Goal: Task Accomplishment & Management: Use online tool/utility

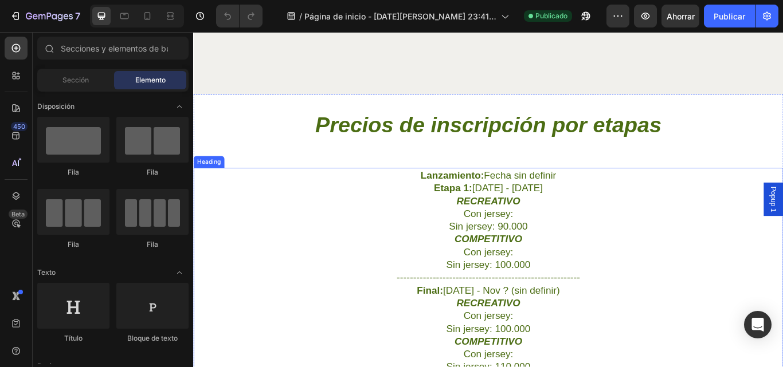
scroll to position [1662, 0]
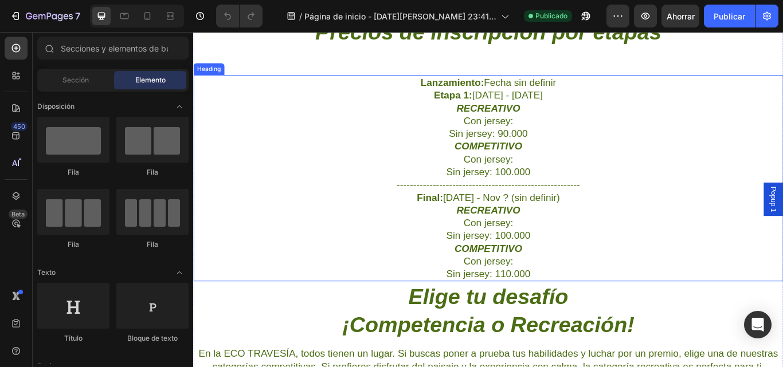
click at [568, 138] on h2 "Lanzamiento: Fecha sin definir Etapa 1: [DATE] - [DATE] RECREATIVO Con jersey: …" at bounding box center [537, 203] width 688 height 241
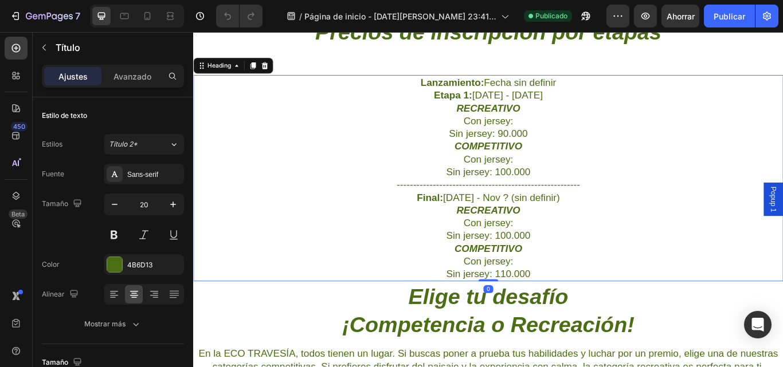
click at [555, 135] on h2 "Lanzamiento: Fecha sin definir Etapa 1: [DATE] - [DATE] RECREATIVO Con jersey: …" at bounding box center [537, 203] width 688 height 241
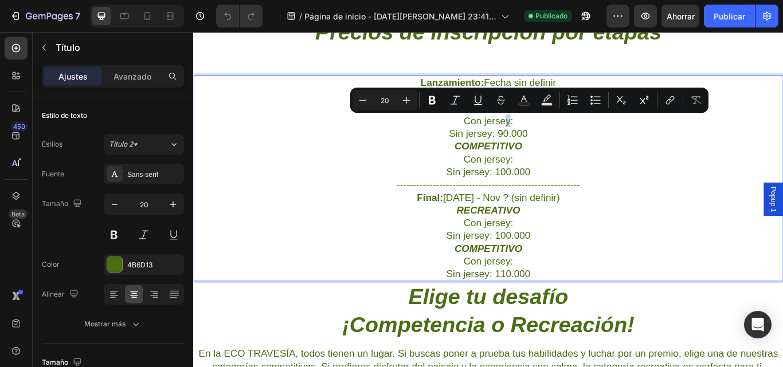
click at [564, 138] on p "Lanzamiento: Fecha sin definir Etapa 1: [DATE] - [DATE] RECREATIVO Con jersey: …" at bounding box center [536, 203] width 685 height 238
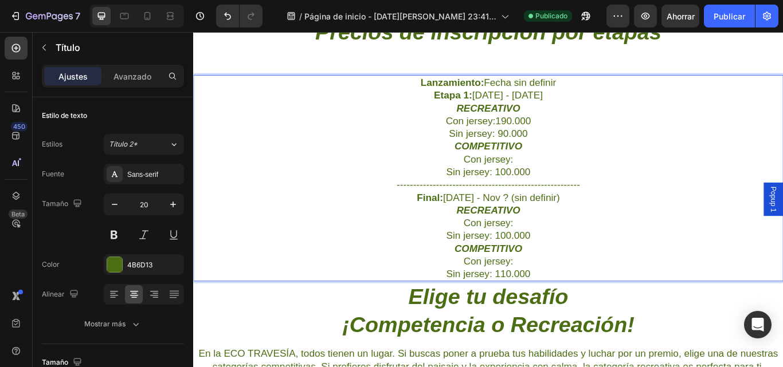
click at [564, 183] on p "Lanzamiento: Fecha sin definir Etapa 1: [DATE] - [DATE] RECREATIVO Con jersey:1…" at bounding box center [536, 203] width 685 height 238
click at [619, 143] on p "Lanzamiento: Fecha sin definir Etapa 1: [DATE] - [DATE] RECREATIVO Con jersey:1…" at bounding box center [536, 203] width 685 height 238
click at [483, 135] on p "Lanzamiento: Fecha sin definir Etapa 1: [DATE] - [DATE] RECREATIVO Con jersey:1…" at bounding box center [536, 203] width 685 height 238
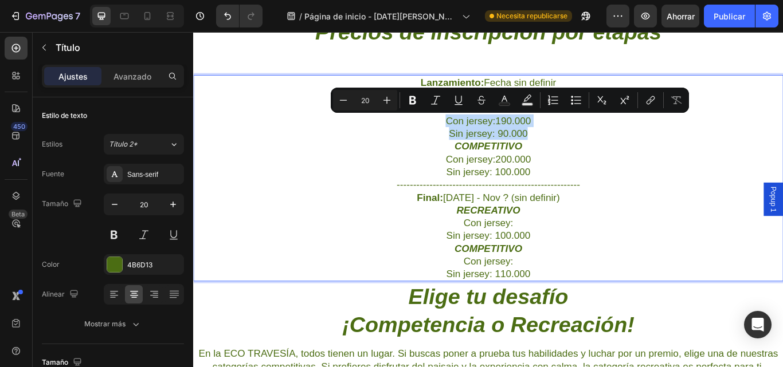
drag, startPoint x: 483, startPoint y: 135, endPoint x: 585, endPoint y: 150, distance: 103.1
click at [585, 150] on p "Lanzamiento: Fecha sin definir Etapa 1: [DATE] - [DATE] RECREATIVO Con jersey:1…" at bounding box center [536, 203] width 685 height 238
click at [409, 105] on icon "Editor contextual toolbar" at bounding box center [412, 100] width 11 height 11
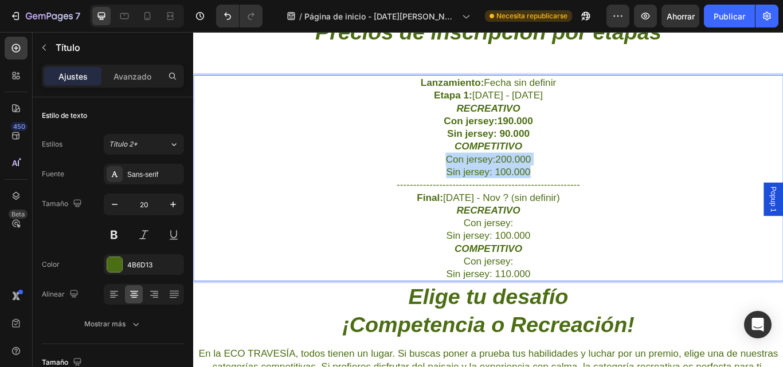
drag, startPoint x: 482, startPoint y: 178, endPoint x: 588, endPoint y: 197, distance: 107.8
click at [588, 197] on p "Lanzamiento: Fecha sin definir Etapa 1: [DATE] - [DATE] RECREATIVO Con jersey:1…" at bounding box center [536, 203] width 685 height 238
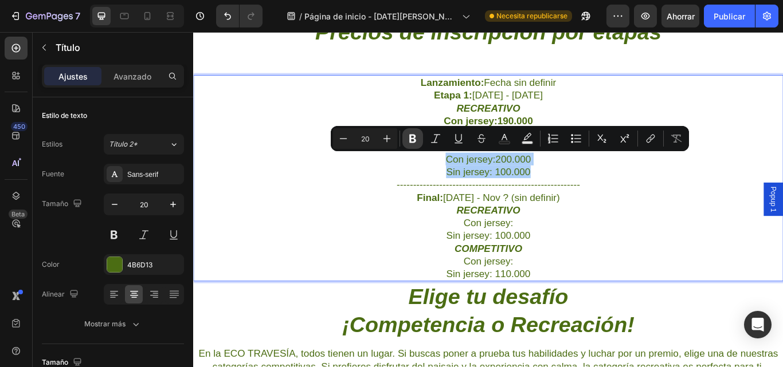
click at [412, 140] on icon "Editor contextual toolbar" at bounding box center [412, 138] width 11 height 11
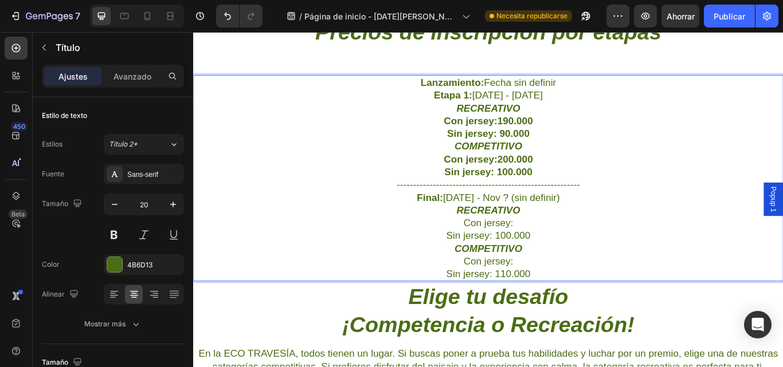
click at [565, 253] on p "Lanzamiento: Fecha sin definir Etapa 1: [DATE] - [DATE] RECREATIVO Con jersey:1…" at bounding box center [536, 203] width 685 height 238
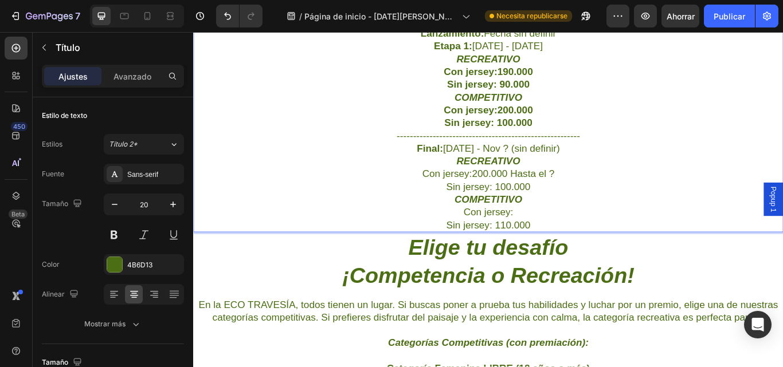
click at [570, 241] on p "Lanzamiento: Fecha sin definir Etapa 1: [DATE] - [DATE] RECREATIVO Con jersey:1…" at bounding box center [536, 145] width 685 height 238
click at [541, 238] on p "Lanzamiento: Fecha sin definir Etapa 1: [DATE] - [DATE] RECREATIVO Con jersey:1…" at bounding box center [536, 145] width 685 height 238
click at [515, 194] on p "Lanzamiento: Fecha sin definir Etapa 1: [DATE] - [DATE] RECREATIVO Con jersey:1…" at bounding box center [536, 145] width 685 height 238
click at [598, 242] on p "Lanzamiento: Fecha sin definir Etapa 1: [DATE] - [DATE] RECREATIVO Con jersey:1…" at bounding box center [536, 145] width 685 height 238
click at [606, 196] on p "Lanzamiento: Fecha sin definir Etapa 1: [DATE] - [DATE] RECREATIVO Con jersey:1…" at bounding box center [536, 145] width 685 height 238
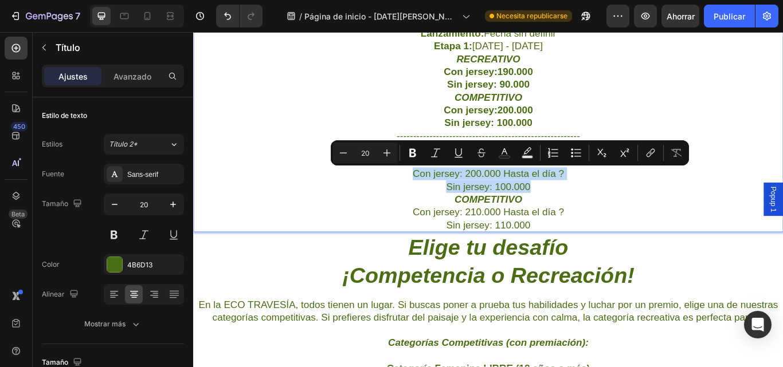
drag, startPoint x: 445, startPoint y: 198, endPoint x: 598, endPoint y: 210, distance: 153.0
click at [598, 210] on p "Lanzamiento: Fecha sin definir Etapa 1: [DATE] - [DATE] RECREATIVO Con jersey:1…" at bounding box center [536, 145] width 685 height 238
drag, startPoint x: 413, startPoint y: 157, endPoint x: 254, endPoint y: 156, distance: 158.2
click at [413, 157] on icon "Editor contextual toolbar" at bounding box center [412, 153] width 7 height 9
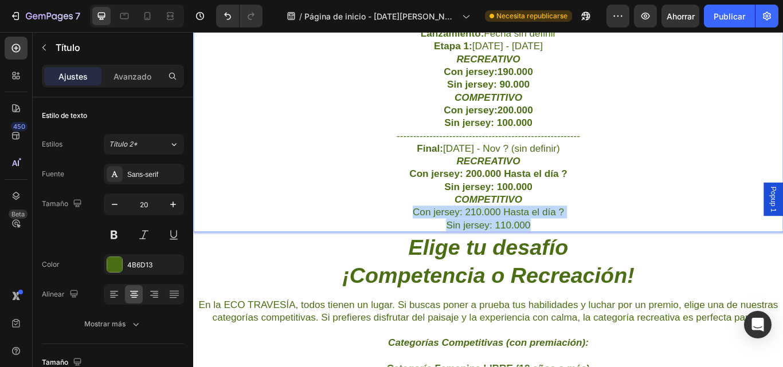
drag, startPoint x: 443, startPoint y: 244, endPoint x: 594, endPoint y: 254, distance: 151.1
click at [594, 254] on p "Lanzamiento: Fecha sin definir Etapa 1: [DATE] - [DATE] RECREATIVO Con jersey:1…" at bounding box center [536, 145] width 685 height 238
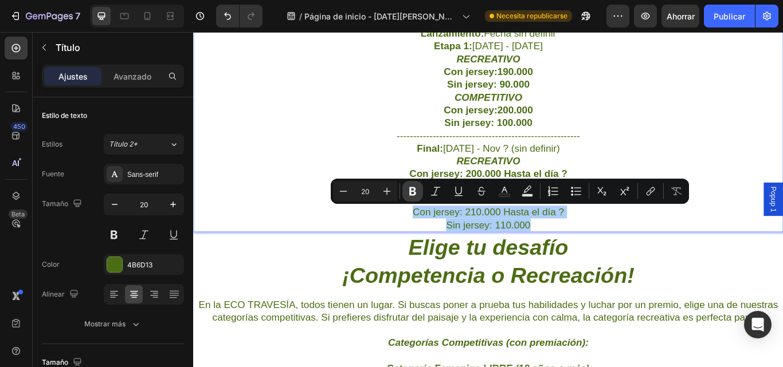
click at [410, 197] on icon "Editor contextual toolbar" at bounding box center [412, 191] width 11 height 11
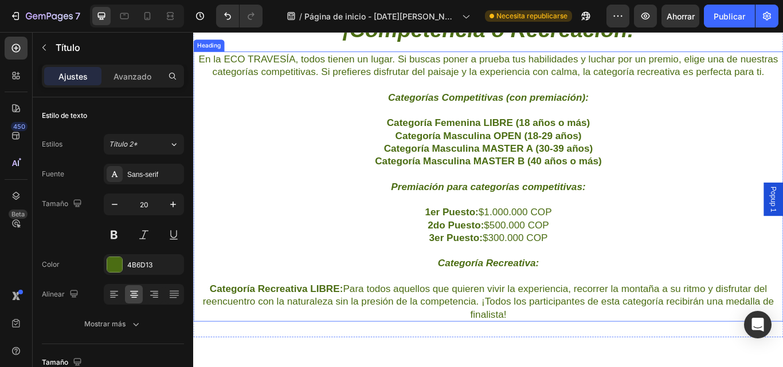
scroll to position [2063, 0]
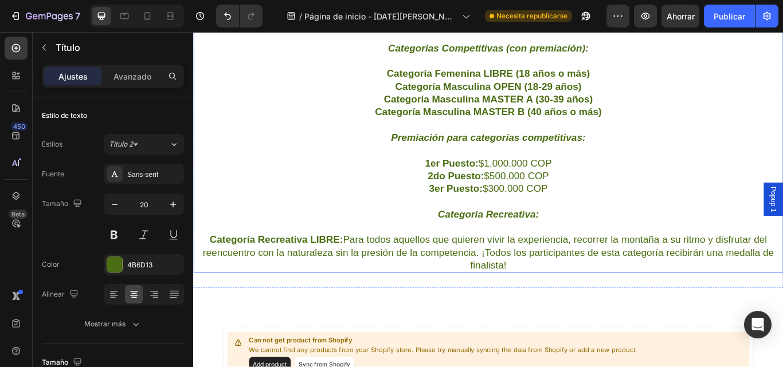
click at [479, 245] on strong "Categoría Recreativa:" at bounding box center [537, 244] width 118 height 13
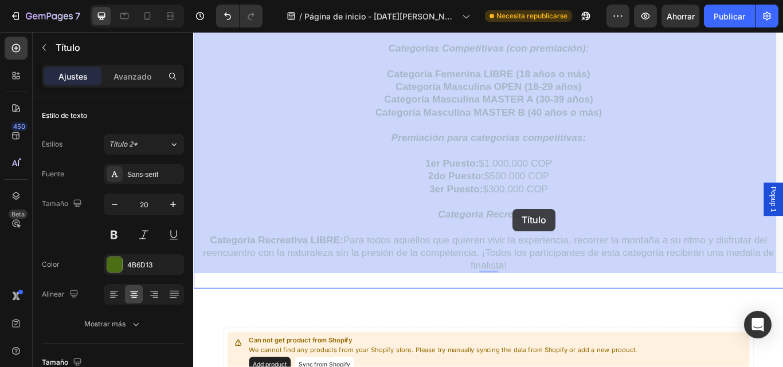
drag, startPoint x: 472, startPoint y: 245, endPoint x: 562, endPoint y: 239, distance: 89.6
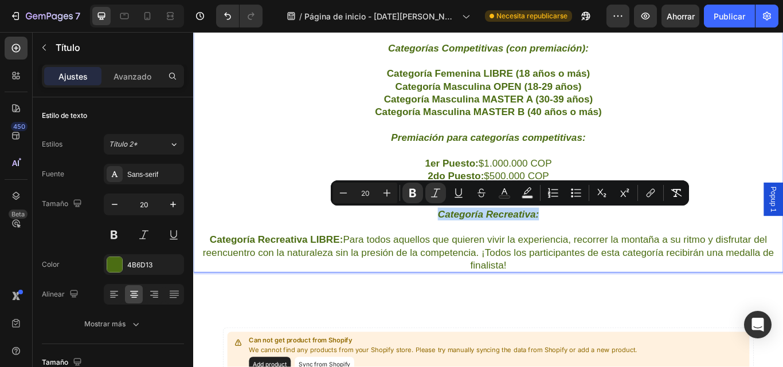
drag, startPoint x: 470, startPoint y: 246, endPoint x: 591, endPoint y: 243, distance: 121.5
click at [591, 243] on p "En la ECO TRAVESÍA, todos tienen un lugar. Si buscas poner a prueba tus habilid…" at bounding box center [536, 155] width 685 height 313
click at [385, 194] on icon "Editor contextual toolbar" at bounding box center [386, 192] width 11 height 11
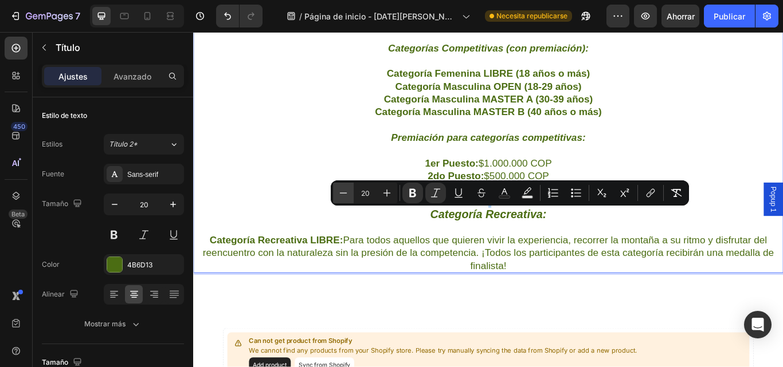
click at [344, 198] on icon "Editor contextual toolbar" at bounding box center [343, 192] width 11 height 11
click at [342, 194] on icon "Editor contextual toolbar" at bounding box center [343, 192] width 11 height 11
click at [390, 198] on icon "Editor contextual toolbar" at bounding box center [386, 192] width 11 height 11
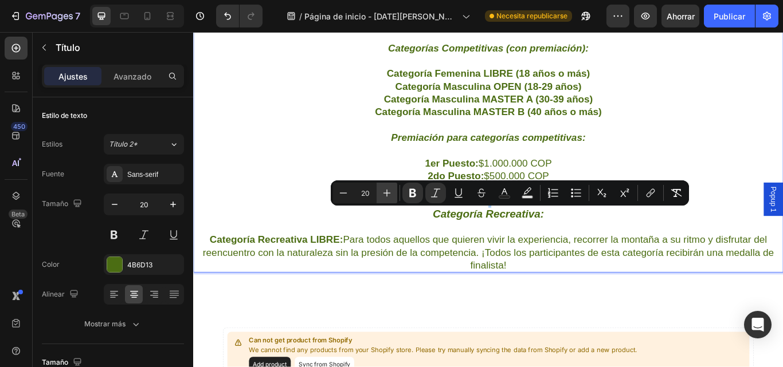
click at [389, 196] on icon "Editor contextual toolbar" at bounding box center [386, 192] width 11 height 11
click at [386, 195] on icon "Editor contextual toolbar" at bounding box center [386, 192] width 11 height 11
click at [782, 95] on p "En la ECO TRAVESÍA, todos tienen un lugar. Si buscas poner a prueba tus habilid…" at bounding box center [536, 155] width 685 height 313
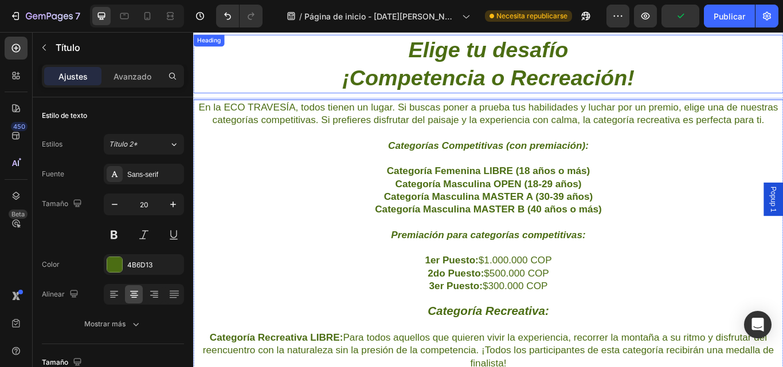
scroll to position [1948, 0]
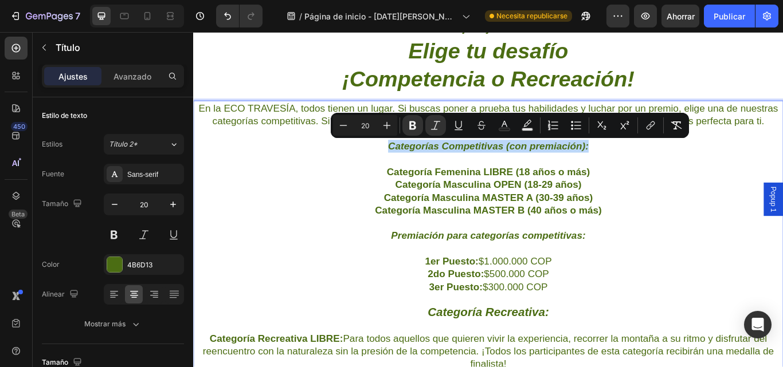
drag, startPoint x: 413, startPoint y: 166, endPoint x: 658, endPoint y: 165, distance: 245.3
click at [658, 165] on p "En la ECO TRAVESÍA, todos tienen un lugar. Si buscas poner a prueba tus habilid…" at bounding box center [536, 269] width 685 height 313
click at [389, 128] on icon "Editor contextual toolbar" at bounding box center [386, 125] width 11 height 11
click at [388, 128] on icon "Editor contextual toolbar" at bounding box center [386, 125] width 11 height 11
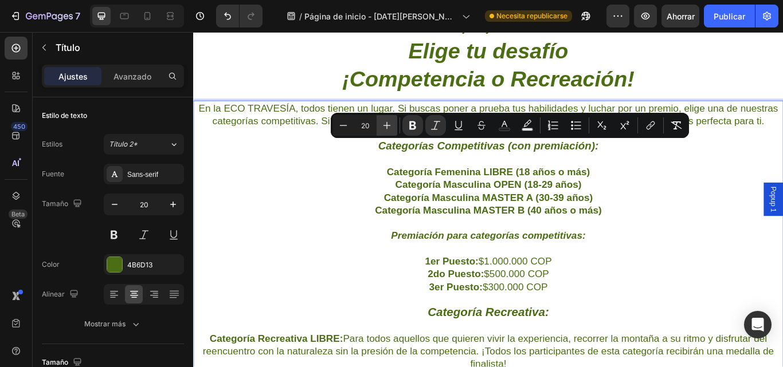
click at [387, 127] on icon "Editor contextual toolbar" at bounding box center [386, 125] width 7 height 7
click at [766, 242] on p "En la ECO TRAVESÍA, todos tienen un lugar. Si buscas poner a prueba tus habilid…" at bounding box center [536, 270] width 685 height 314
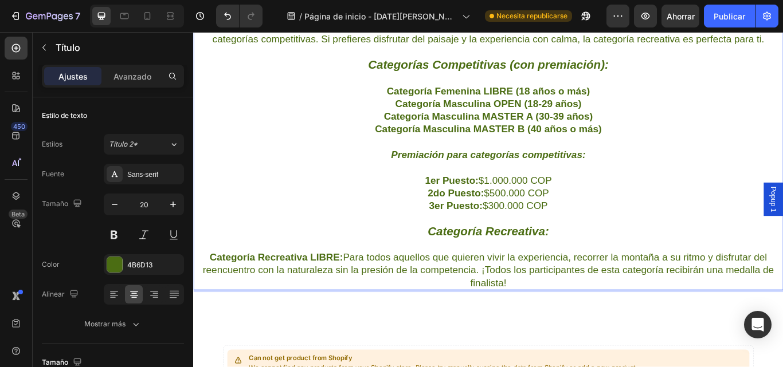
scroll to position [2063, 0]
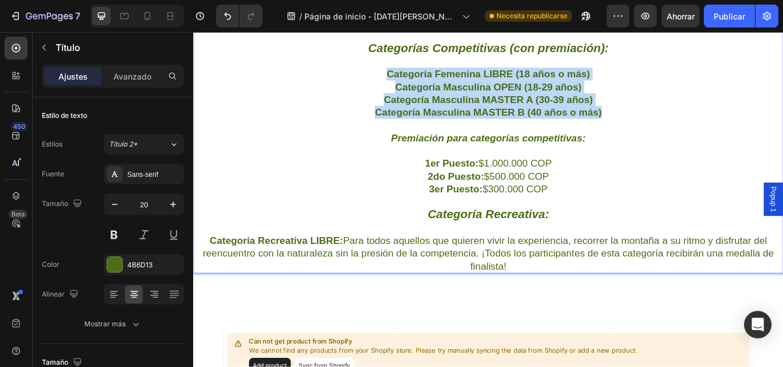
drag, startPoint x: 412, startPoint y: 86, endPoint x: 670, endPoint y: 126, distance: 261.5
click at [670, 126] on p "En la ECO TRAVESÍA, todos tienen un lugar. Si buscas poner a prueba tus habilid…" at bounding box center [536, 156] width 685 height 314
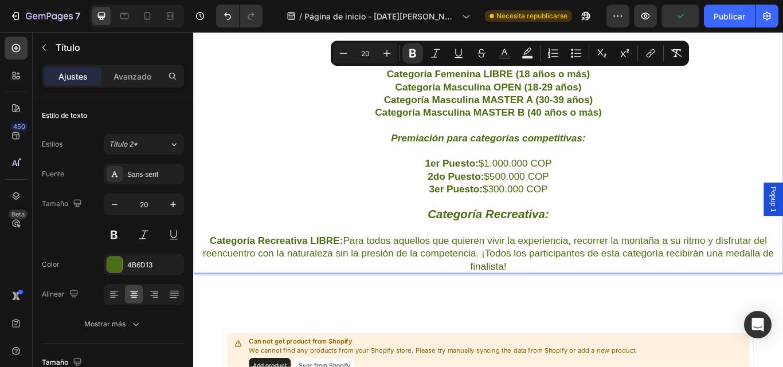
click at [678, 163] on p "En la ECO TRAVESÍA, todos tienen un lugar. Si buscas poner a prueba tus habilid…" at bounding box center [536, 156] width 685 height 314
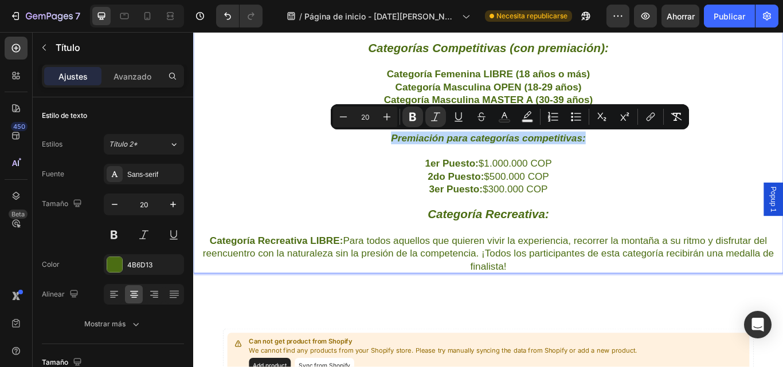
drag, startPoint x: 419, startPoint y: 158, endPoint x: 650, endPoint y: 159, distance: 231.0
click at [391, 123] on button "Plus" at bounding box center [387, 117] width 21 height 21
click at [387, 116] on icon "Editor contextual toolbar" at bounding box center [386, 116] width 7 height 7
click at [654, 184] on p "En la ECO TRAVESÍA, todos tienen un lugar. Si buscas poner a prueba tus habilid…" at bounding box center [536, 156] width 685 height 314
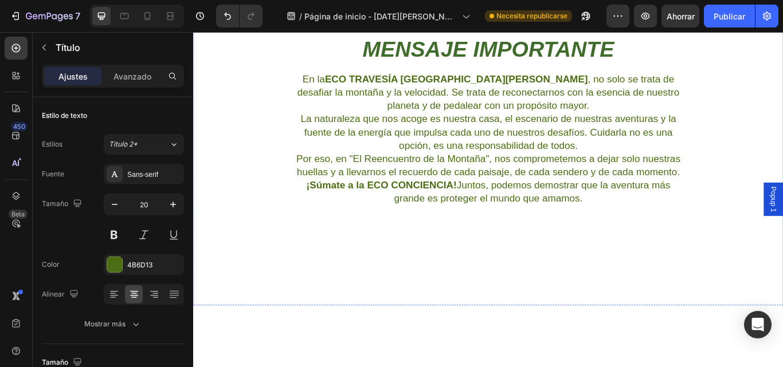
scroll to position [2980, 0]
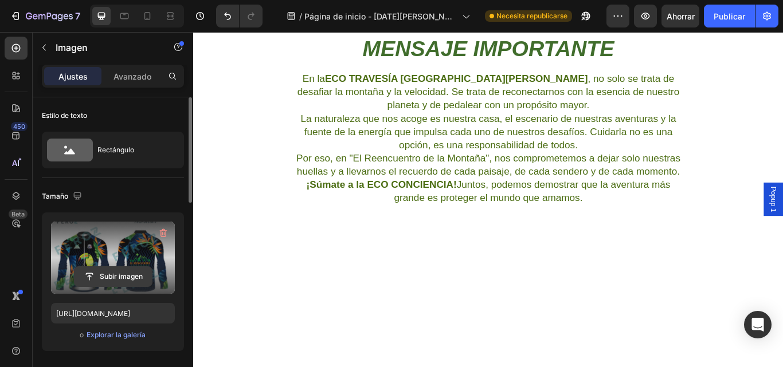
click at [109, 273] on input "file" at bounding box center [112, 276] width 77 height 19
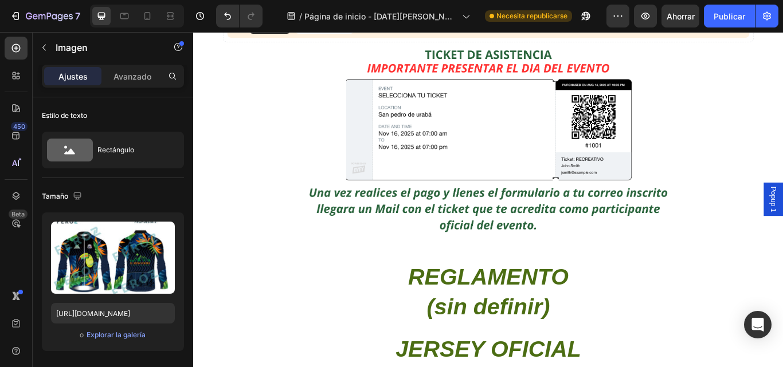
scroll to position [2464, 0]
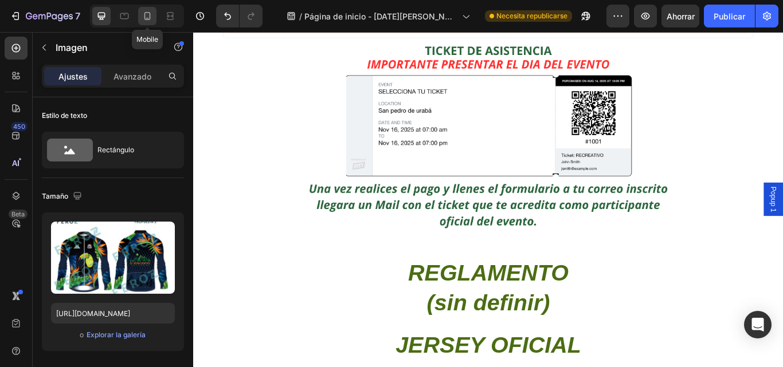
click at [148, 14] on icon at bounding box center [147, 15] width 11 height 11
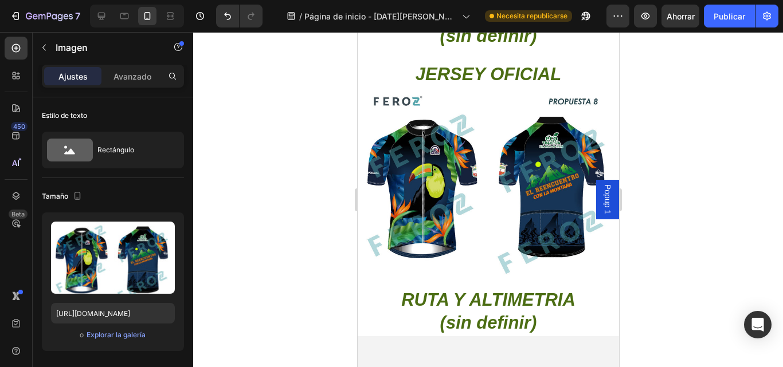
scroll to position [1943, 0]
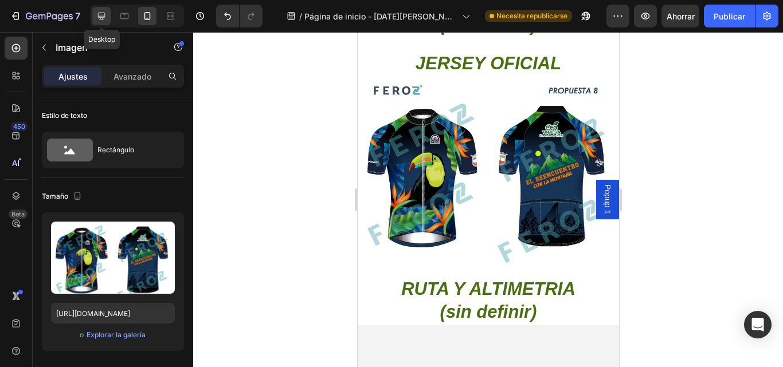
click at [101, 21] on icon at bounding box center [101, 15] width 11 height 11
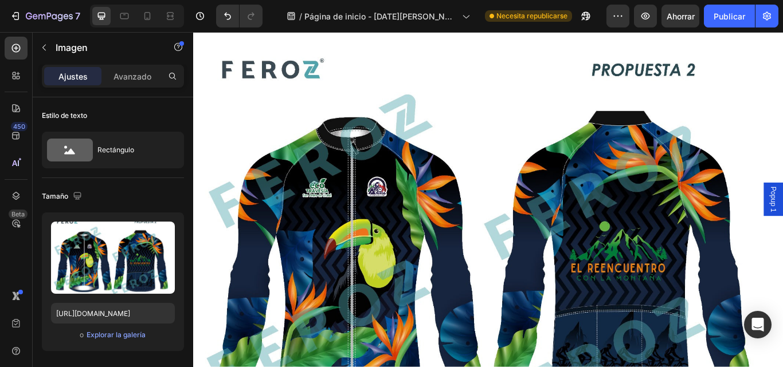
scroll to position [2460, 0]
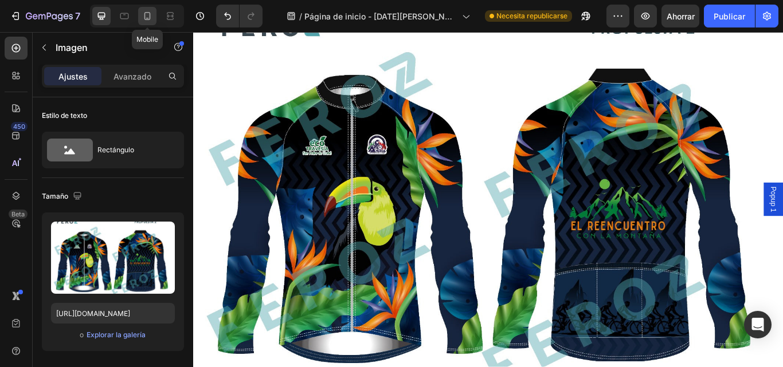
click at [147, 17] on icon at bounding box center [147, 15] width 11 height 11
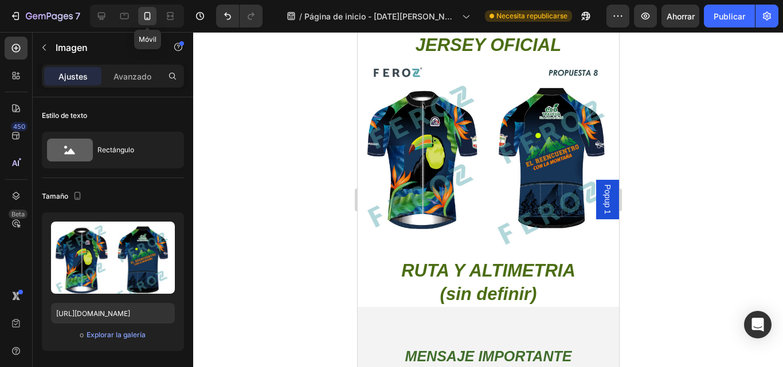
scroll to position [2126, 0]
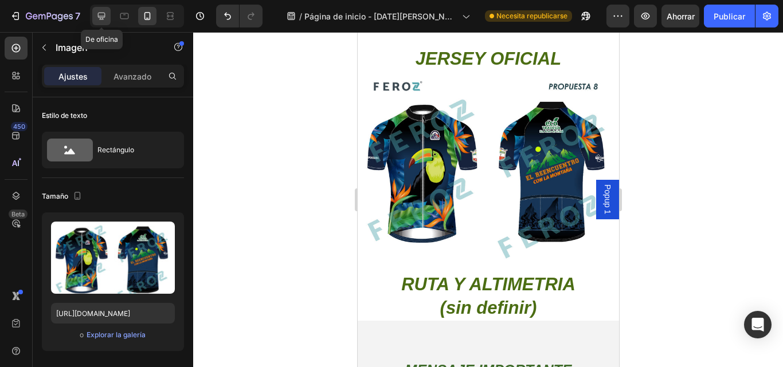
click at [94, 19] on div at bounding box center [101, 16] width 18 height 18
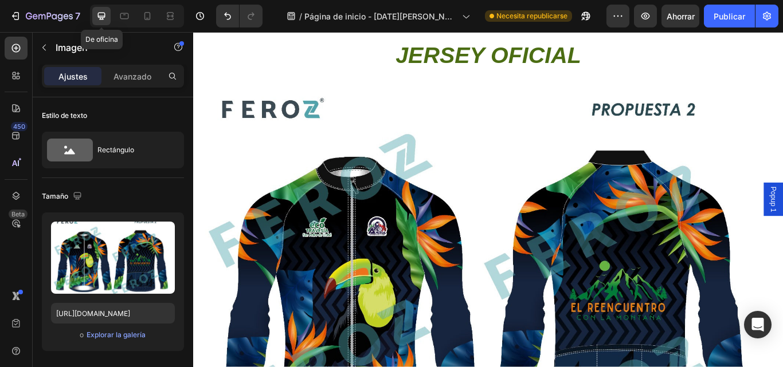
scroll to position [2140, 0]
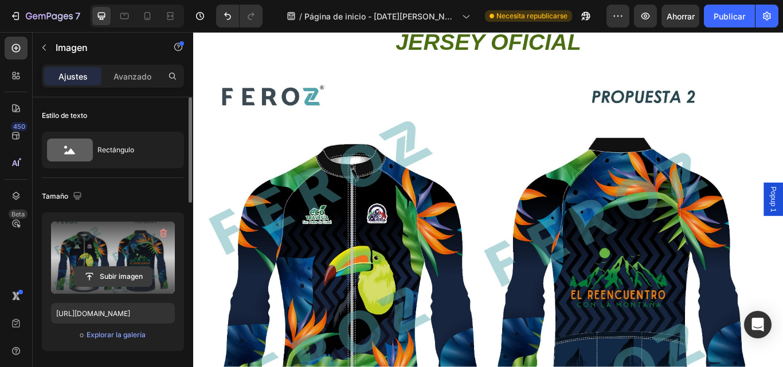
click at [108, 277] on input "file" at bounding box center [112, 276] width 77 height 19
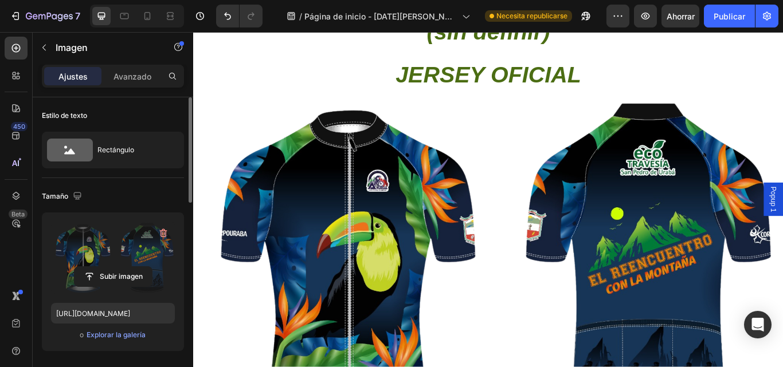
scroll to position [2083, 0]
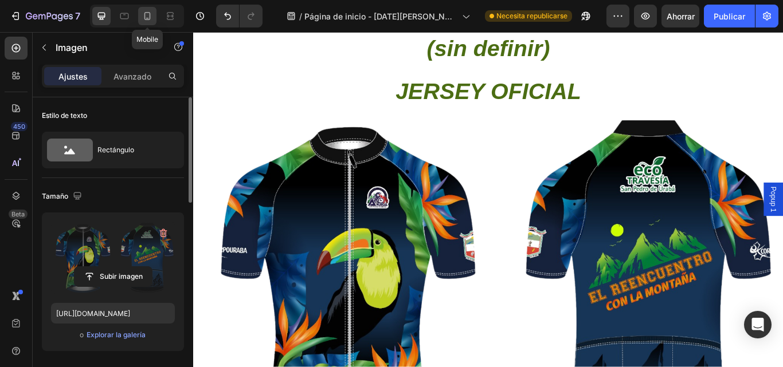
click at [149, 15] on icon at bounding box center [147, 15] width 11 height 11
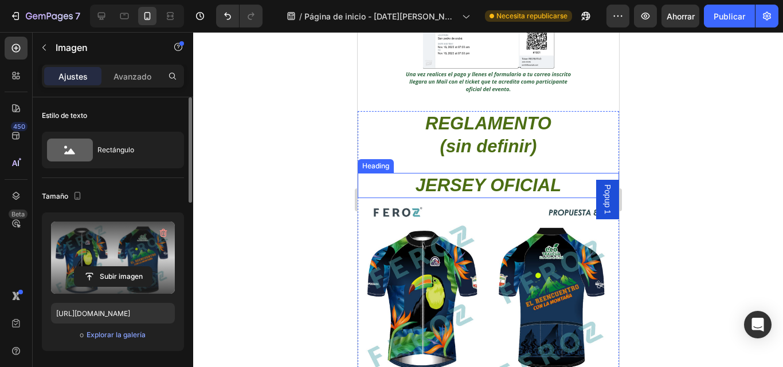
scroll to position [2001, 0]
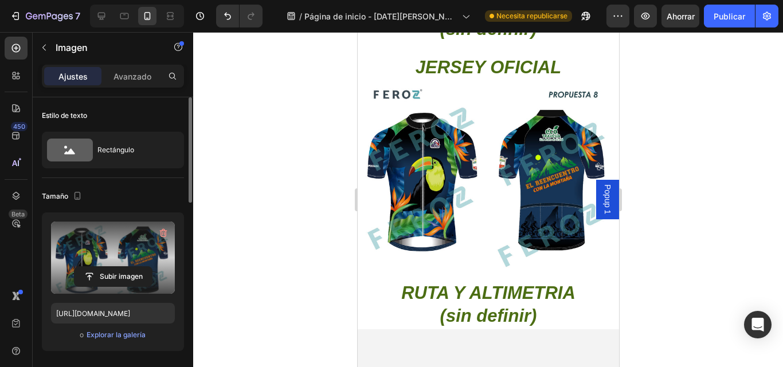
click at [438, 186] on img at bounding box center [487, 175] width 261 height 191
click at [134, 279] on input "file" at bounding box center [112, 276] width 77 height 19
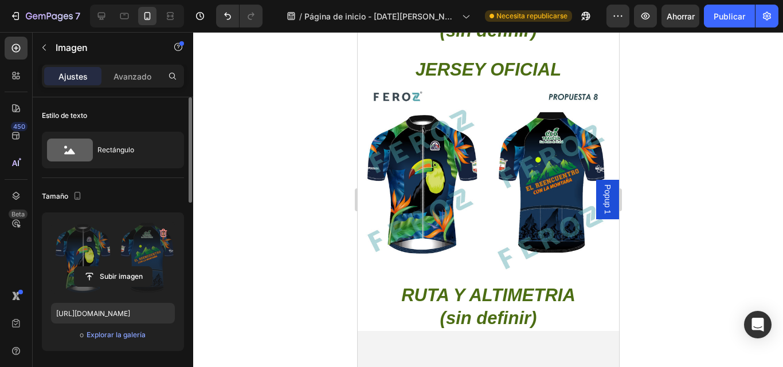
scroll to position [1943, 0]
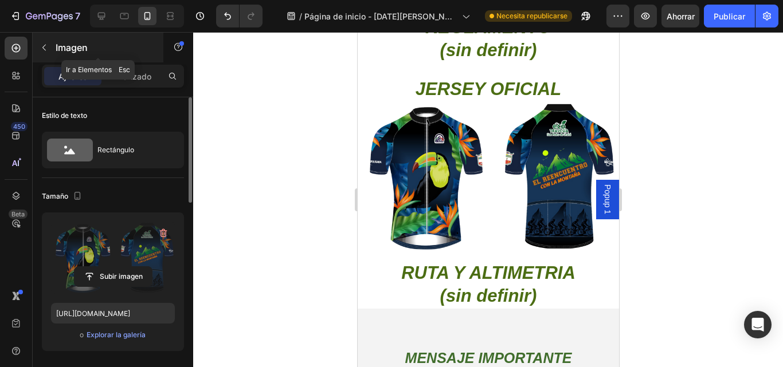
click at [45, 49] on icon "button" at bounding box center [44, 47] width 9 height 9
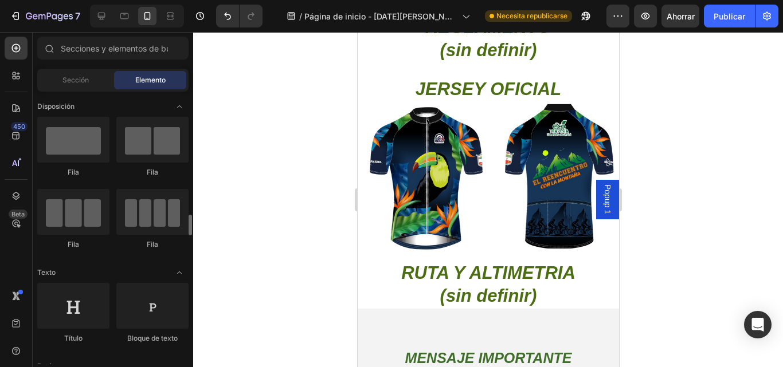
scroll to position [115, 0]
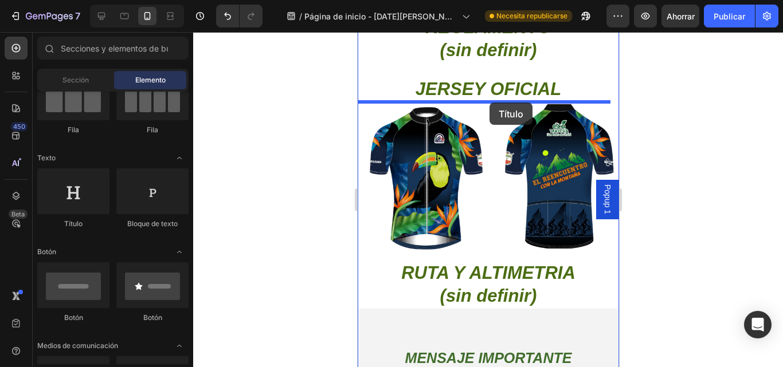
drag, startPoint x: 441, startPoint y: 234, endPoint x: 489, endPoint y: 103, distance: 140.1
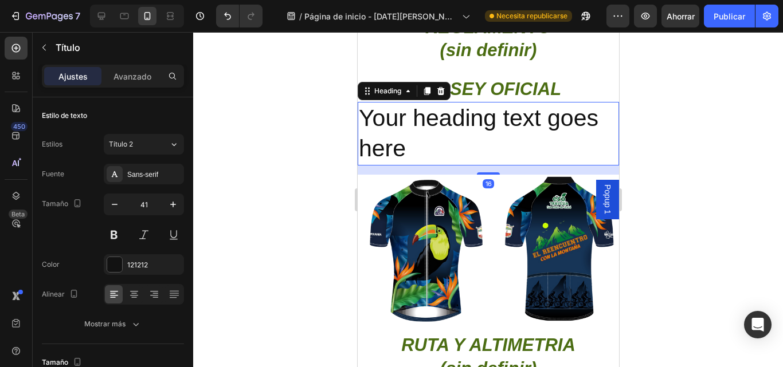
click at [423, 146] on h2 "Your heading text goes here" at bounding box center [487, 134] width 261 height 64
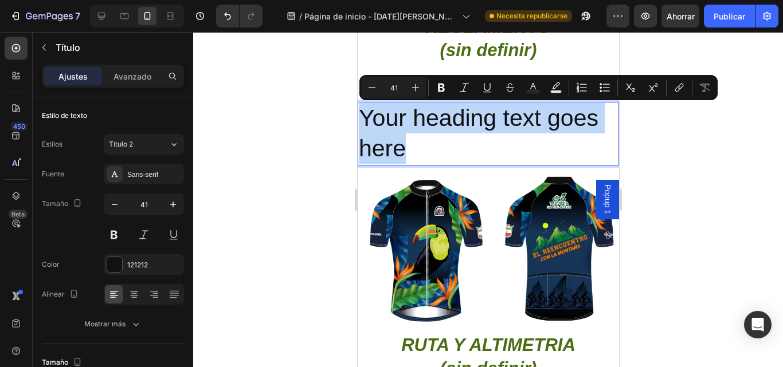
drag, startPoint x: 408, startPoint y: 150, endPoint x: 359, endPoint y: 115, distance: 60.3
click at [359, 115] on p "Your heading text goes here" at bounding box center [487, 133] width 259 height 61
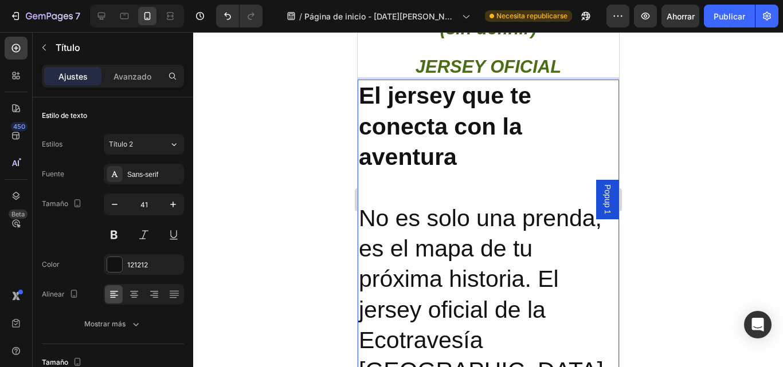
scroll to position [2010, 0]
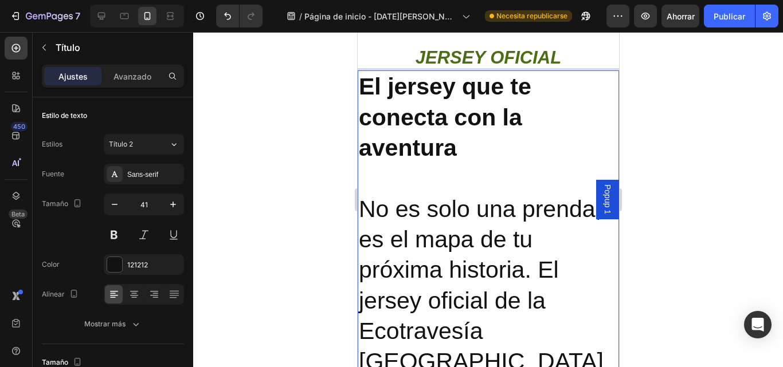
click at [779, 112] on div at bounding box center [488, 199] width 590 height 335
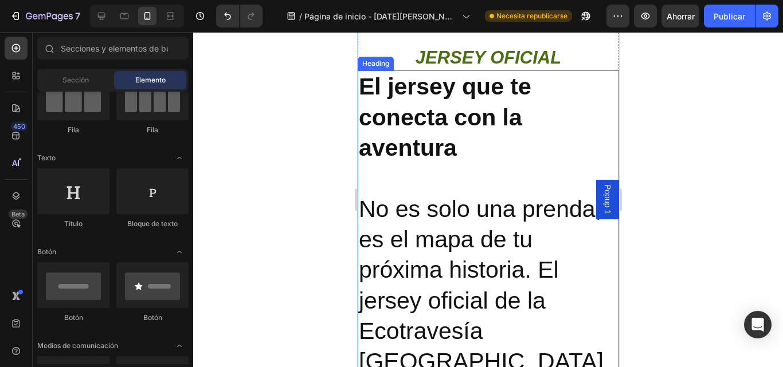
click at [470, 132] on p "⁠⁠⁠⁠⁠⁠⁠ El jersey que te conecta con la aventura No es solo una prenda, es el m…" at bounding box center [487, 316] width 259 height 489
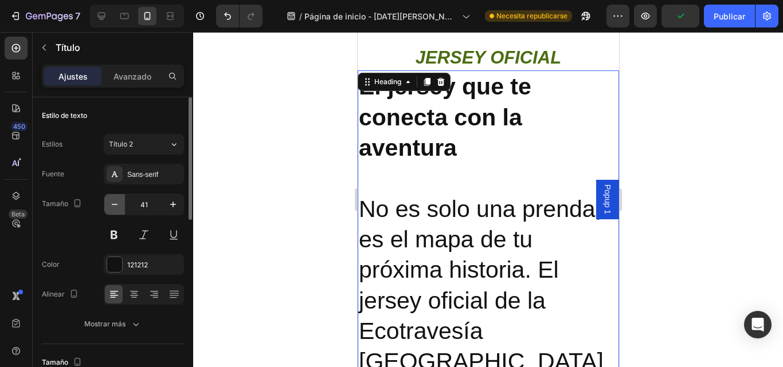
click at [110, 207] on icon "button" at bounding box center [114, 204] width 11 height 11
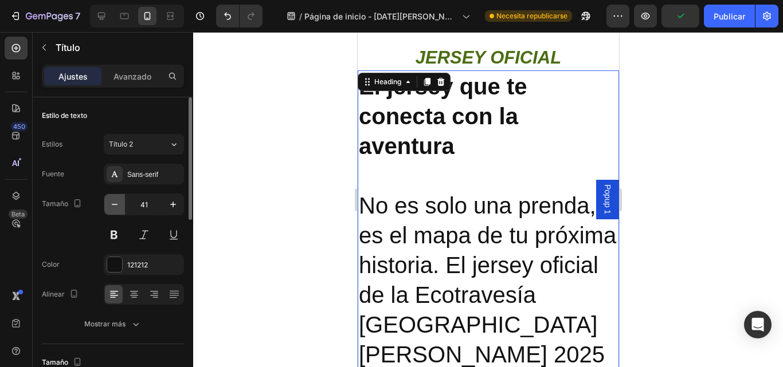
click at [110, 207] on icon "button" at bounding box center [114, 204] width 11 height 11
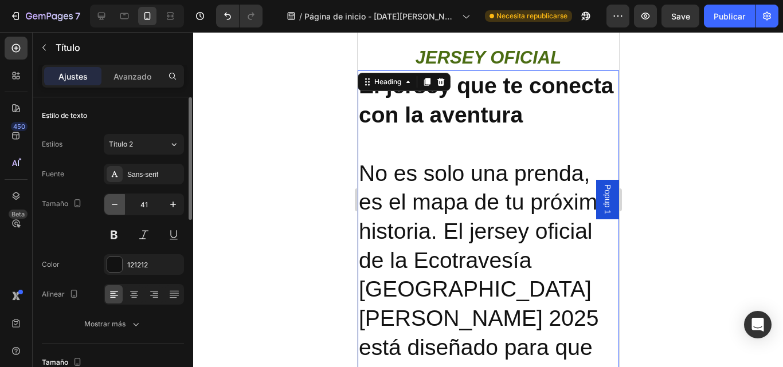
click at [110, 207] on icon "button" at bounding box center [114, 204] width 11 height 11
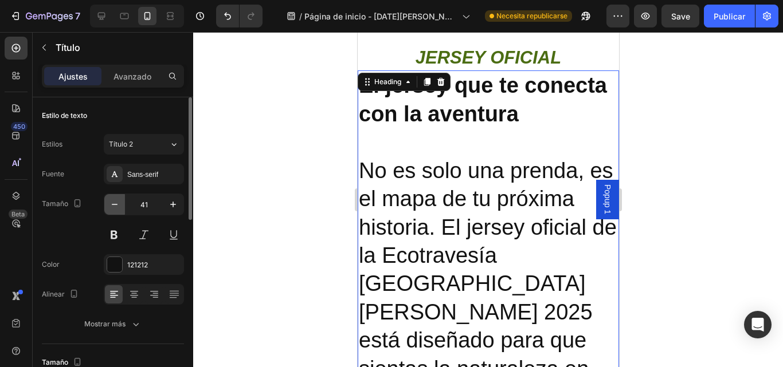
click at [110, 207] on icon "button" at bounding box center [114, 204] width 11 height 11
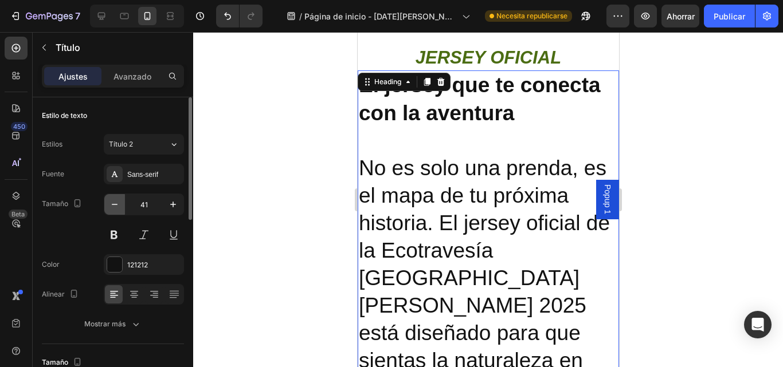
click at [110, 207] on icon "button" at bounding box center [114, 204] width 11 height 11
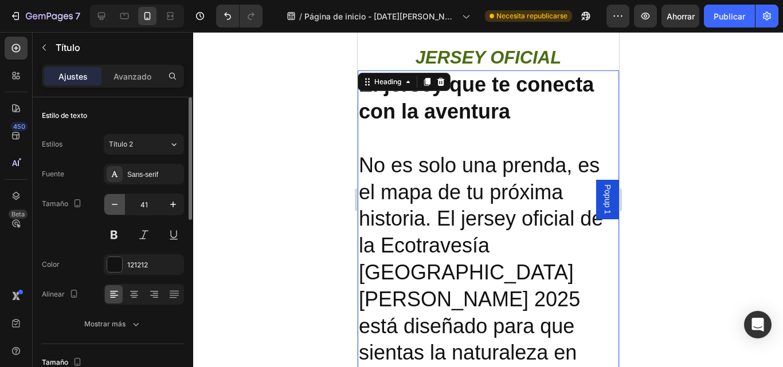
click at [110, 206] on icon "button" at bounding box center [114, 204] width 11 height 11
click at [109, 206] on icon "button" at bounding box center [114, 204] width 11 height 11
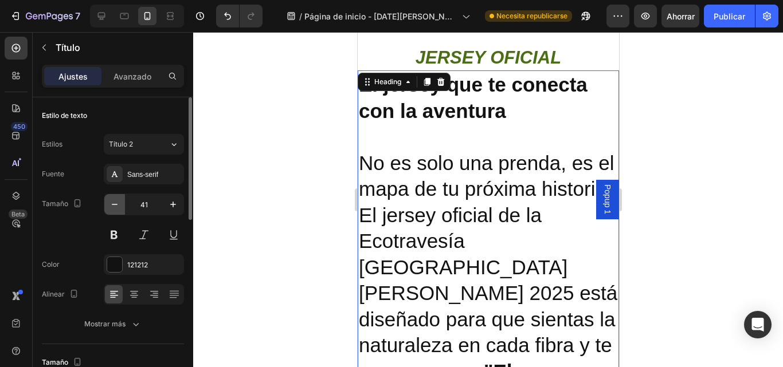
click at [109, 206] on icon "button" at bounding box center [114, 204] width 11 height 11
click at [109, 205] on icon "button" at bounding box center [114, 204] width 11 height 11
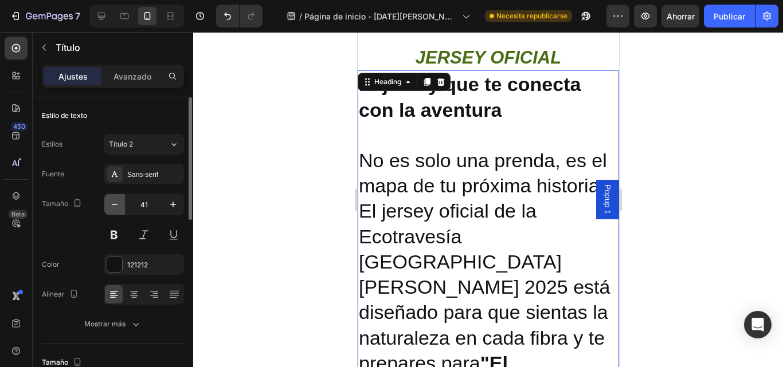
click at [108, 205] on button "button" at bounding box center [114, 204] width 21 height 21
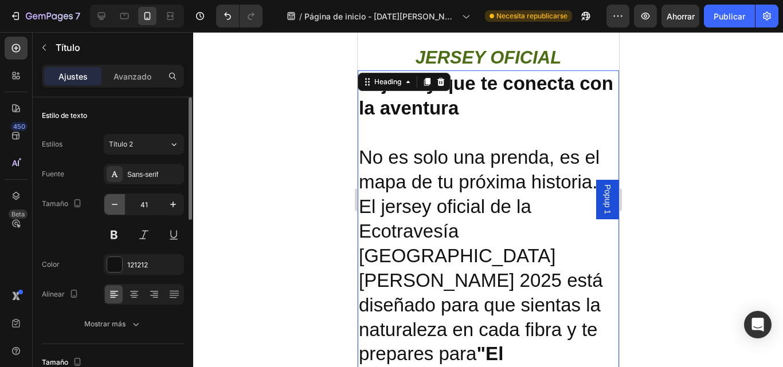
click at [108, 204] on button "button" at bounding box center [114, 204] width 21 height 21
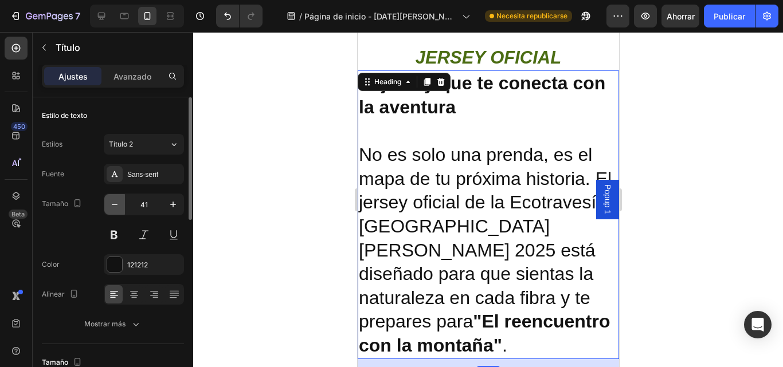
click at [108, 204] on button "button" at bounding box center [114, 204] width 21 height 21
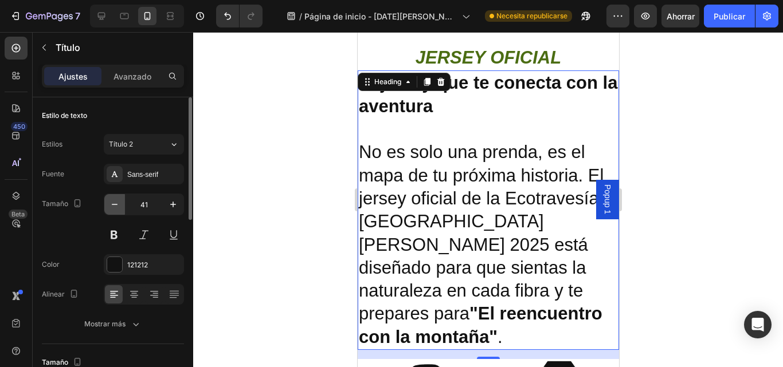
click at [108, 204] on button "button" at bounding box center [114, 204] width 21 height 21
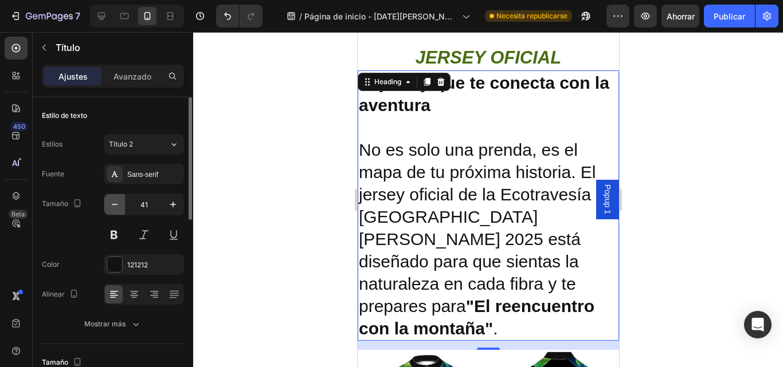
click at [108, 204] on button "button" at bounding box center [114, 204] width 21 height 21
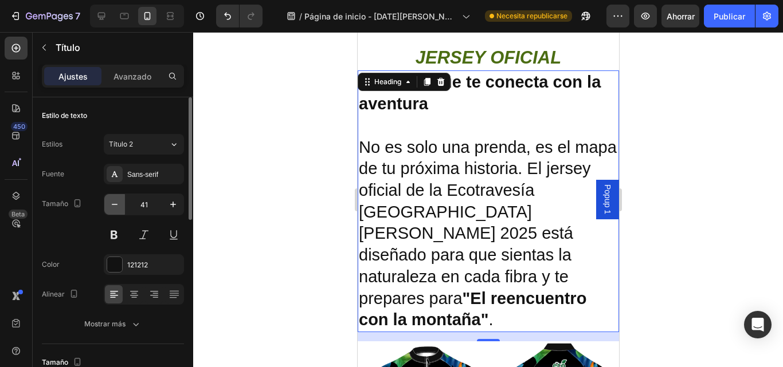
click at [108, 204] on button "button" at bounding box center [114, 204] width 21 height 21
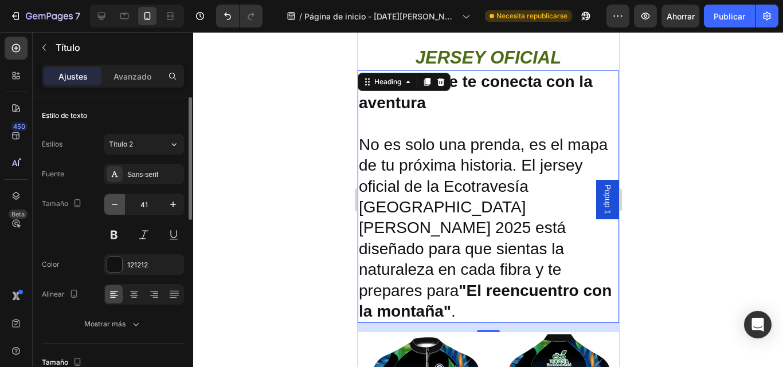
click at [108, 203] on button "button" at bounding box center [114, 204] width 21 height 21
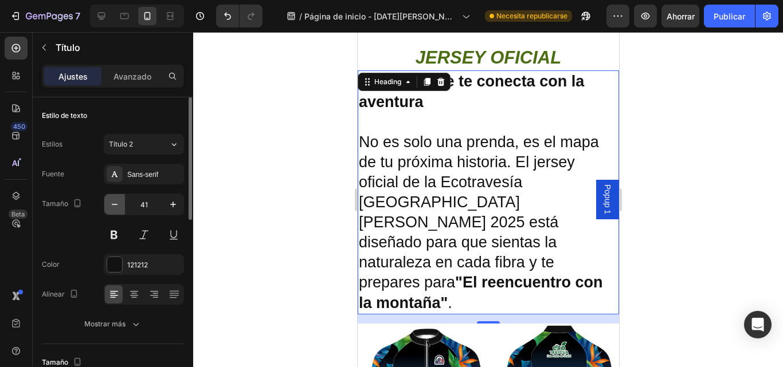
click at [108, 203] on button "button" at bounding box center [114, 204] width 21 height 21
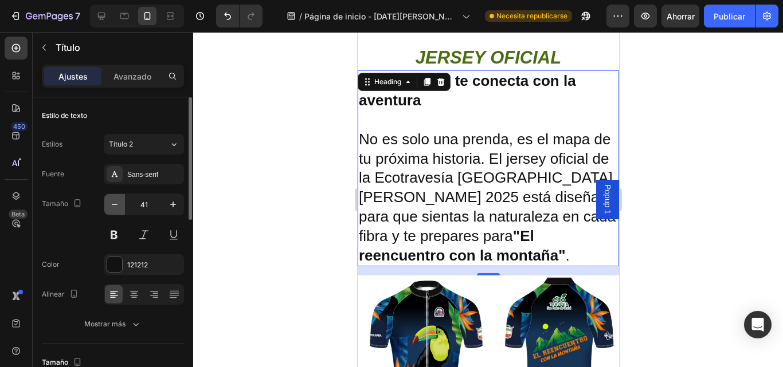
click at [108, 203] on button "button" at bounding box center [114, 204] width 21 height 21
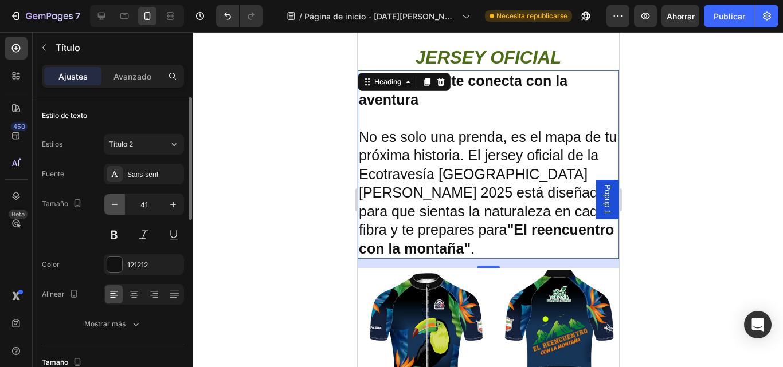
click at [108, 203] on button "button" at bounding box center [114, 204] width 21 height 21
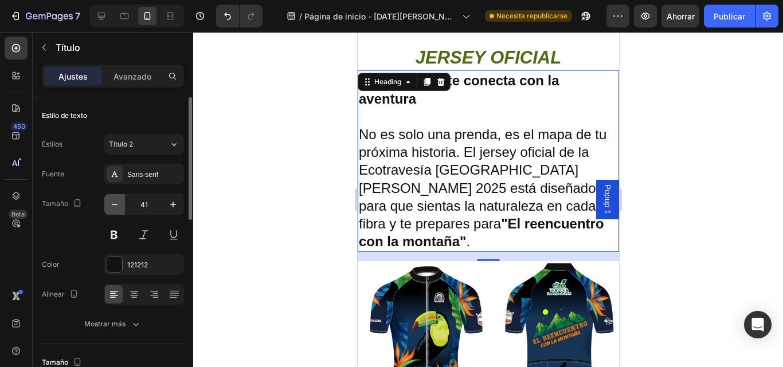
click at [108, 203] on button "button" at bounding box center [114, 204] width 21 height 21
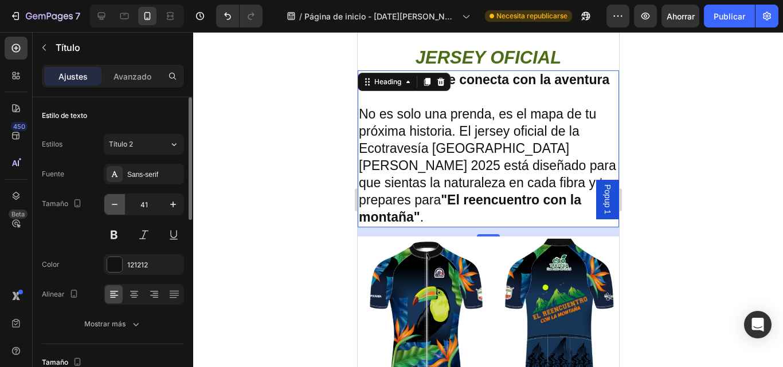
click at [108, 203] on button "button" at bounding box center [114, 204] width 21 height 21
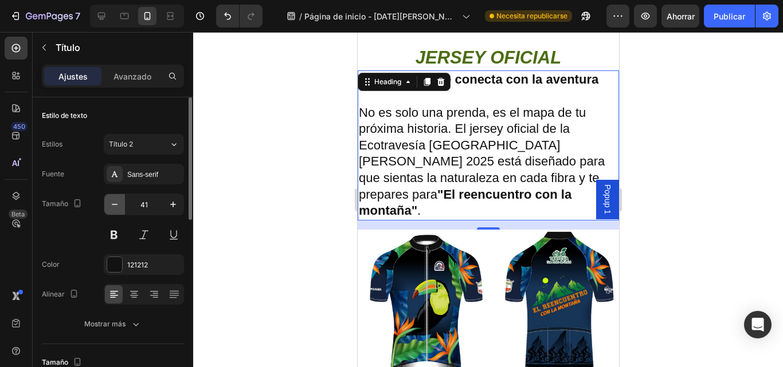
click at [108, 202] on button "button" at bounding box center [114, 204] width 21 height 21
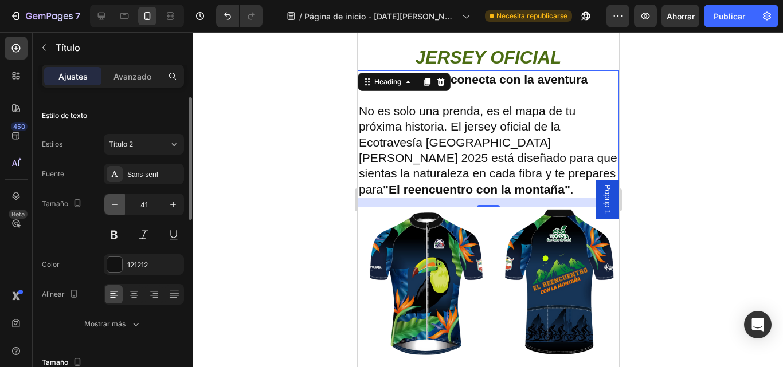
click at [108, 202] on button "button" at bounding box center [114, 204] width 21 height 21
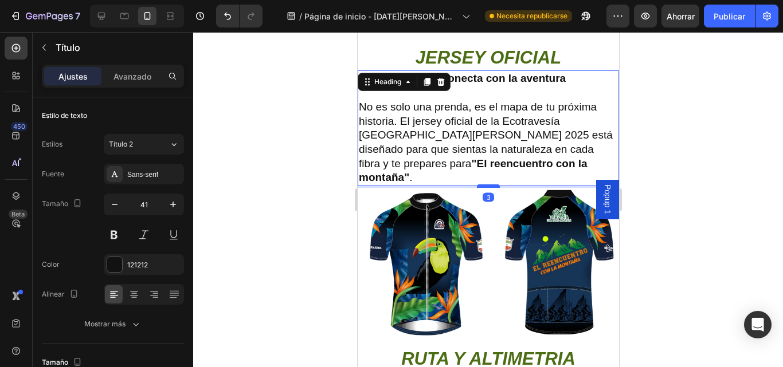
drag, startPoint x: 487, startPoint y: 178, endPoint x: 491, endPoint y: 171, distance: 8.0
click at [491, 185] on div at bounding box center [487, 186] width 23 height 3
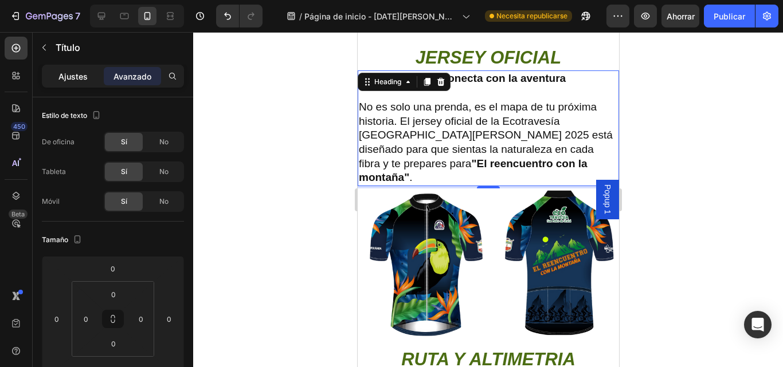
click at [54, 76] on div "Ajustes" at bounding box center [72, 76] width 57 height 18
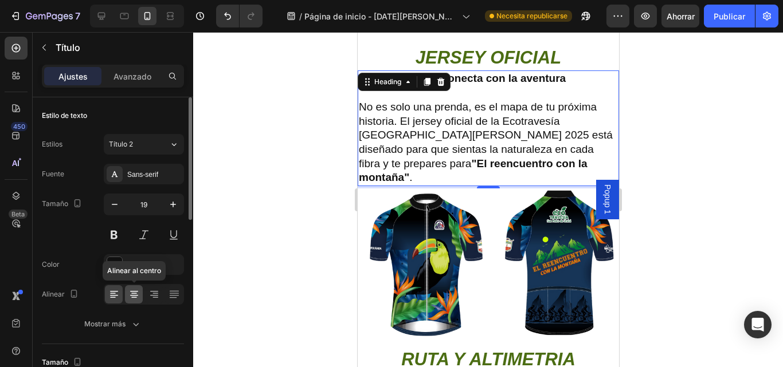
click at [134, 295] on icon at bounding box center [133, 294] width 11 height 11
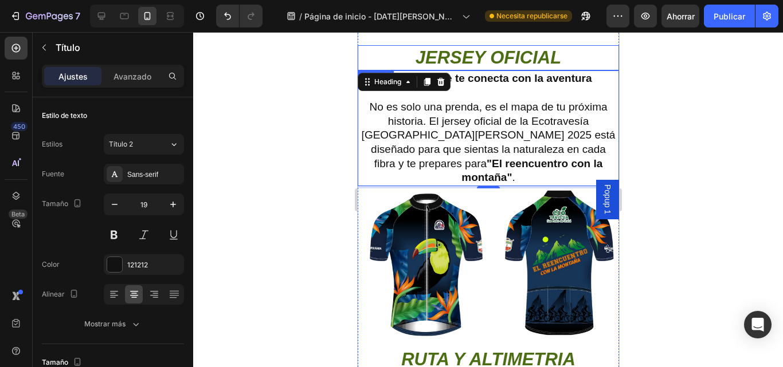
click at [516, 57] on h2 "JERSEY OFICIAL" at bounding box center [487, 57] width 261 height 25
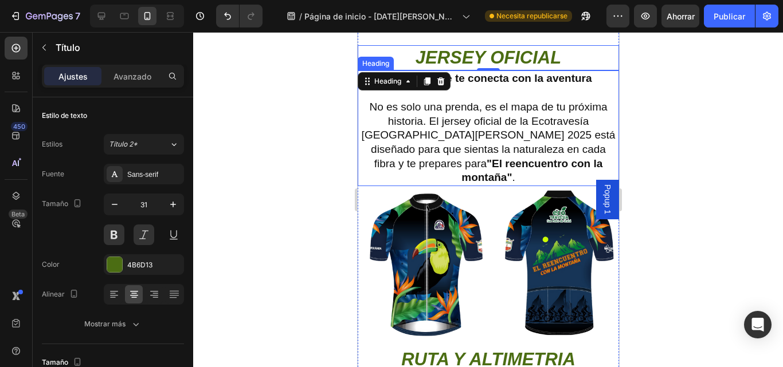
click at [503, 80] on strong "El jersey que te conecta con la aventura" at bounding box center [487, 78] width 207 height 12
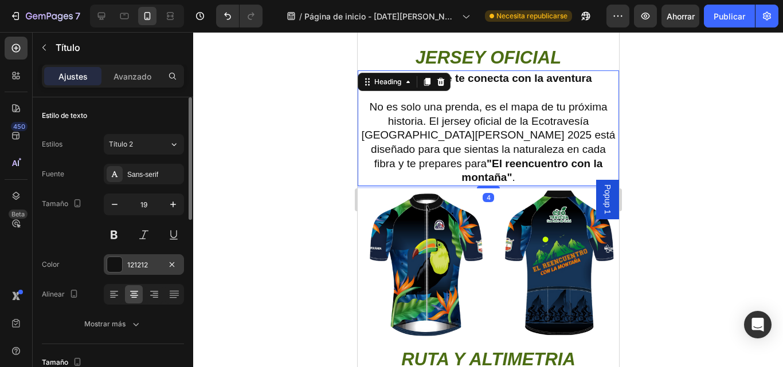
click at [109, 267] on div at bounding box center [114, 264] width 15 height 15
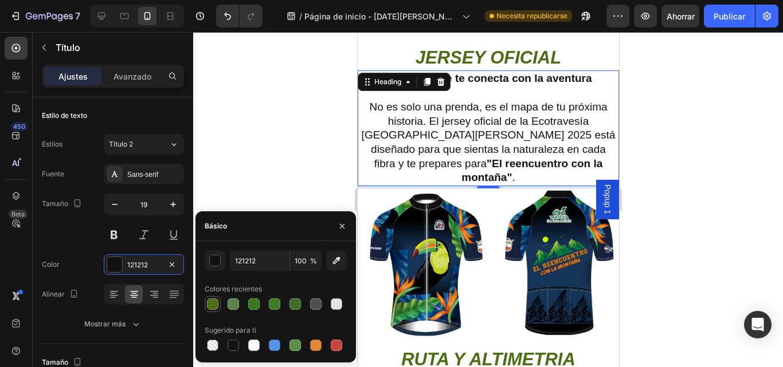
click at [208, 308] on div at bounding box center [212, 304] width 11 height 11
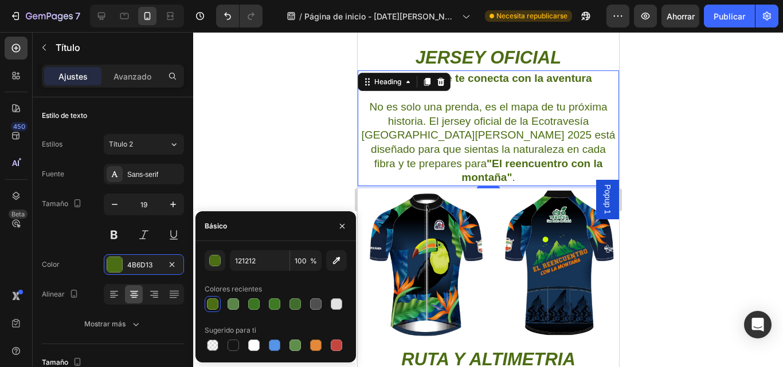
click at [717, 126] on div at bounding box center [488, 199] width 590 height 335
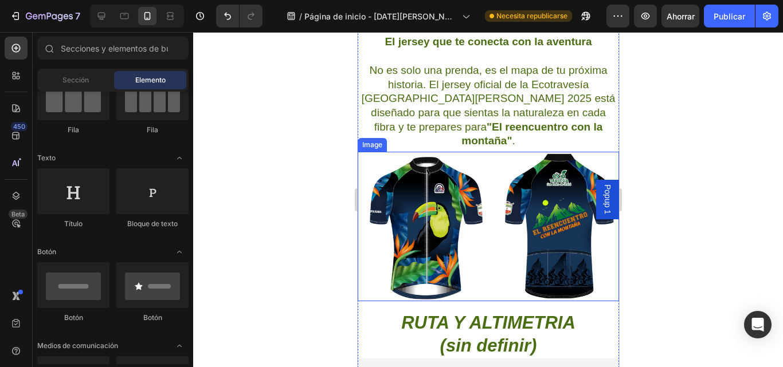
scroll to position [2068, 0]
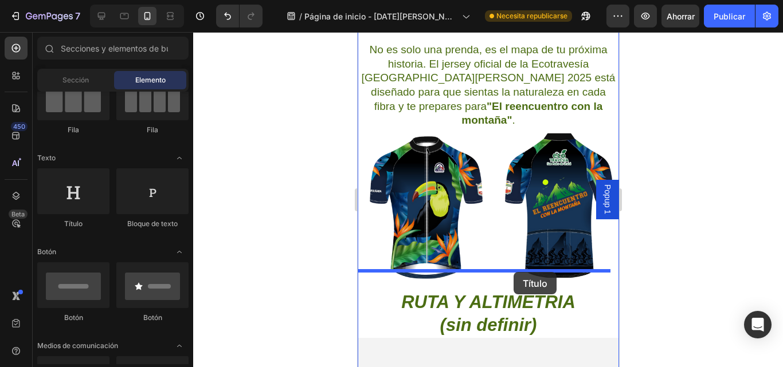
drag, startPoint x: 417, startPoint y: 232, endPoint x: 516, endPoint y: 269, distance: 105.7
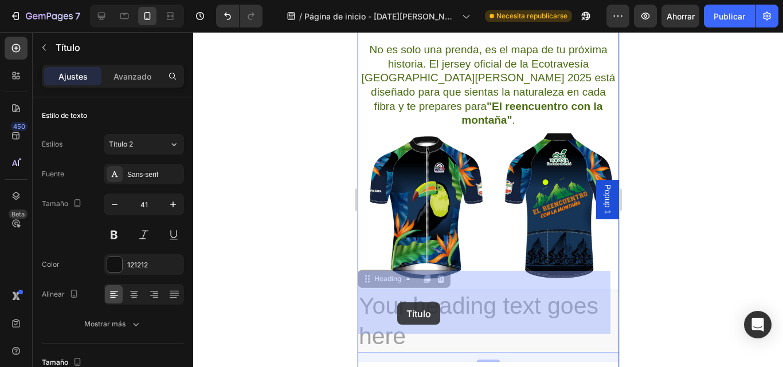
drag, startPoint x: 407, startPoint y: 320, endPoint x: 397, endPoint y: 303, distance: 20.0
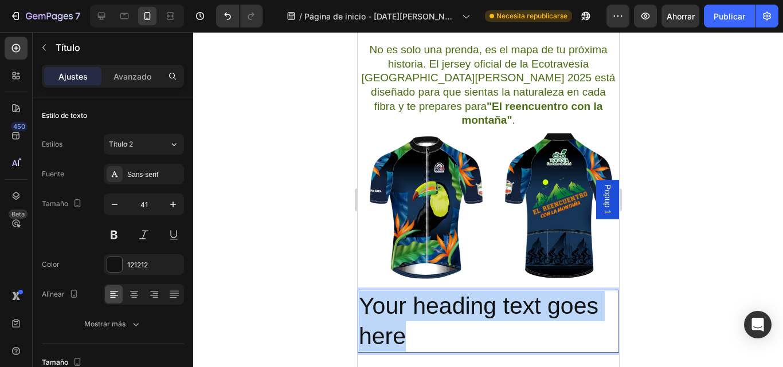
drag, startPoint x: 409, startPoint y: 320, endPoint x: 364, endPoint y: 292, distance: 52.5
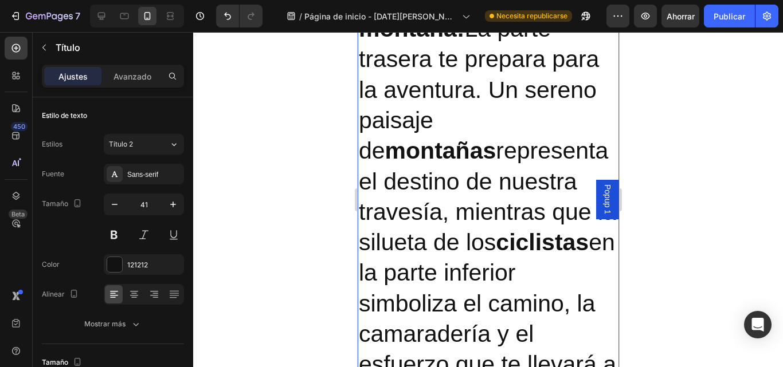
scroll to position [2959, 0]
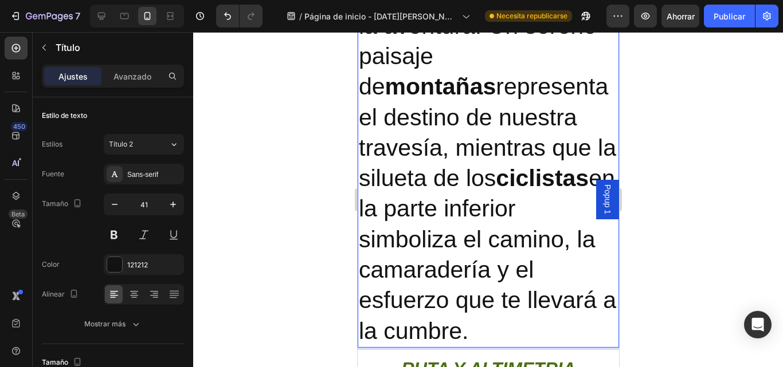
click at [249, 166] on div at bounding box center [488, 199] width 590 height 335
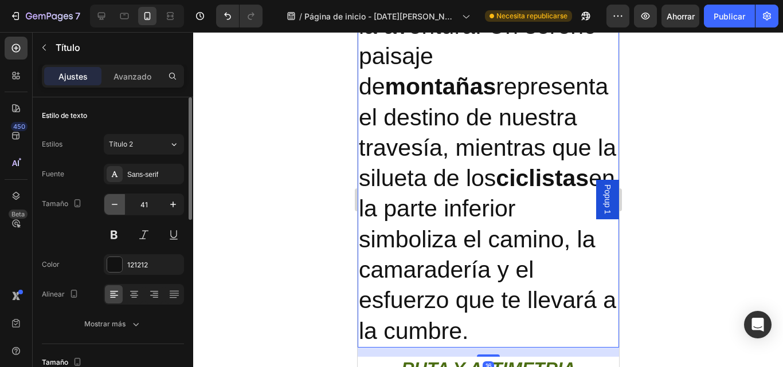
click at [117, 206] on icon "button" at bounding box center [114, 204] width 11 height 11
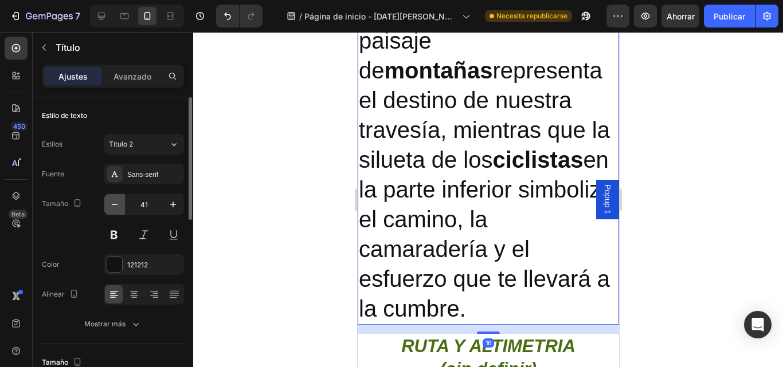
click at [116, 206] on icon "button" at bounding box center [114, 204] width 11 height 11
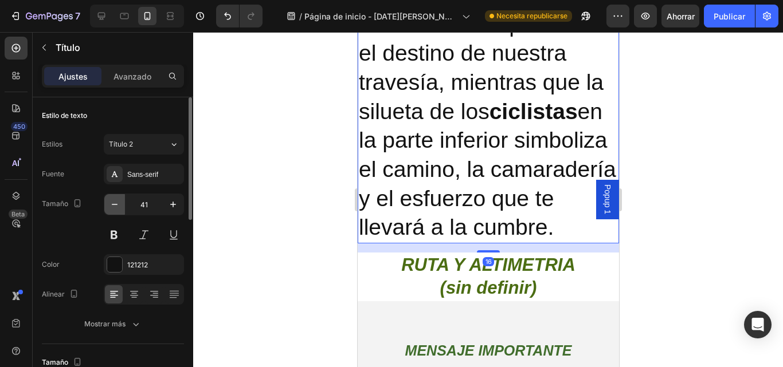
click at [115, 206] on icon "button" at bounding box center [114, 204] width 11 height 11
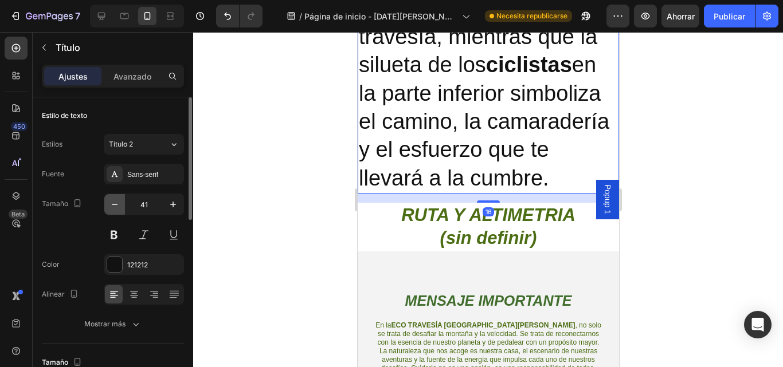
click at [114, 205] on icon "button" at bounding box center [115, 204] width 6 height 1
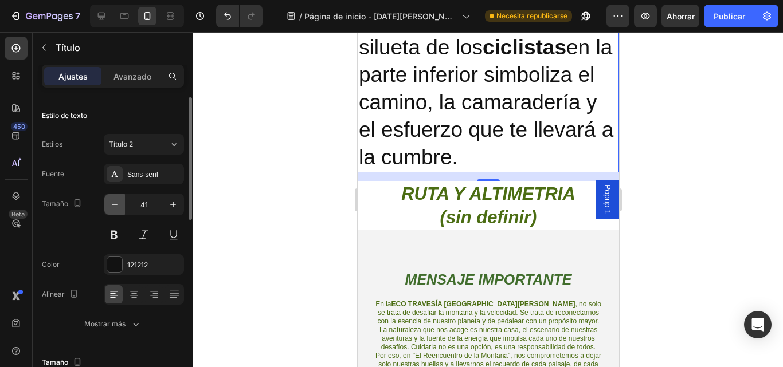
click at [114, 205] on icon "button" at bounding box center [115, 204] width 6 height 1
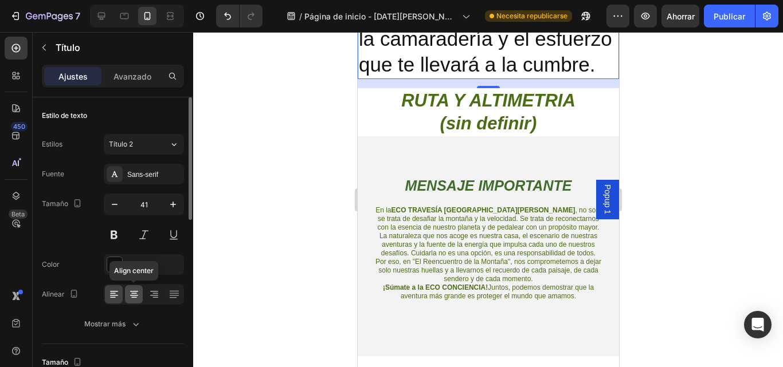
click at [135, 299] on icon at bounding box center [133, 294] width 11 height 11
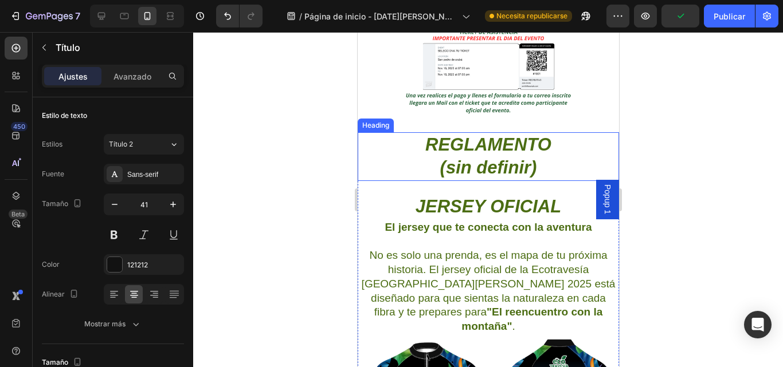
scroll to position [1906, 0]
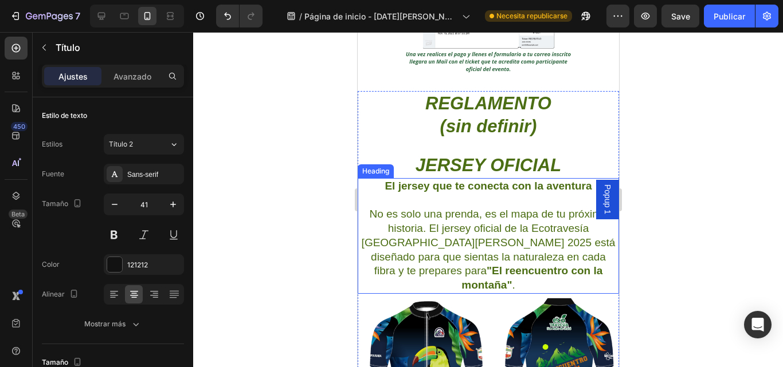
click at [511, 232] on h2 "El jersey que te conecta con la aventura No es solo una prenda, es el mapa de t…" at bounding box center [487, 236] width 261 height 116
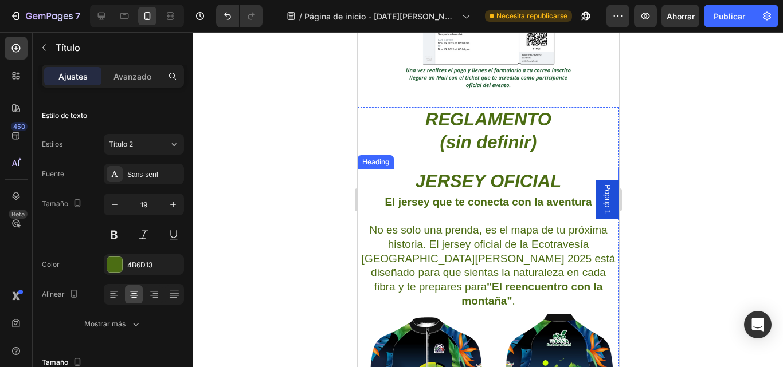
scroll to position [1849, 0]
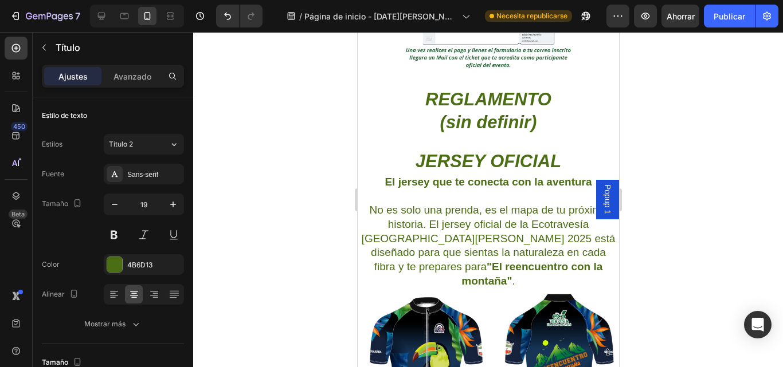
click at [498, 220] on h2 "El jersey que te conecta con la aventura No es solo una prenda, es el mapa de t…" at bounding box center [487, 232] width 261 height 116
click at [317, 232] on div at bounding box center [488, 199] width 590 height 335
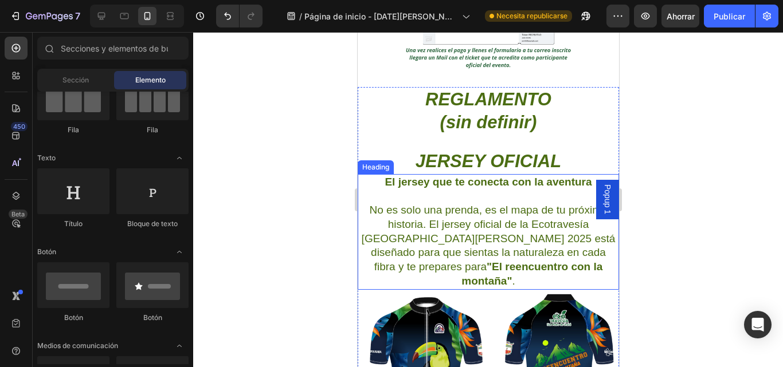
click at [601, 253] on p "⁠⁠⁠⁠⁠⁠⁠ El jersey que te conecta con la aventura No es solo una prenda, es el m…" at bounding box center [487, 231] width 259 height 113
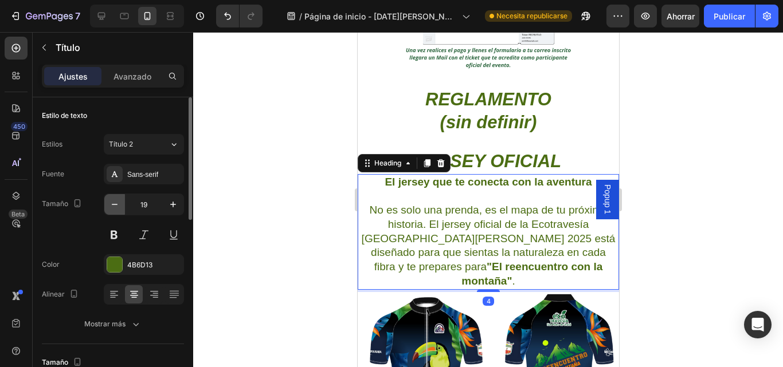
click at [117, 207] on icon "button" at bounding box center [114, 204] width 11 height 11
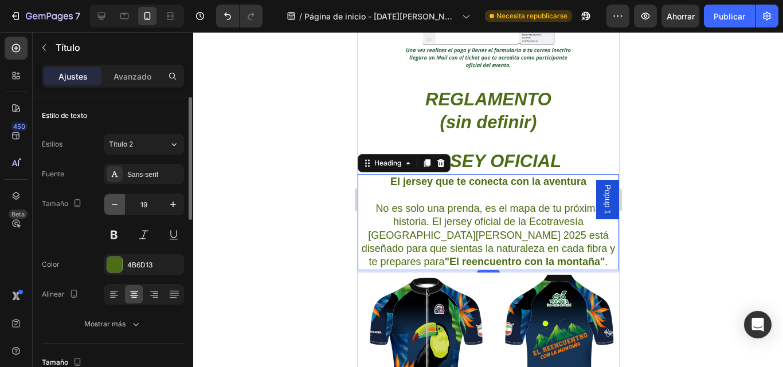
click at [117, 207] on icon "button" at bounding box center [114, 204] width 11 height 11
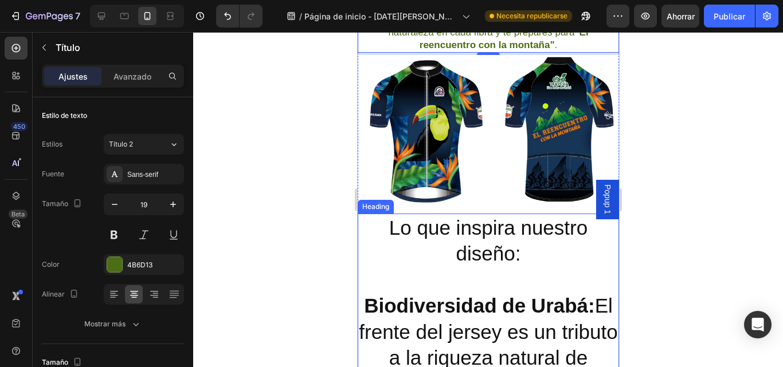
scroll to position [2078, 0]
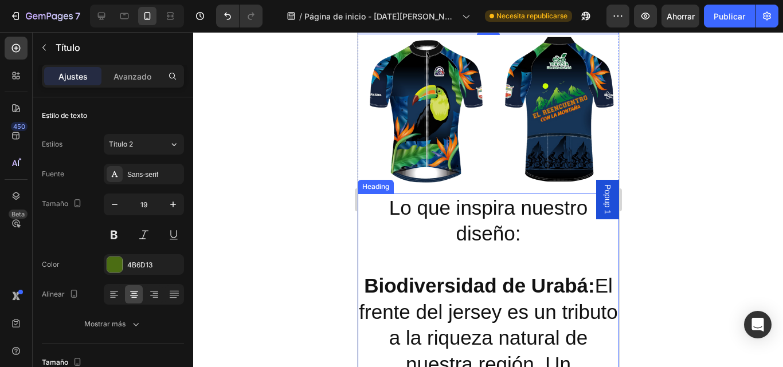
click at [462, 281] on strong "Biodiversidad de Urabá:" at bounding box center [478, 286] width 231 height 22
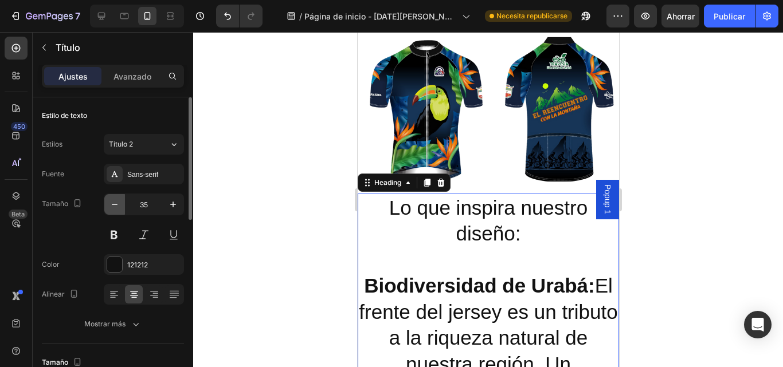
click at [113, 206] on icon "button" at bounding box center [114, 204] width 11 height 11
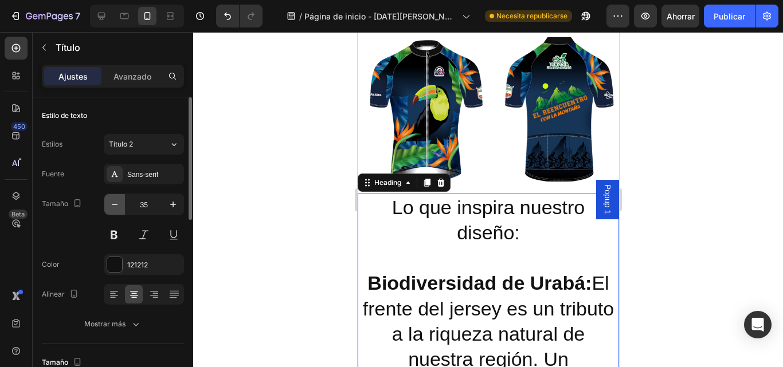
click at [113, 206] on icon "button" at bounding box center [114, 204] width 11 height 11
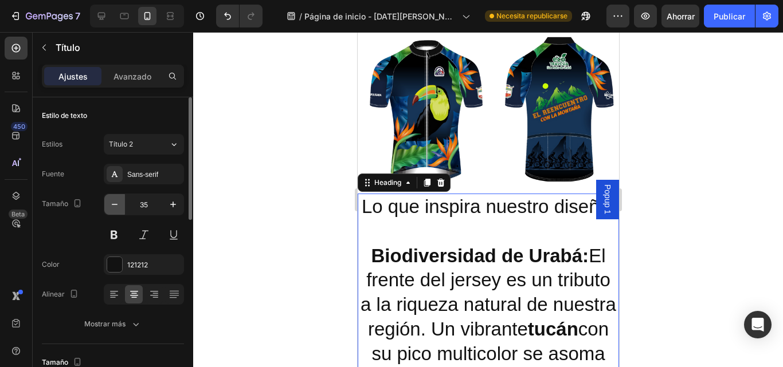
click at [112, 205] on icon "button" at bounding box center [115, 204] width 6 height 1
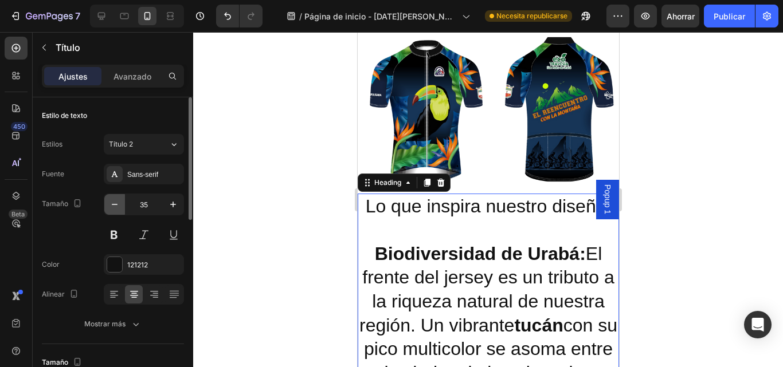
click at [112, 205] on icon "button" at bounding box center [115, 204] width 6 height 1
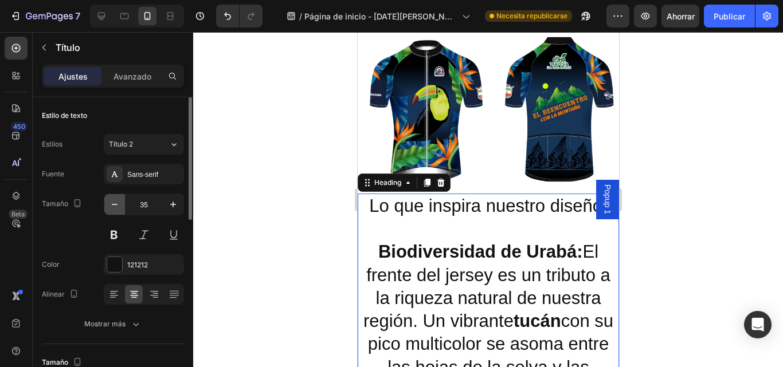
click at [112, 205] on icon "button" at bounding box center [115, 204] width 6 height 1
click at [111, 205] on icon "button" at bounding box center [114, 204] width 11 height 11
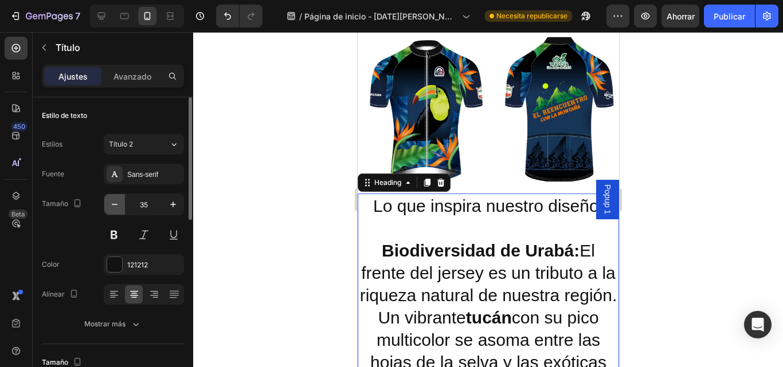
click at [111, 205] on icon "button" at bounding box center [114, 204] width 11 height 11
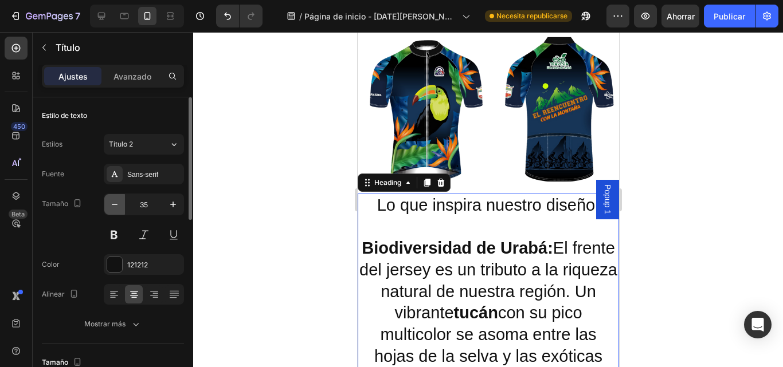
click at [110, 205] on icon "button" at bounding box center [114, 204] width 11 height 11
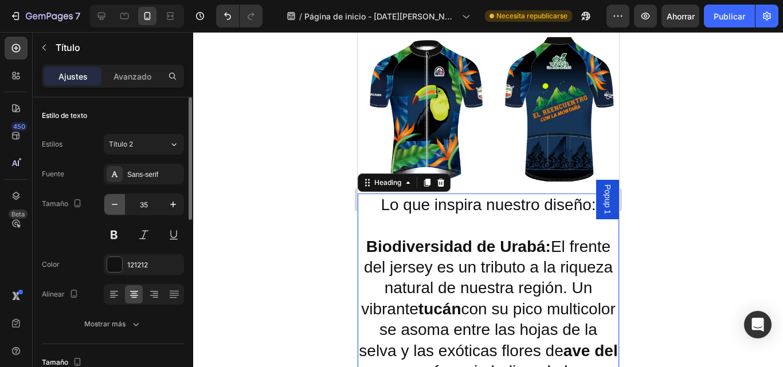
click at [110, 205] on icon "button" at bounding box center [114, 204] width 11 height 11
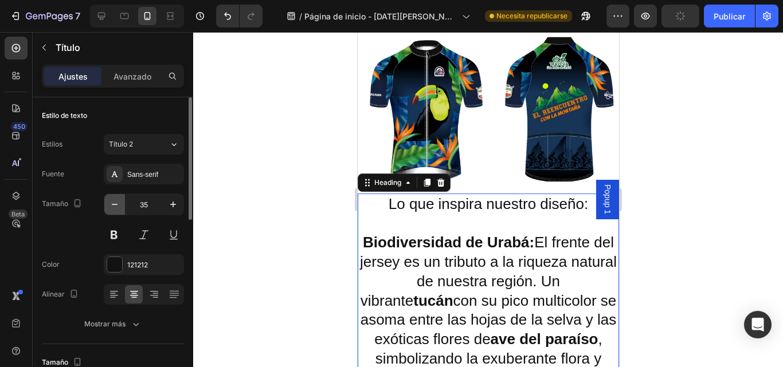
click at [110, 205] on icon "button" at bounding box center [114, 204] width 11 height 11
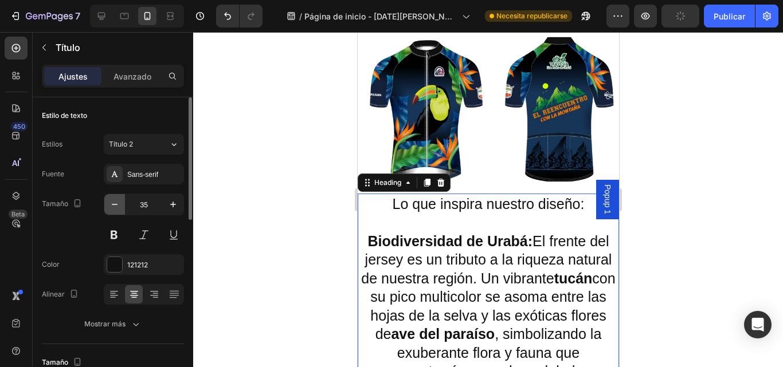
click at [110, 205] on icon "button" at bounding box center [114, 204] width 11 height 11
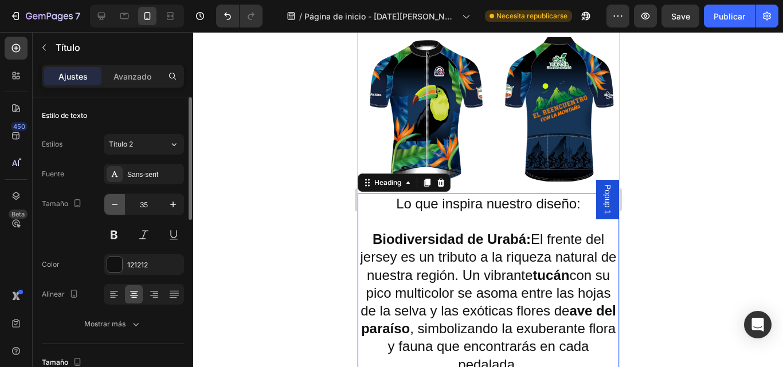
click at [110, 205] on icon "button" at bounding box center [114, 204] width 11 height 11
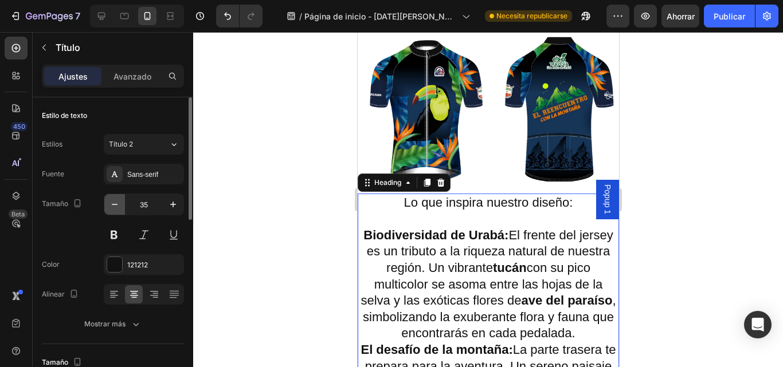
click at [109, 205] on icon "button" at bounding box center [114, 204] width 11 height 11
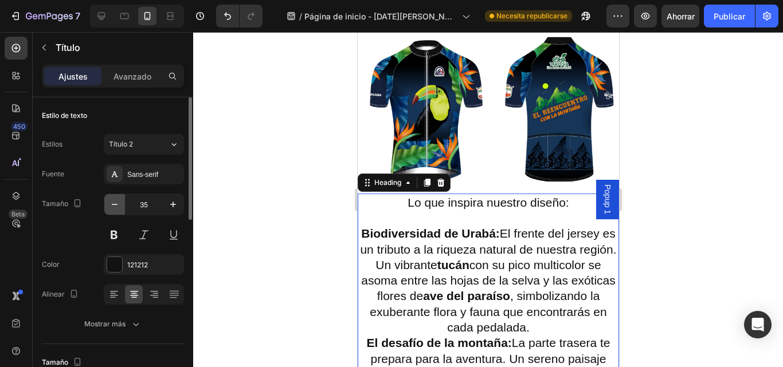
click at [109, 205] on icon "button" at bounding box center [114, 204] width 11 height 11
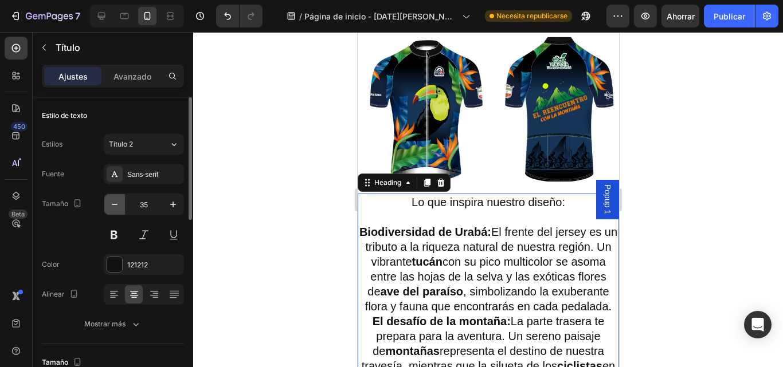
click at [109, 205] on icon "button" at bounding box center [114, 204] width 11 height 11
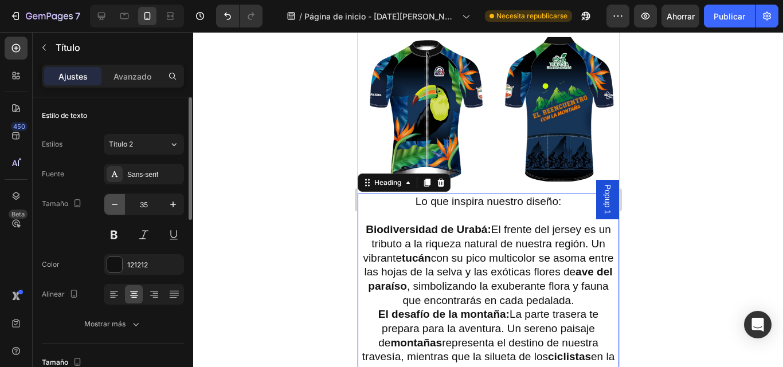
click at [109, 205] on icon "button" at bounding box center [114, 204] width 11 height 11
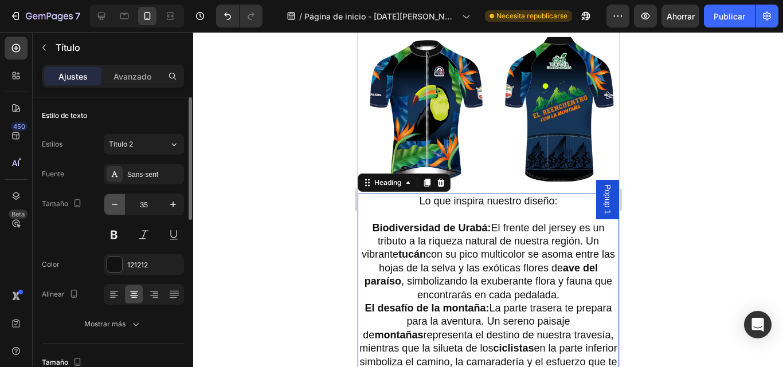
click at [109, 205] on icon "button" at bounding box center [114, 204] width 11 height 11
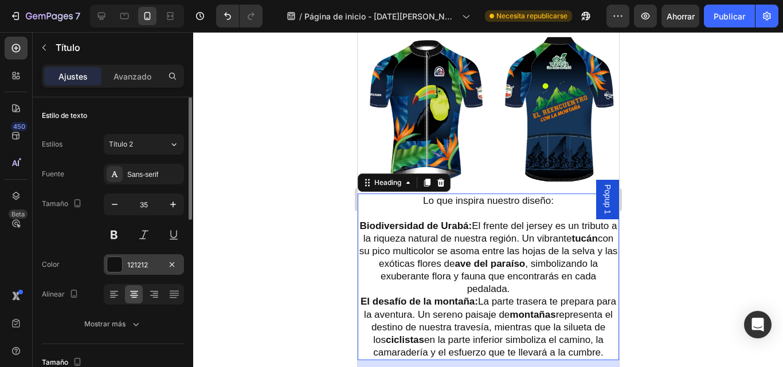
click at [119, 268] on div at bounding box center [114, 264] width 15 height 15
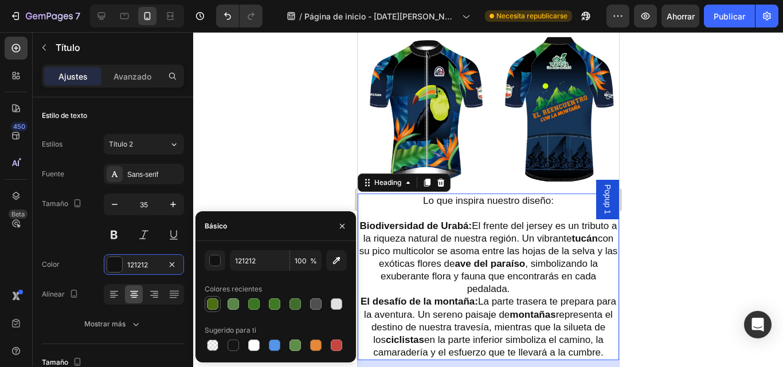
click at [215, 303] on div at bounding box center [212, 304] width 11 height 11
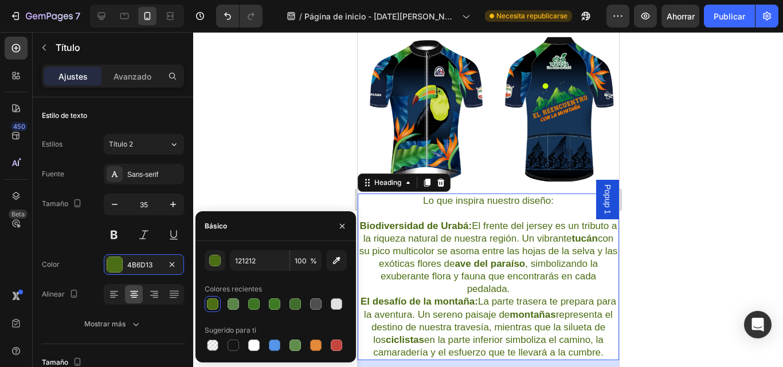
click at [707, 204] on div at bounding box center [488, 199] width 590 height 335
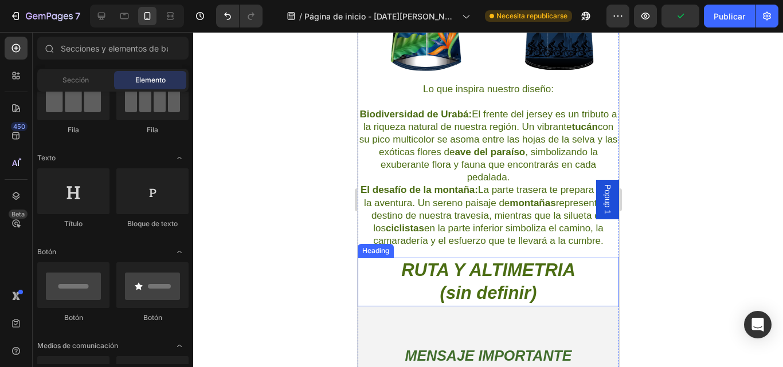
scroll to position [2193, 0]
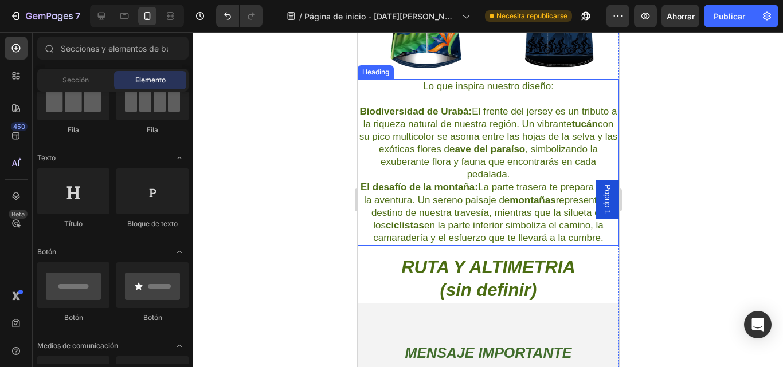
click at [513, 246] on h2 "Lo que inspira nuestro diseño: Biodiversidad de Urabá: El frente del jersey es …" at bounding box center [487, 162] width 261 height 167
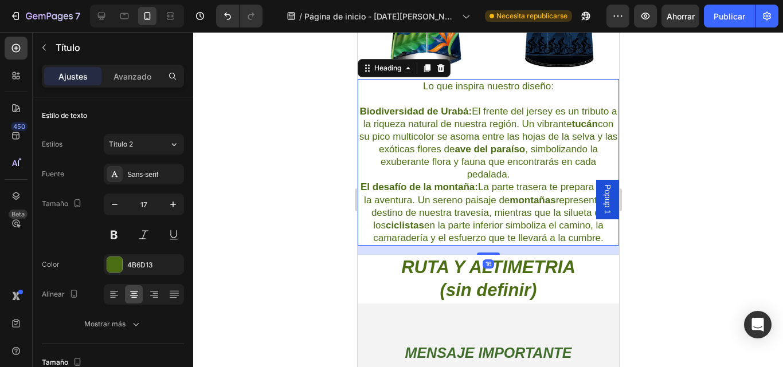
click at [508, 246] on h2 "Lo que inspira nuestro diseño: Biodiversidad de Urabá: El frente del jersey es …" at bounding box center [487, 162] width 261 height 167
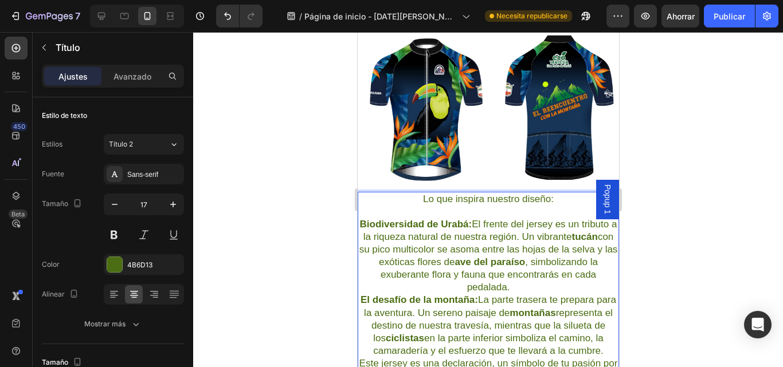
scroll to position [2078, 0]
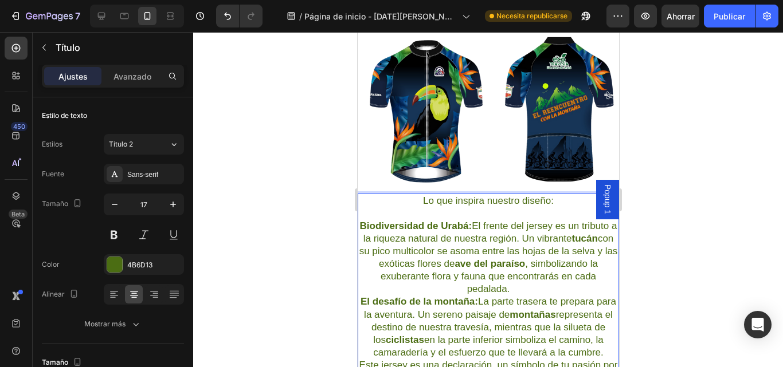
click at [419, 187] on div "REGLAMENTO (sin definir) Heading JERSEY OFICIAL Heading ⁠⁠⁠⁠⁠⁠⁠ El jersey que t…" at bounding box center [487, 265] width 261 height 821
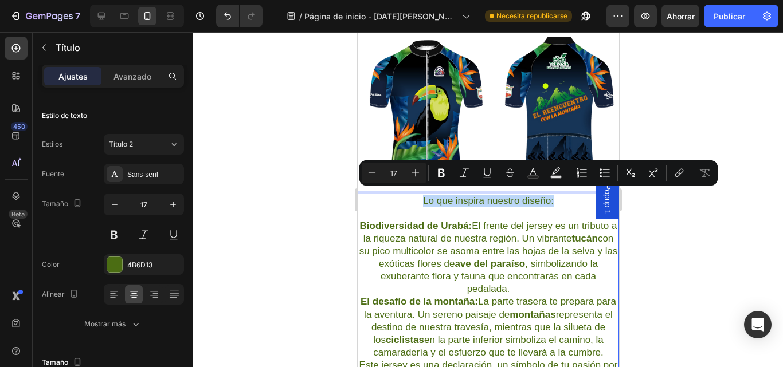
drag, startPoint x: 414, startPoint y: 198, endPoint x: 552, endPoint y: 200, distance: 138.1
click at [552, 200] on p "Lo que inspira nuestro diseño: Biodiversidad de Urabá: El frente del jersey es …" at bounding box center [487, 296] width 259 height 203
click at [438, 171] on icon "Editor contextual toolbar" at bounding box center [441, 172] width 11 height 11
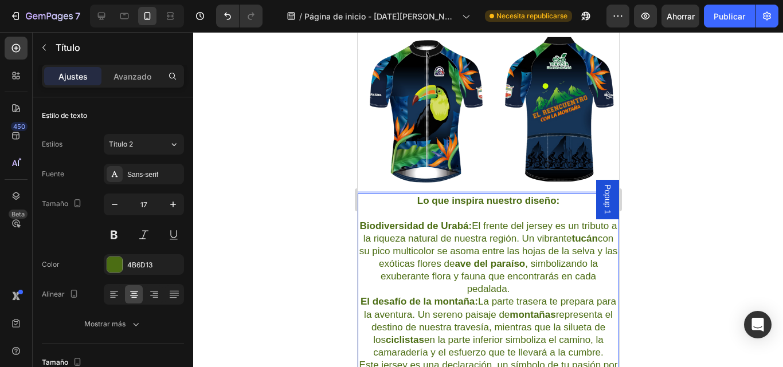
click at [669, 183] on div at bounding box center [488, 199] width 590 height 335
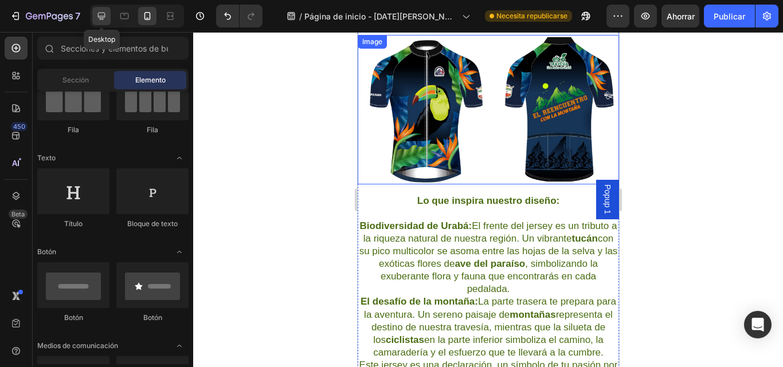
click at [103, 15] on icon at bounding box center [101, 15] width 11 height 11
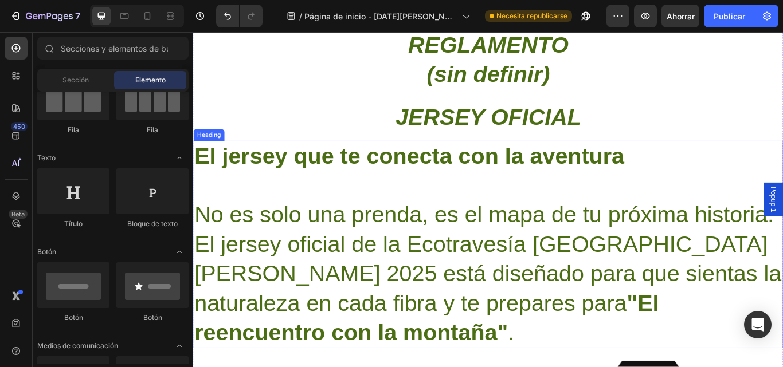
scroll to position [2172, 0]
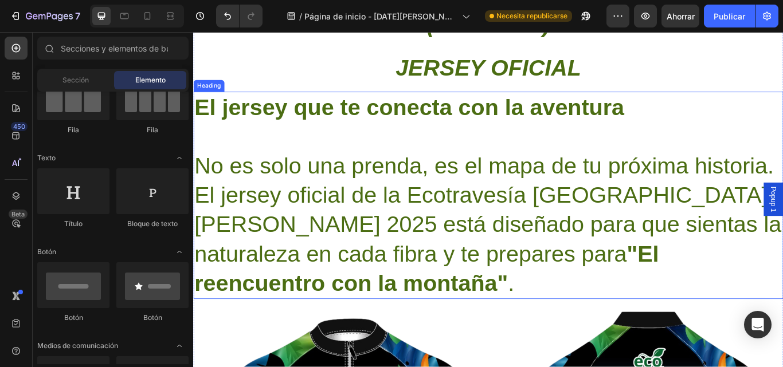
click at [638, 206] on p "⁠⁠⁠⁠⁠⁠⁠ El jersey que te conecta con la aventura No es solo una prenda, es el m…" at bounding box center [536, 223] width 685 height 240
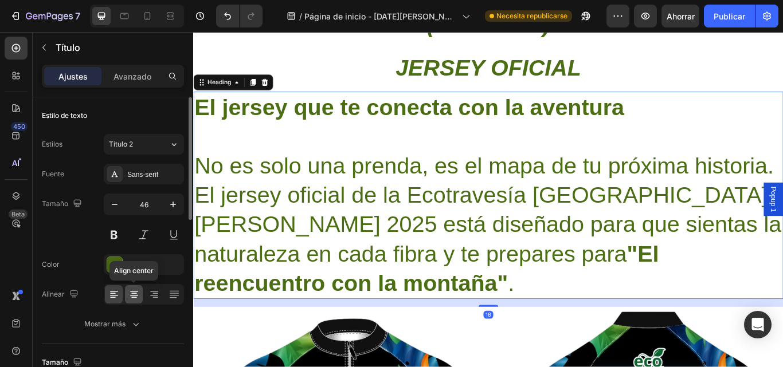
click at [133, 292] on icon at bounding box center [133, 294] width 11 height 11
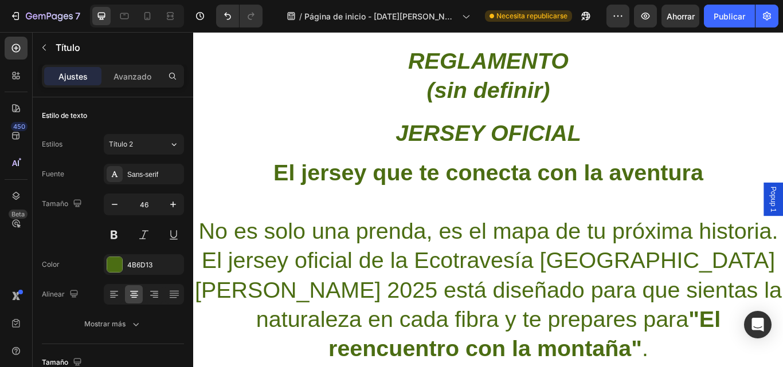
scroll to position [2287, 0]
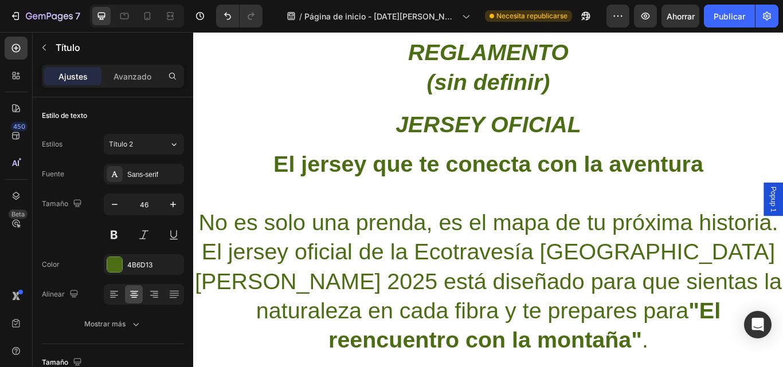
click at [610, 281] on h2 "El jersey que te conecta con la aventura No es solo una prenda, es el mapa de t…" at bounding box center [537, 289] width 688 height 242
click at [725, 190] on strong "El jersey que te conecta con la aventura" at bounding box center [537, 186] width 501 height 30
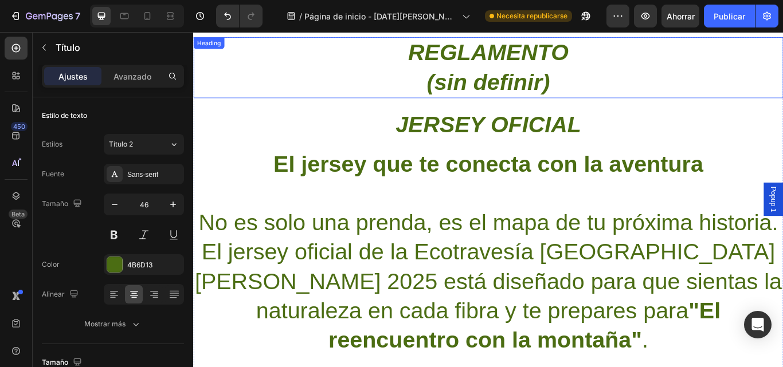
click at [734, 92] on h2 "REGLAMENTO (sin definir)" at bounding box center [537, 73] width 688 height 71
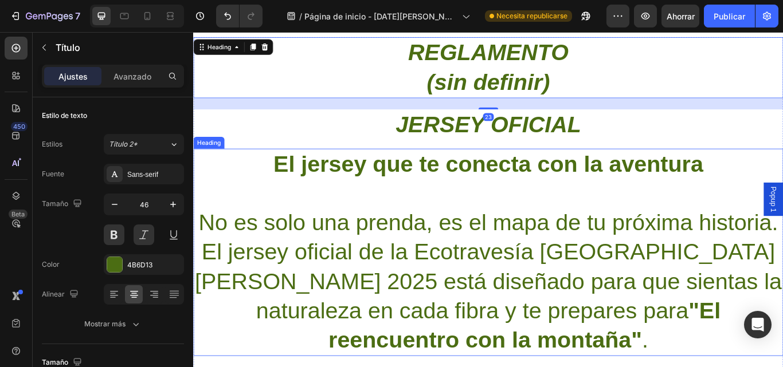
click at [782, 186] on p "⁠⁠⁠⁠⁠⁠⁠ El jersey que te conecta con la aventura No es solo una prenda, es el m…" at bounding box center [536, 290] width 685 height 240
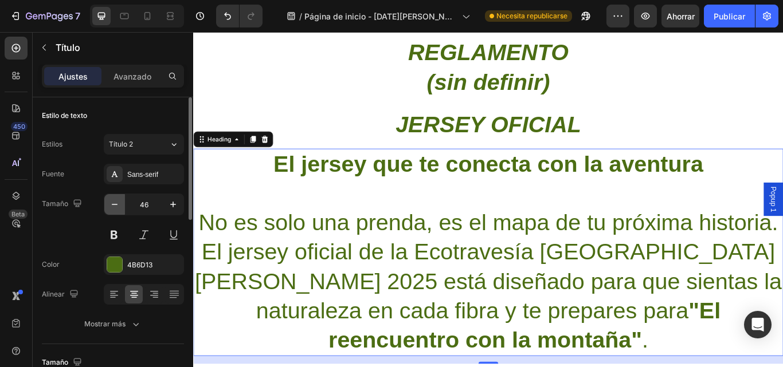
click at [109, 204] on icon "button" at bounding box center [114, 204] width 11 height 11
click at [110, 205] on icon "button" at bounding box center [114, 204] width 11 height 11
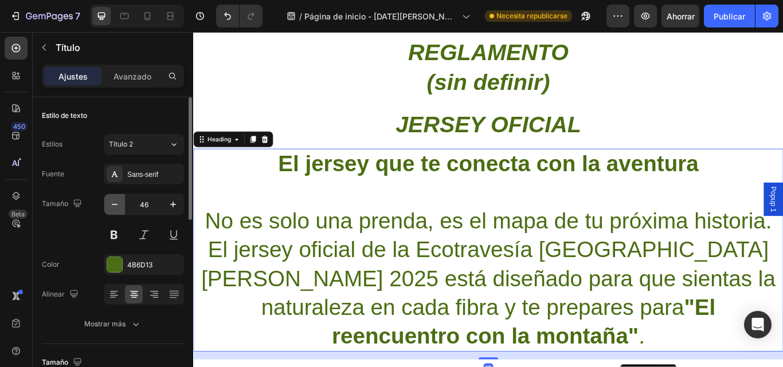
click at [111, 205] on icon "button" at bounding box center [114, 204] width 11 height 11
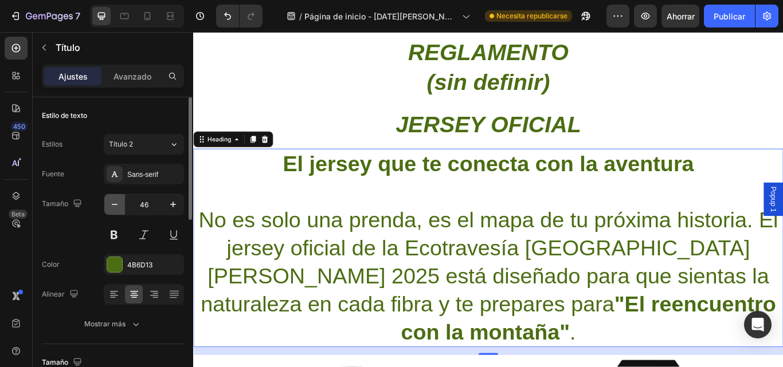
click at [111, 205] on icon "button" at bounding box center [114, 204] width 11 height 11
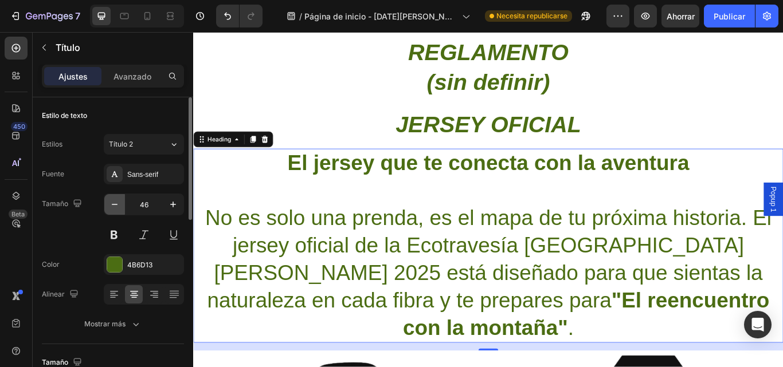
click at [111, 205] on icon "button" at bounding box center [114, 204] width 11 height 11
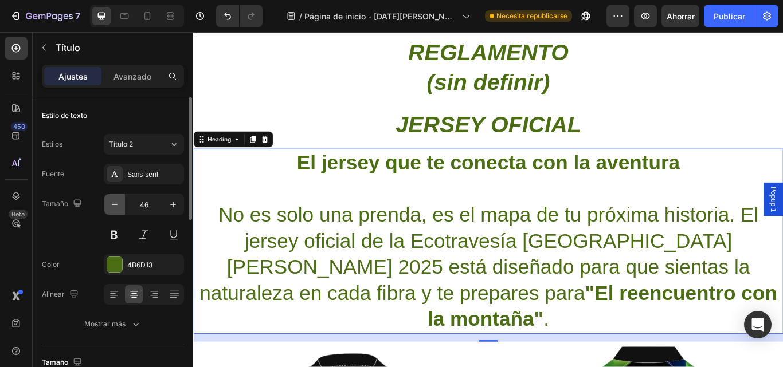
click at [111, 205] on icon "button" at bounding box center [114, 204] width 11 height 11
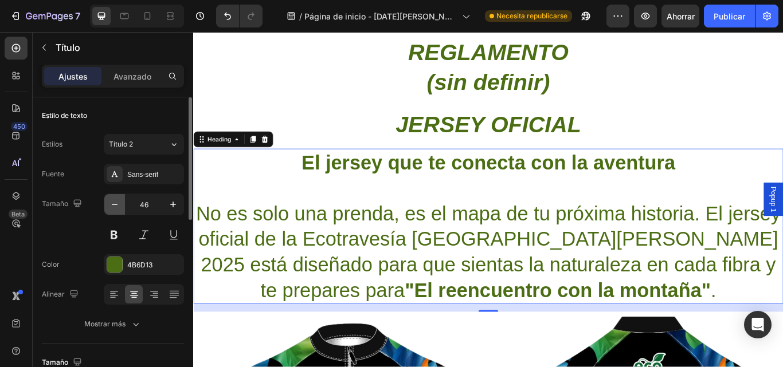
click at [111, 205] on icon "button" at bounding box center [114, 204] width 11 height 11
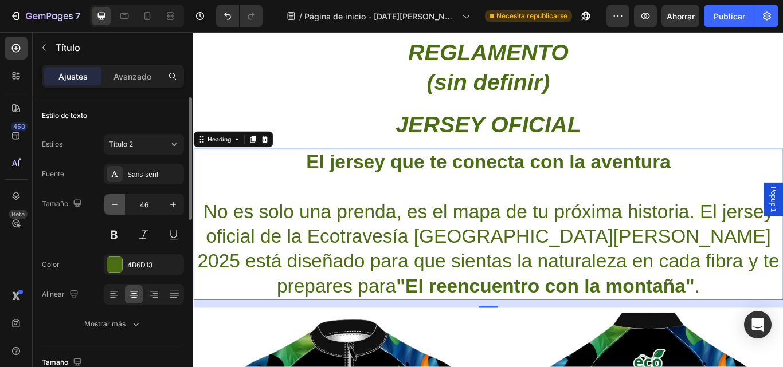
click at [110, 205] on icon "button" at bounding box center [114, 204] width 11 height 11
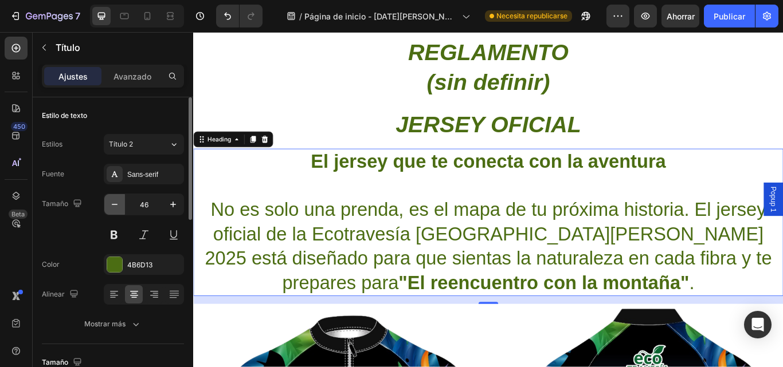
click at [110, 205] on icon "button" at bounding box center [114, 204] width 11 height 11
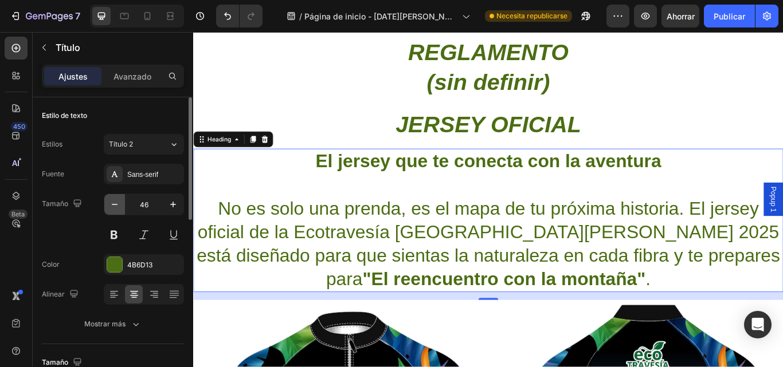
click at [110, 205] on icon "button" at bounding box center [114, 204] width 11 height 11
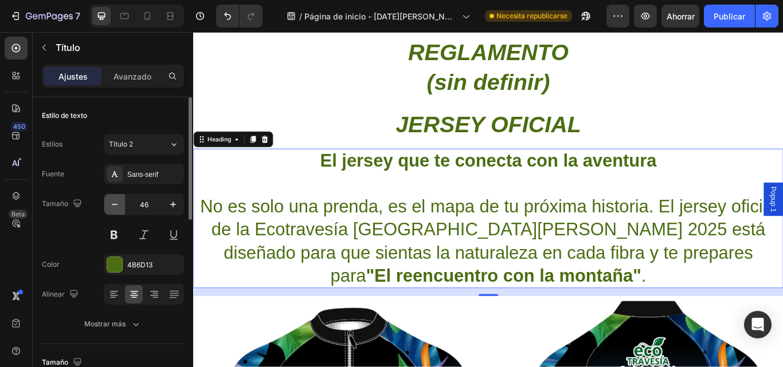
click at [109, 205] on icon "button" at bounding box center [114, 204] width 11 height 11
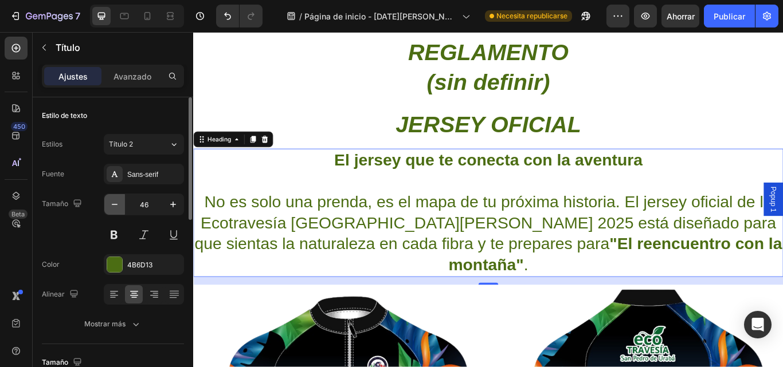
click at [109, 205] on icon "button" at bounding box center [114, 204] width 11 height 11
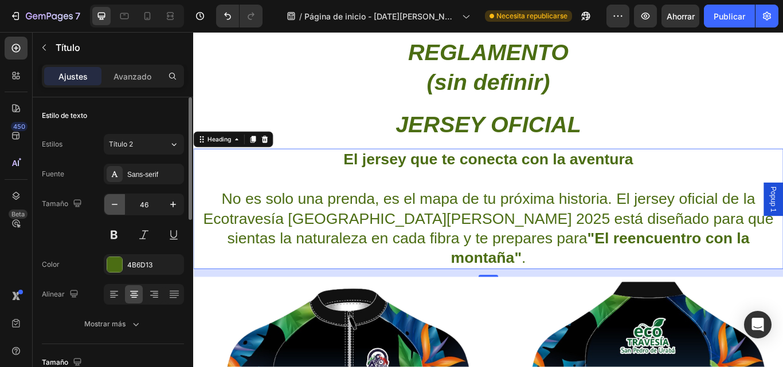
click at [109, 205] on icon "button" at bounding box center [114, 204] width 11 height 11
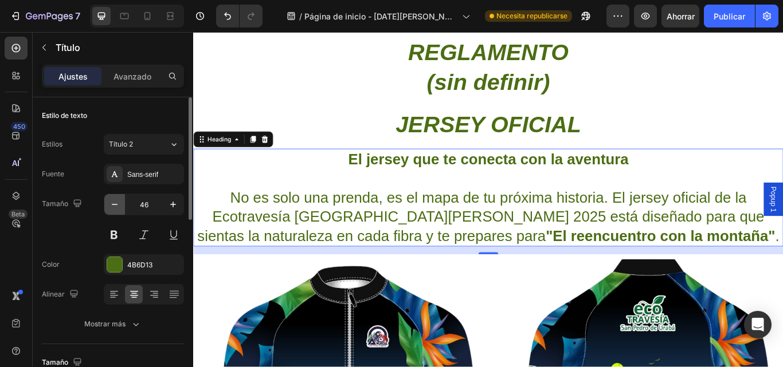
click at [109, 205] on icon "button" at bounding box center [114, 204] width 11 height 11
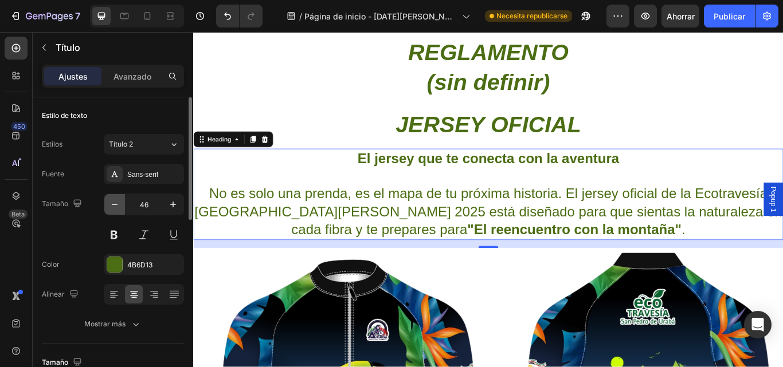
click at [108, 204] on button "button" at bounding box center [114, 204] width 21 height 21
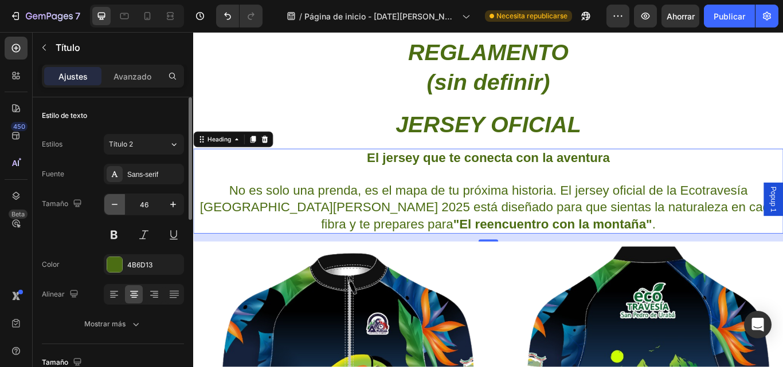
click at [108, 204] on button "button" at bounding box center [114, 204] width 21 height 21
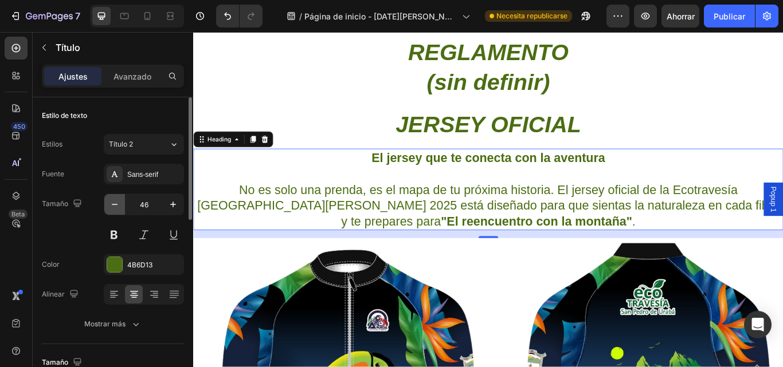
click at [108, 204] on button "button" at bounding box center [114, 204] width 21 height 21
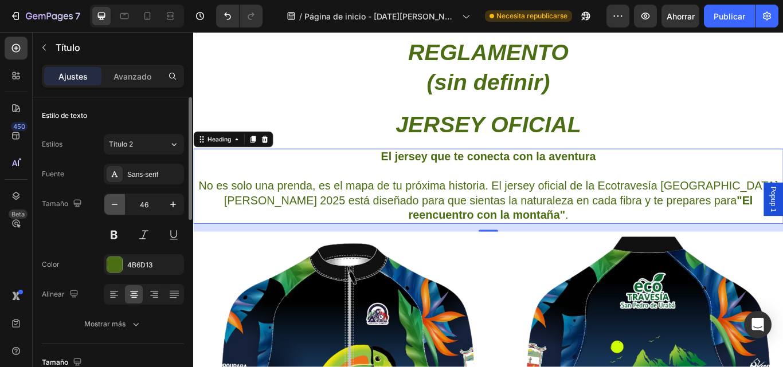
click at [108, 204] on button "button" at bounding box center [114, 204] width 21 height 21
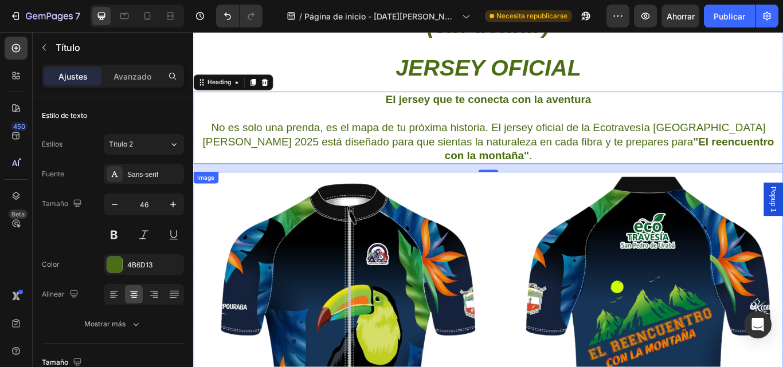
scroll to position [2344, 0]
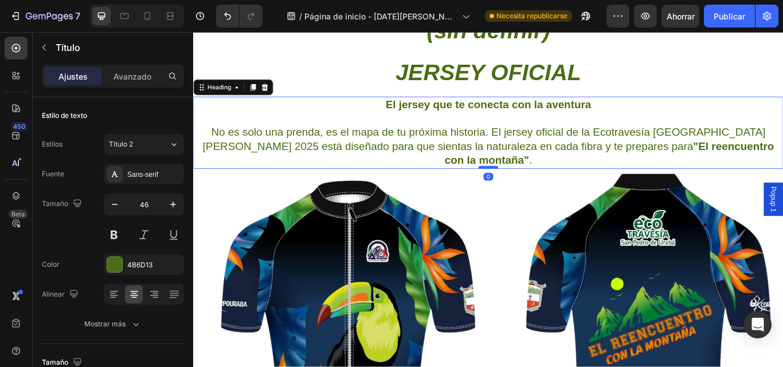
drag, startPoint x: 534, startPoint y: 183, endPoint x: 542, endPoint y: 174, distance: 12.6
click at [542, 189] on div at bounding box center [537, 190] width 23 height 3
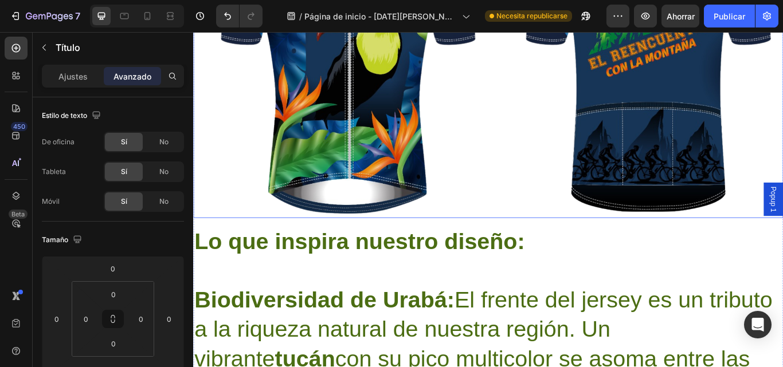
scroll to position [2688, 0]
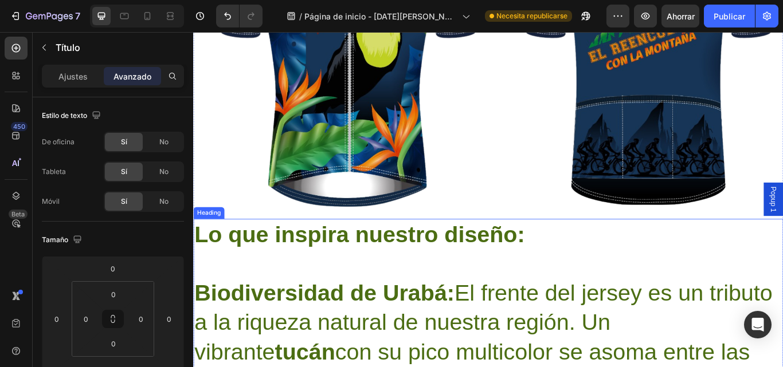
click at [79, 77] on font "Ajustes" at bounding box center [72, 77] width 29 height 10
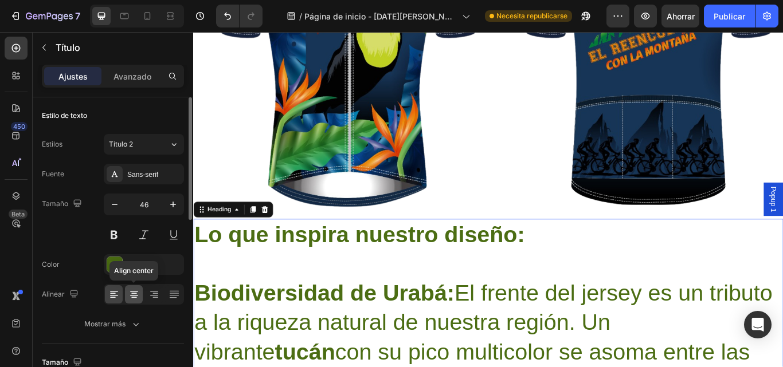
click at [135, 299] on icon at bounding box center [133, 294] width 11 height 11
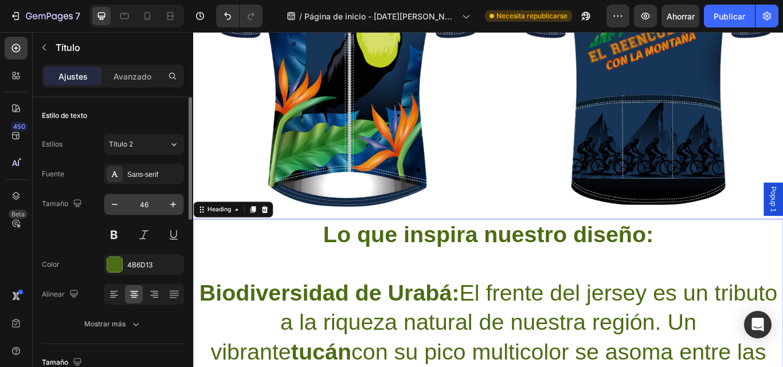
click at [151, 209] on input "46" at bounding box center [144, 204] width 38 height 21
type input "22"
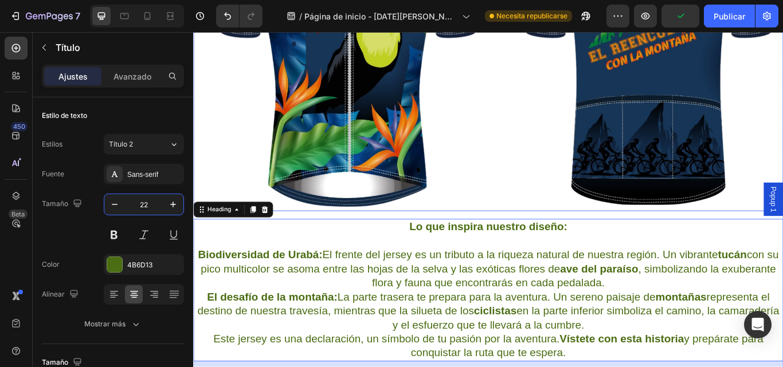
click at [504, 202] on img at bounding box center [537, 44] width 688 height 393
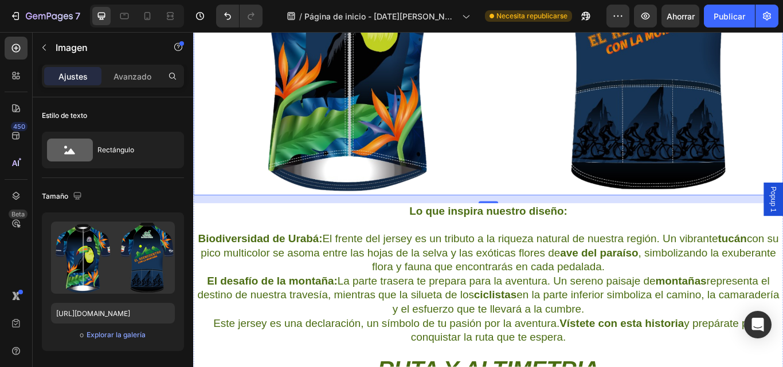
scroll to position [2745, 0]
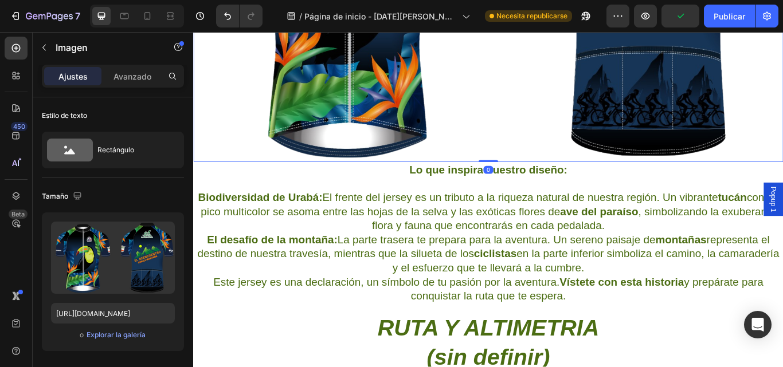
drag, startPoint x: 531, startPoint y: 168, endPoint x: 537, endPoint y: 159, distance: 10.8
click at [537, 182] on div at bounding box center [537, 183] width 23 height 2
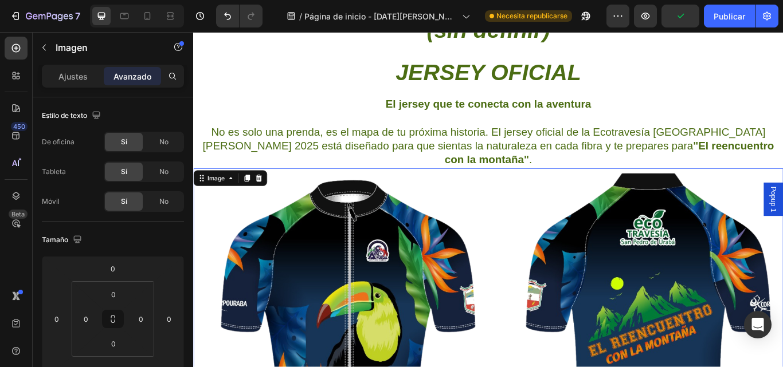
scroll to position [2344, 0]
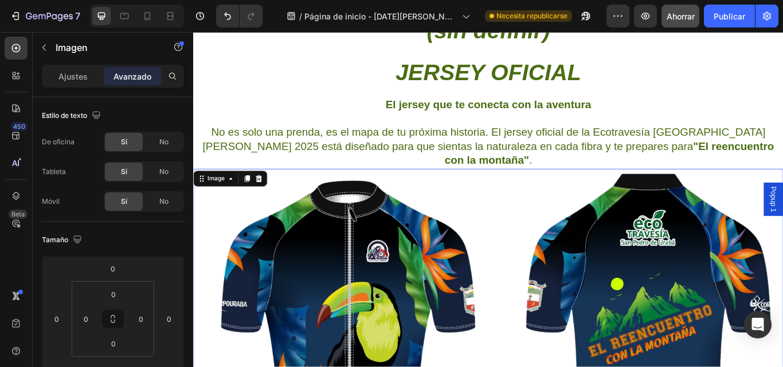
click at [677, 19] on font "Ahorrar" at bounding box center [680, 16] width 28 height 10
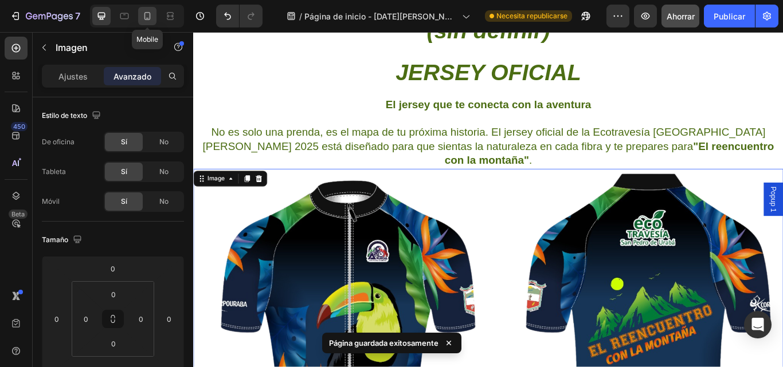
click at [147, 15] on icon at bounding box center [147, 15] width 11 height 11
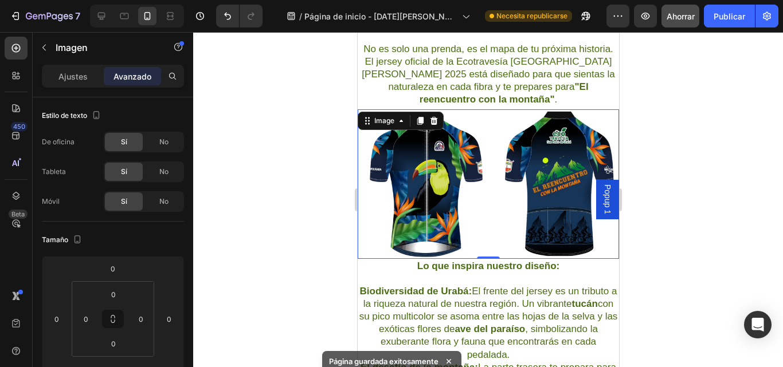
scroll to position [2104, 0]
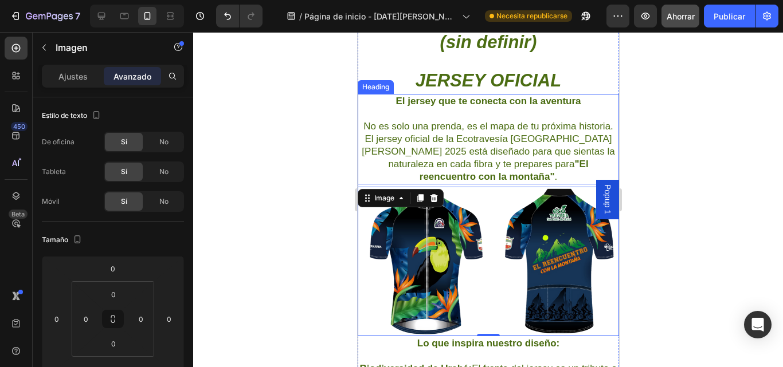
click at [481, 143] on p "⁠⁠⁠⁠⁠⁠⁠ El jersey que te conecta con la aventura No es solo una prenda, es el m…" at bounding box center [487, 139] width 259 height 89
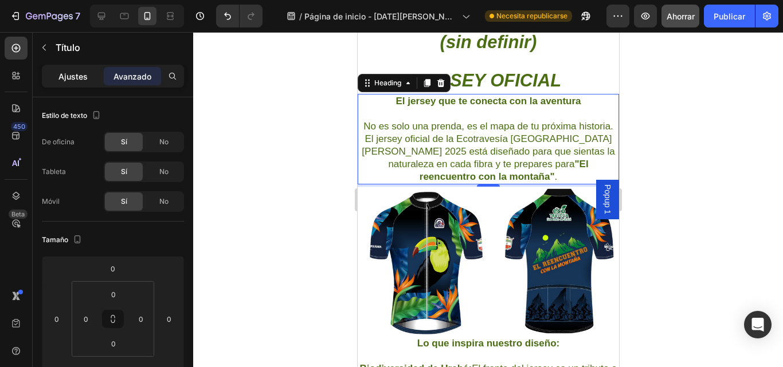
click at [74, 73] on font "Ajustes" at bounding box center [72, 77] width 29 height 10
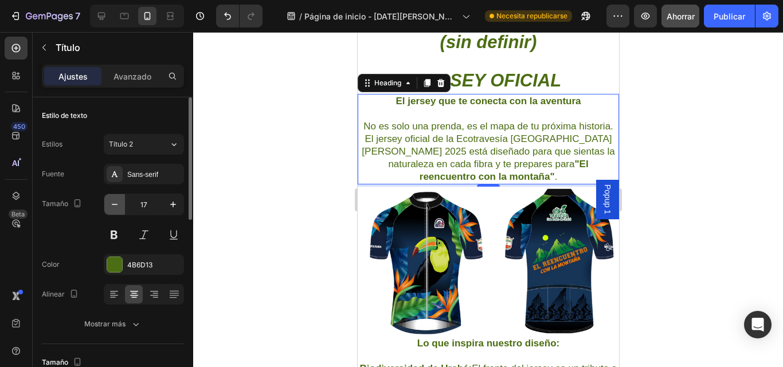
click at [115, 205] on icon "button" at bounding box center [115, 204] width 6 height 1
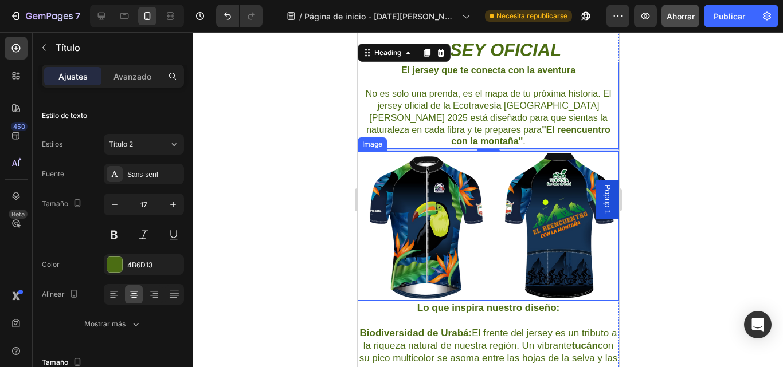
scroll to position [2276, 0]
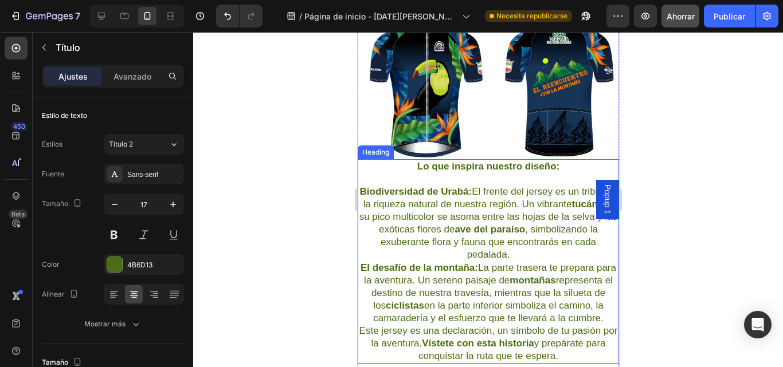
click at [593, 159] on h2 "Lo que inspira nuestro diseño: Biodiversidad de Urabá: El frente del jersey es …" at bounding box center [487, 261] width 261 height 205
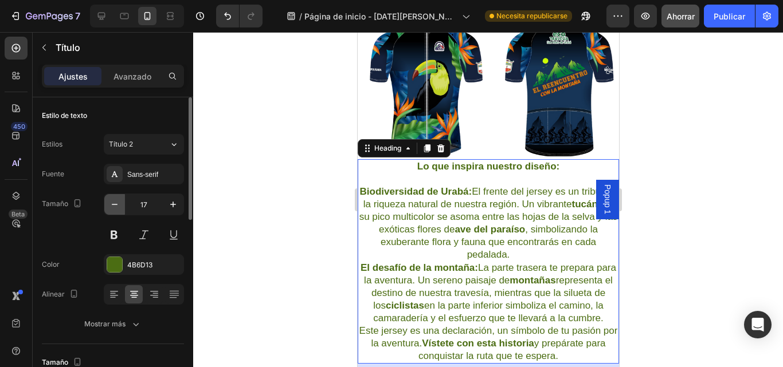
click at [113, 205] on icon "button" at bounding box center [115, 204] width 6 height 1
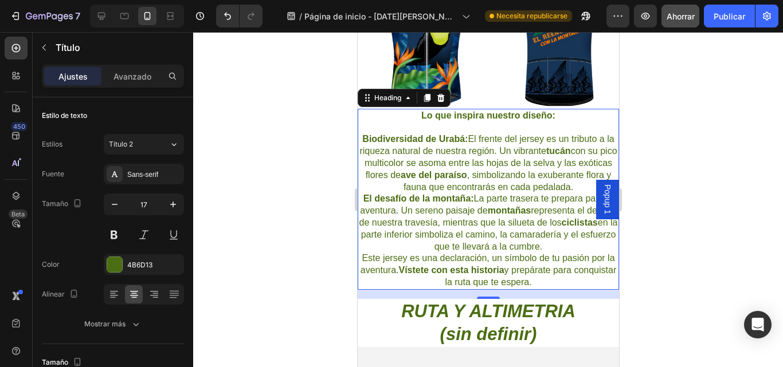
scroll to position [2333, 0]
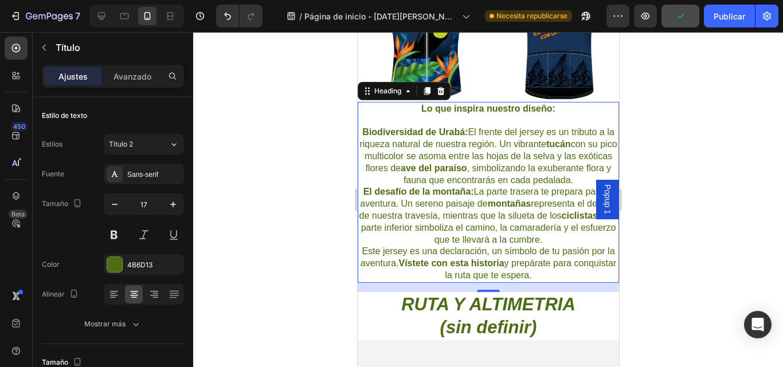
click at [605, 166] on h2 "Lo que inspira nuestro diseño: Biodiversidad de Urabá: El frente del jersey es …" at bounding box center [487, 192] width 261 height 181
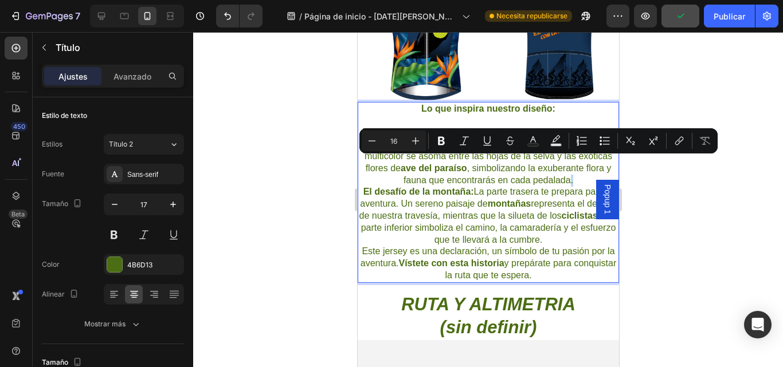
click at [605, 166] on p "Lo que inspira nuestro diseño: Biodiversidad de Urabá: El frente del jersey es …" at bounding box center [487, 192] width 259 height 179
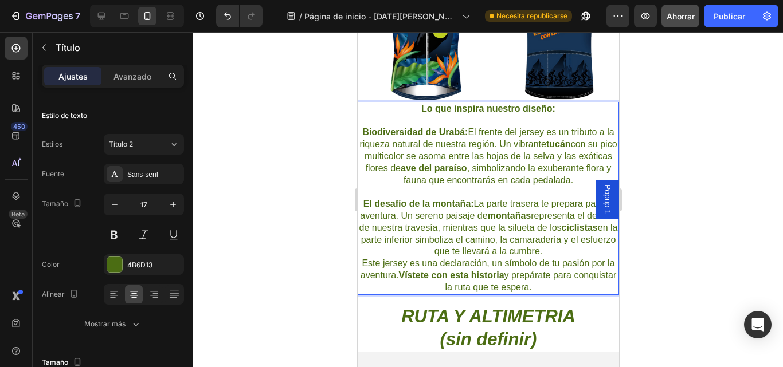
click at [594, 236] on p "Lo que inspira nuestro diseño: Biodiversidad de Urabá: El frente del jersey es …" at bounding box center [487, 198] width 259 height 191
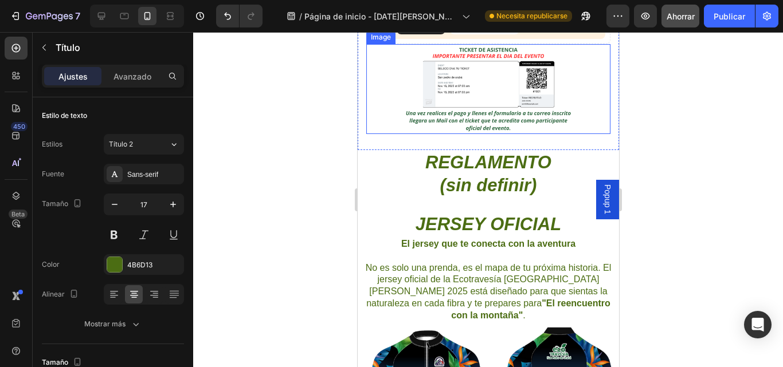
scroll to position [1843, 0]
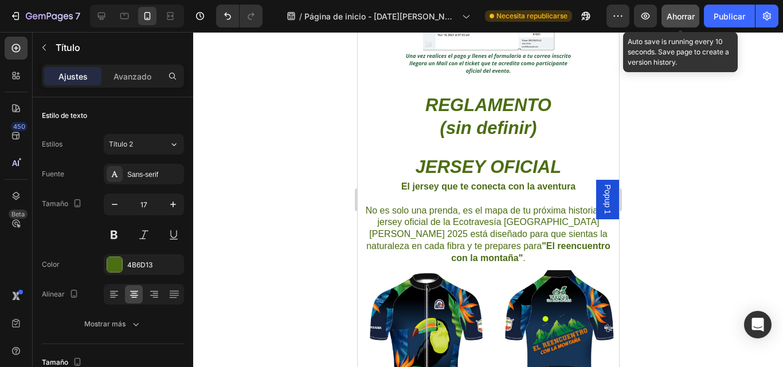
click at [664, 23] on button "Ahorrar" at bounding box center [680, 16] width 38 height 23
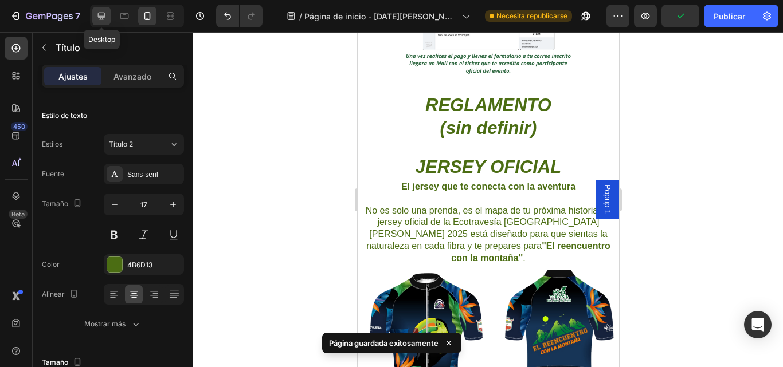
click at [99, 14] on icon at bounding box center [101, 16] width 7 height 7
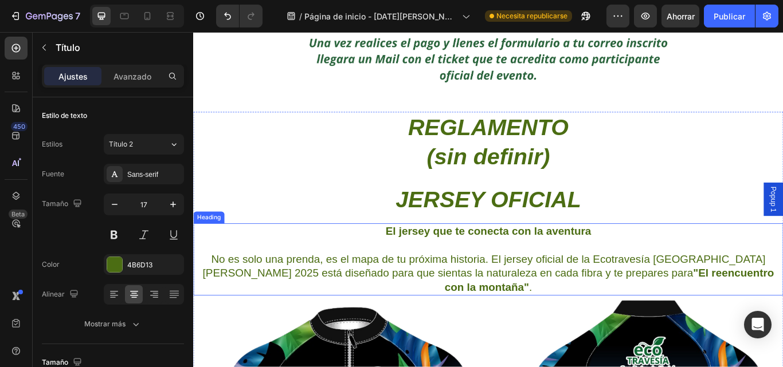
scroll to position [2085, 0]
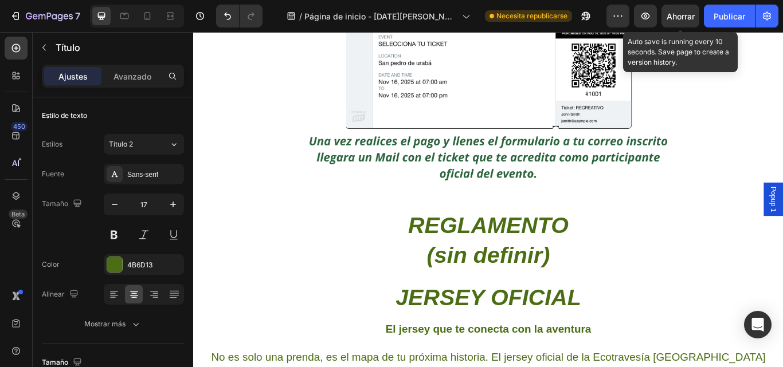
click at [678, 20] on font "Ahorrar" at bounding box center [680, 16] width 28 height 10
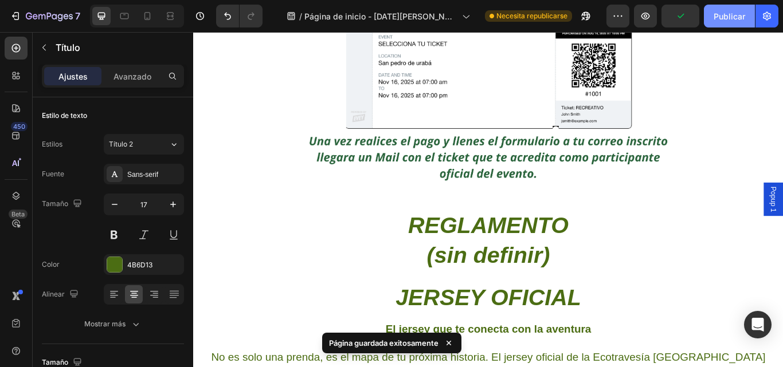
click at [731, 18] on font "Publicar" at bounding box center [729, 16] width 32 height 10
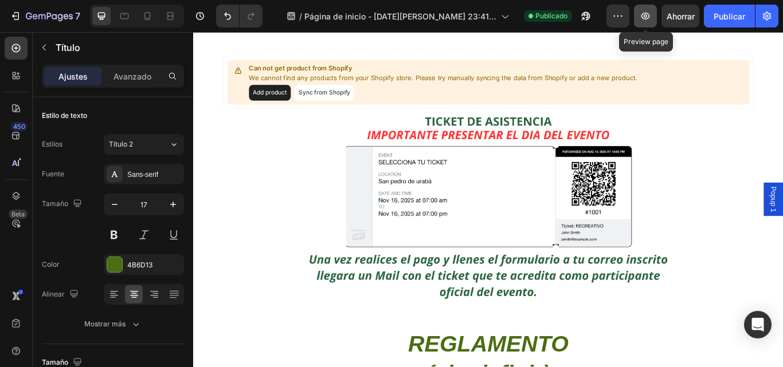
scroll to position [1913, 0]
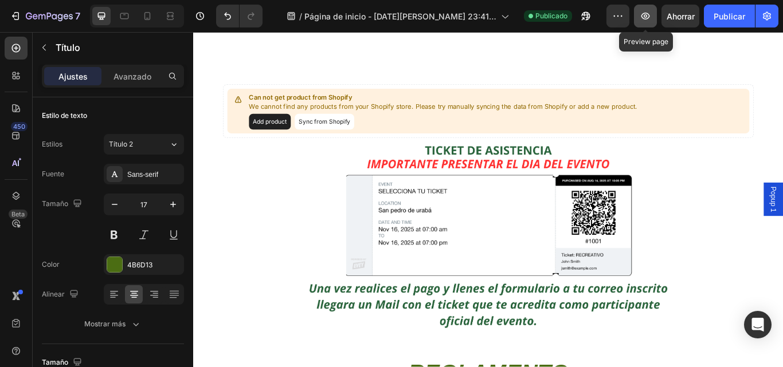
click at [650, 10] on icon "button" at bounding box center [645, 15] width 11 height 11
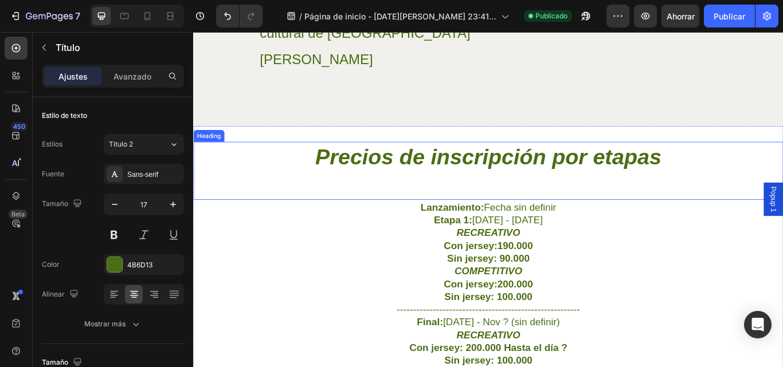
scroll to position [1605, 0]
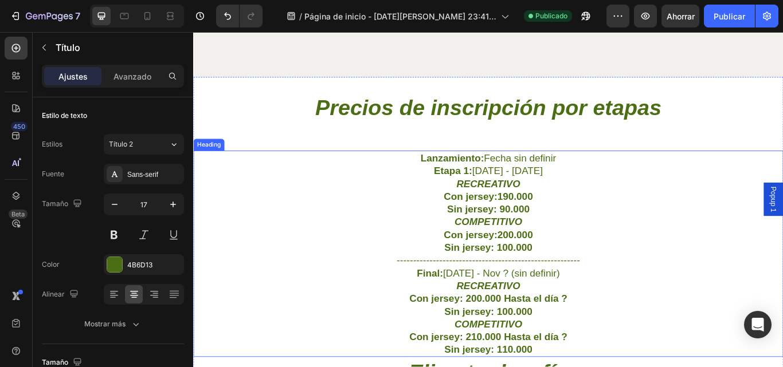
click at [588, 212] on h2 "Lanzamiento: Fecha sin definir Etapa 1: [DATE] - [DATE] RECREATIVO Con jersey:1…" at bounding box center [537, 291] width 688 height 241
click at [584, 209] on h2 "Lanzamiento: Fecha sin definir Etapa 1: [DATE] - [DATE] RECREATIVO Con jersey:1…" at bounding box center [537, 291] width 688 height 241
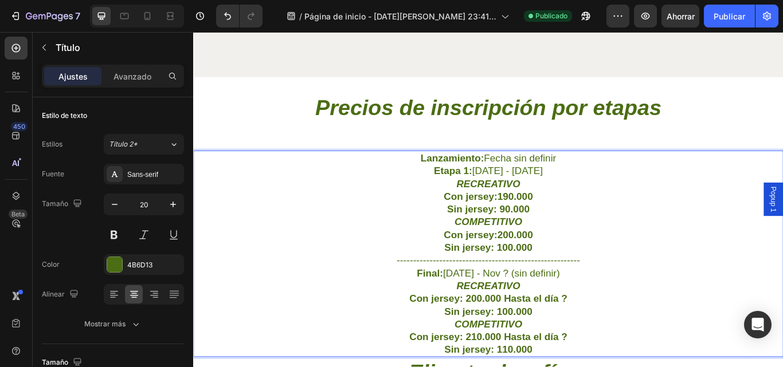
click at [582, 207] on p "Lanzamiento: Fecha sin definir Etapa 1: [DATE] - [DATE] RECREATIVO Con jersey:1…" at bounding box center [536, 291] width 685 height 238
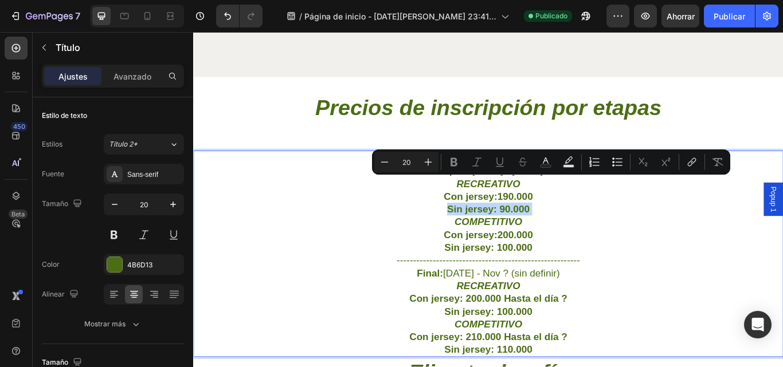
click at [586, 207] on p "Lanzamiento: Fecha sin definir Etapa 1: [DATE] - [DATE] RECREATIVO Con jersey:1…" at bounding box center [536, 291] width 685 height 238
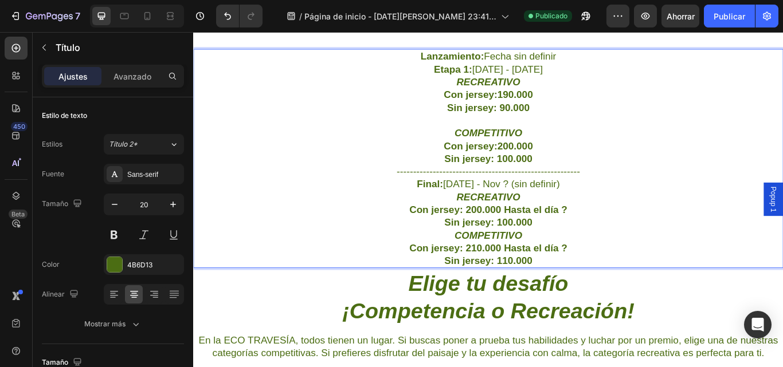
scroll to position [1719, 0]
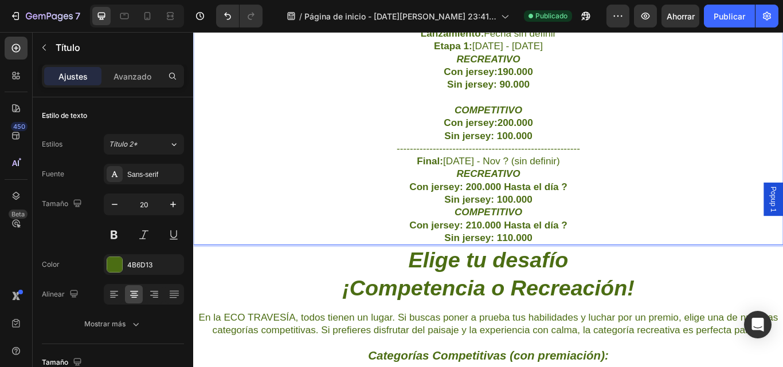
click at [587, 231] on p "Lanzamiento: Fecha sin definir Etapa 1: [DATE] - [DATE] RECREATIVO Con jersey:1…" at bounding box center [536, 152] width 685 height 253
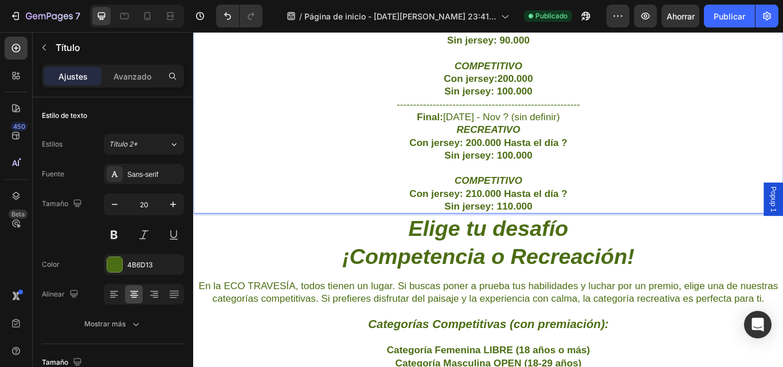
scroll to position [1777, 0]
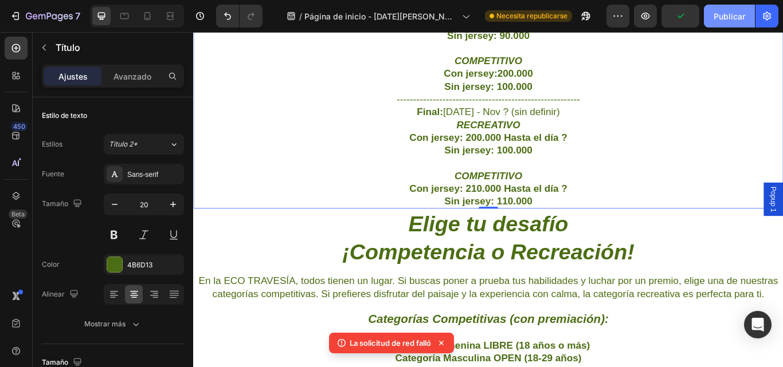
click at [732, 13] on font "Publicar" at bounding box center [729, 16] width 32 height 10
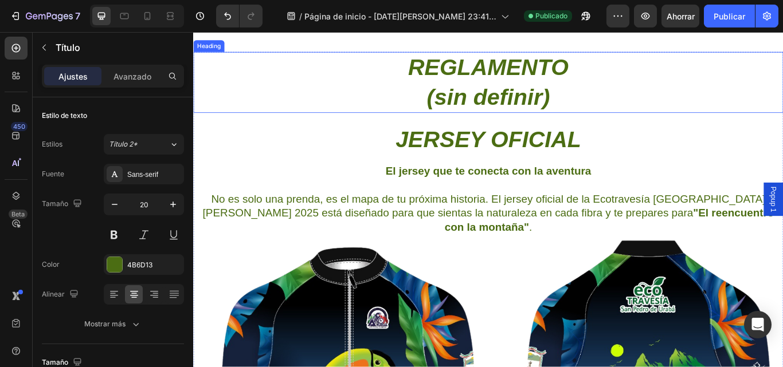
scroll to position [2751, 0]
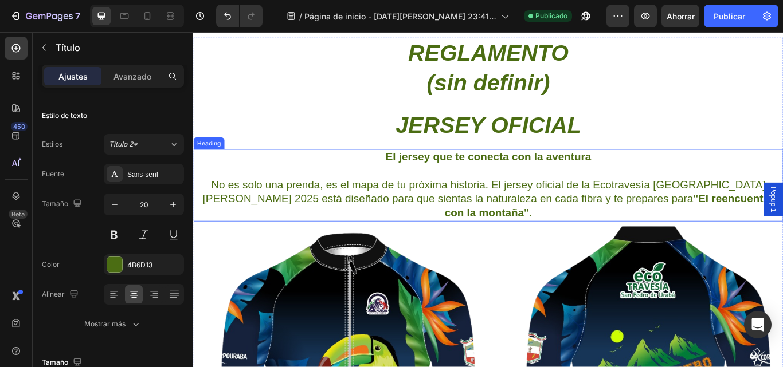
click at [677, 213] on h2 "El jersey que te conecta con la aventura No es solo una prenda, es el mapa de t…" at bounding box center [537, 211] width 688 height 84
click at [137, 81] on font "Avanzado" at bounding box center [132, 77] width 38 height 10
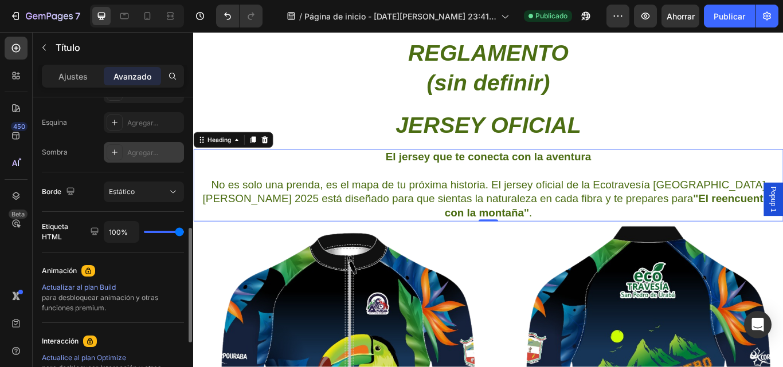
scroll to position [401, 0]
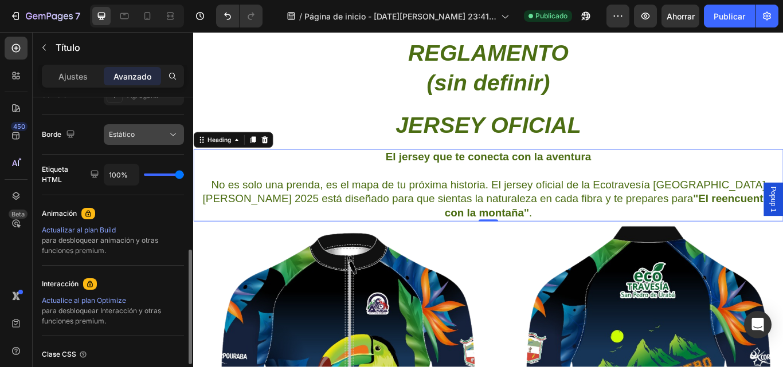
click at [171, 139] on icon at bounding box center [172, 134] width 11 height 11
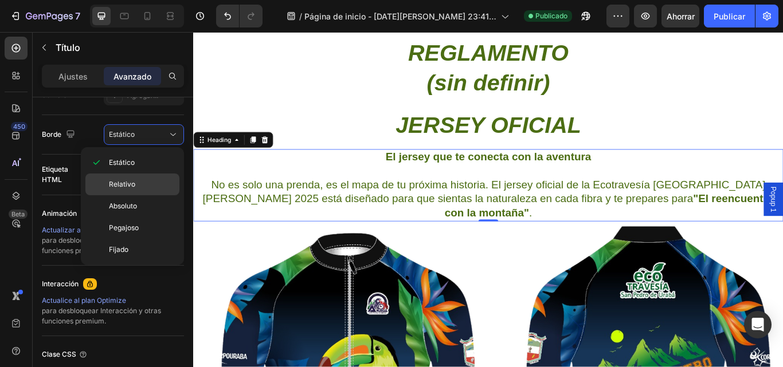
click at [160, 180] on p "Relativo" at bounding box center [141, 184] width 65 height 10
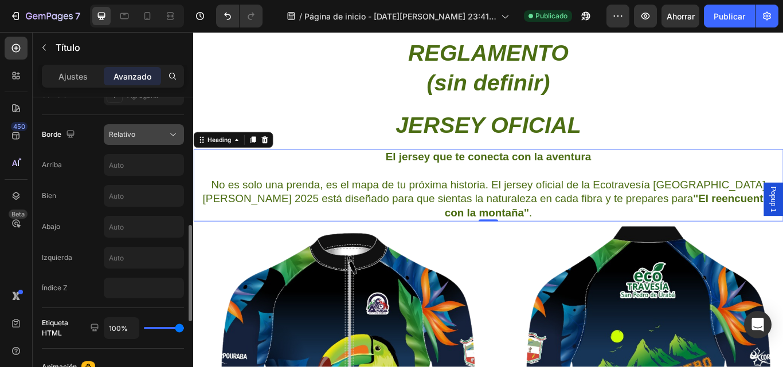
click at [166, 138] on div "Relativo" at bounding box center [138, 135] width 58 height 10
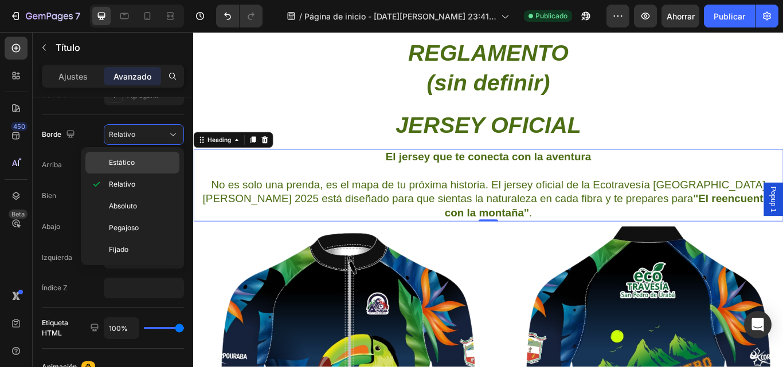
click at [154, 162] on p "Estático" at bounding box center [141, 163] width 65 height 10
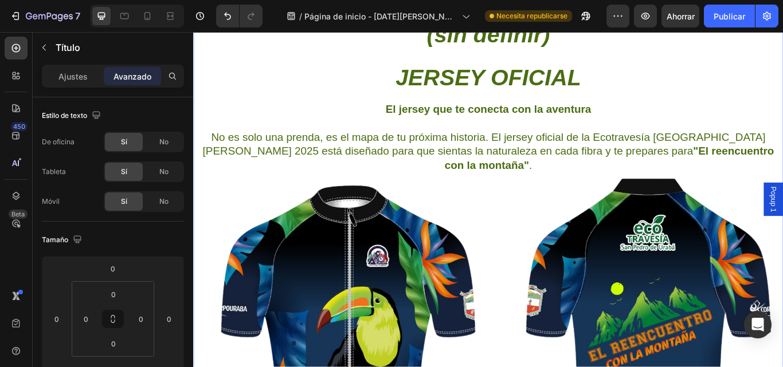
scroll to position [2693, 0]
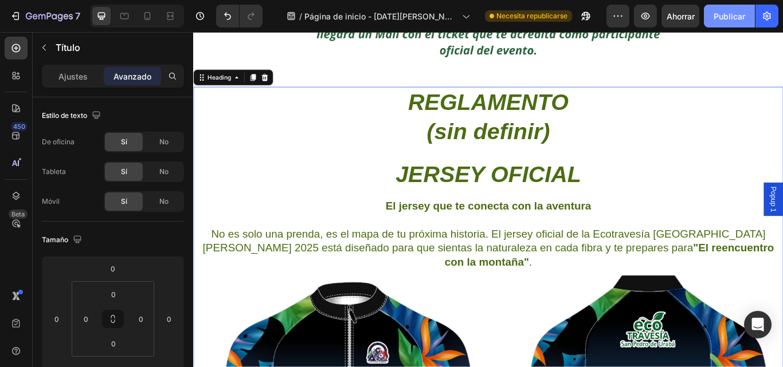
click at [724, 15] on font "Publicar" at bounding box center [729, 16] width 32 height 10
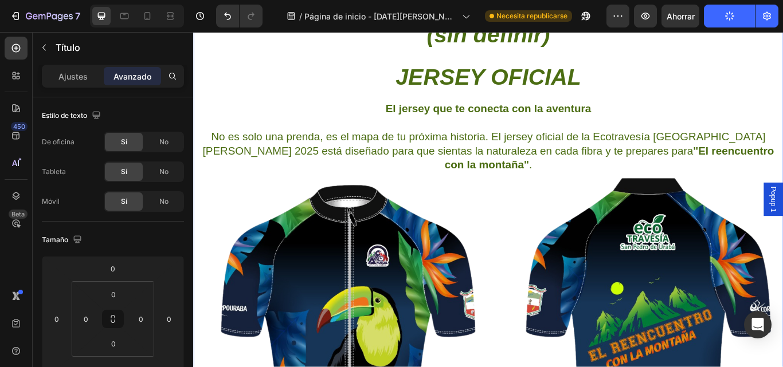
scroll to position [2865, 0]
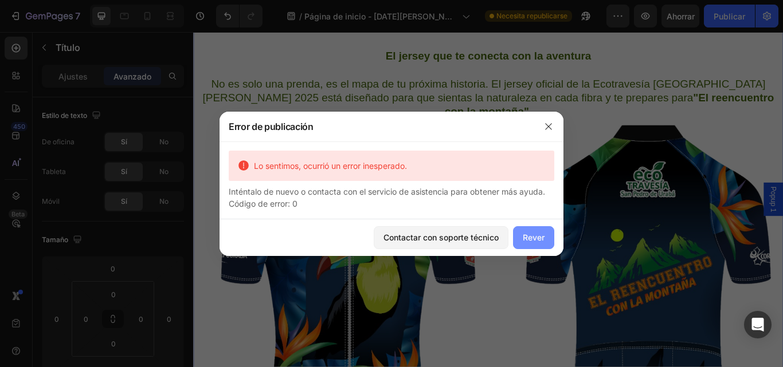
click at [534, 238] on font "Rever" at bounding box center [534, 238] width 22 height 10
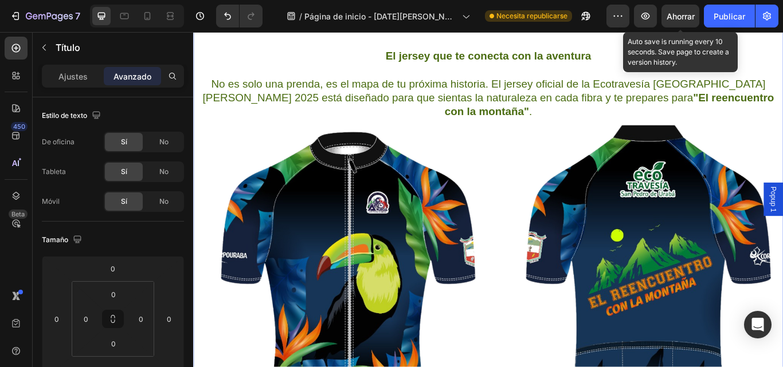
click at [677, 22] on div "Ahorrar" at bounding box center [680, 16] width 28 height 12
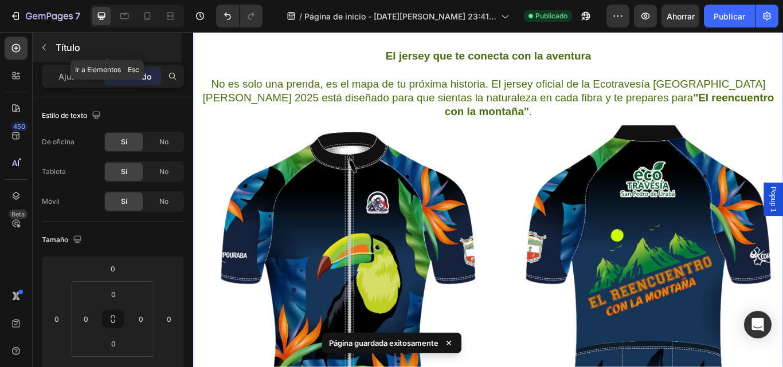
click at [45, 51] on icon "button" at bounding box center [44, 47] width 9 height 9
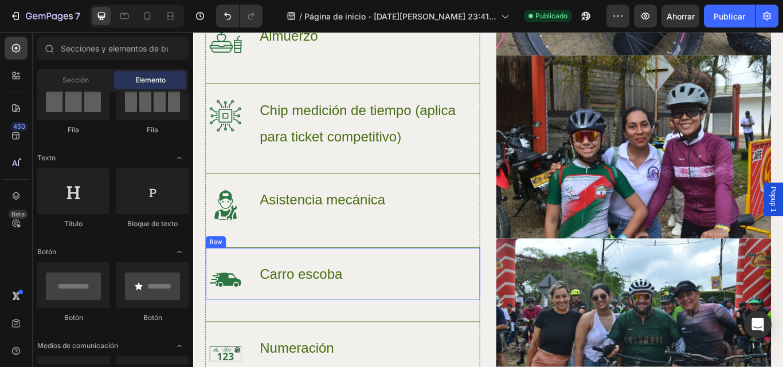
scroll to position [931, 0]
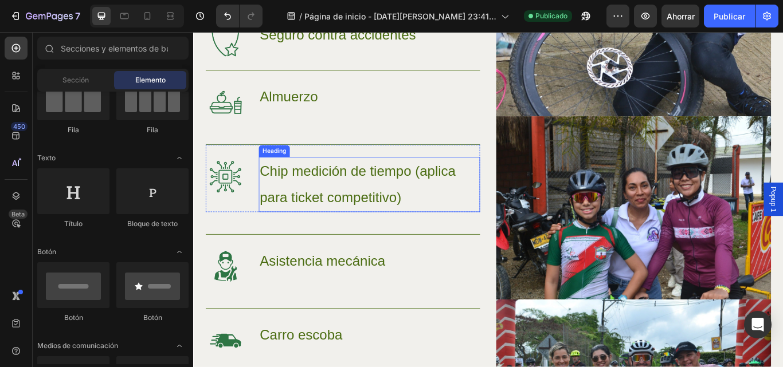
click at [516, 178] on h3 "Chip medición de tiempo (aplica para ticket competitivo)" at bounding box center [398, 210] width 258 height 64
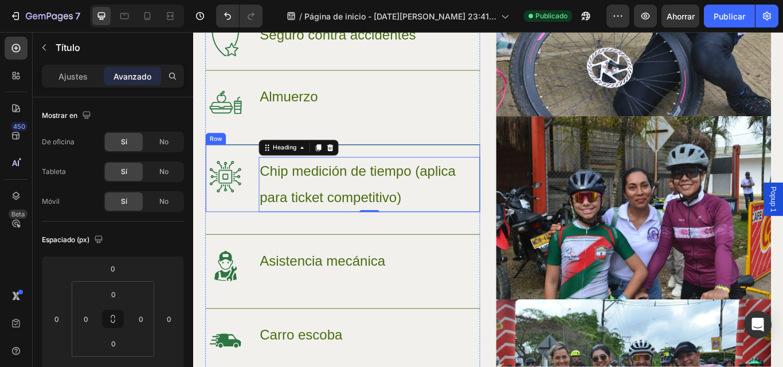
click at [515, 166] on div "Image Chip medición de tiempo (aplica para ticket competitivo) Heading 0 Row" at bounding box center [367, 202] width 320 height 79
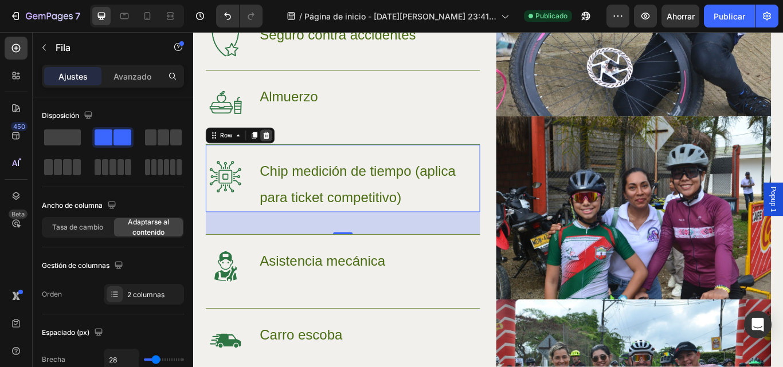
click at [281, 152] on icon at bounding box center [277, 152] width 9 height 9
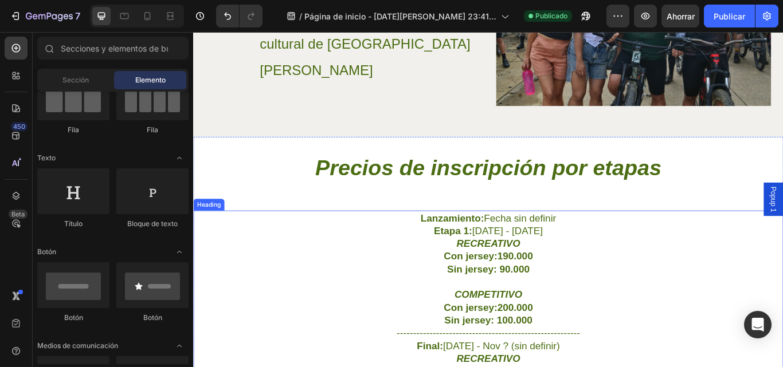
scroll to position [1389, 0]
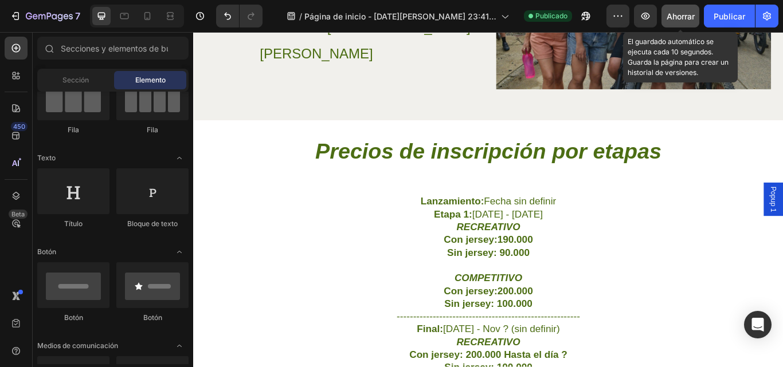
click at [676, 18] on font "Ahorrar" at bounding box center [680, 16] width 28 height 10
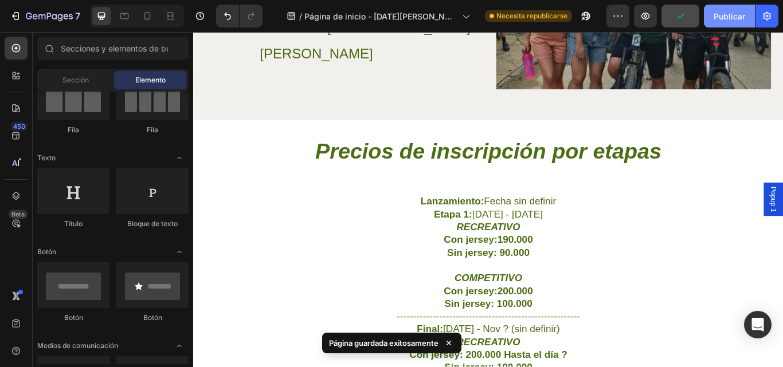
click at [728, 14] on font "Publicar" at bounding box center [729, 16] width 32 height 10
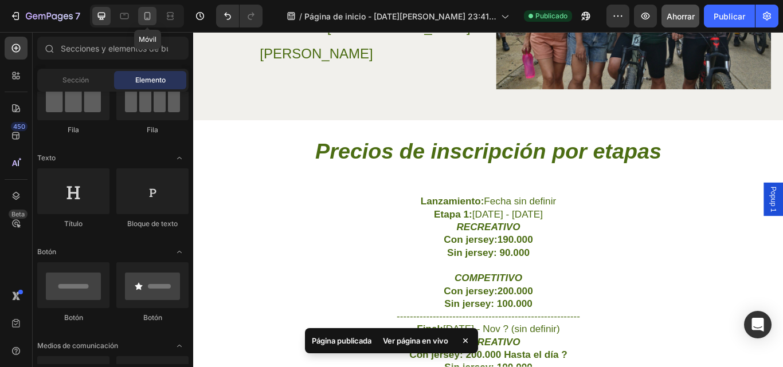
click at [148, 23] on div at bounding box center [147, 16] width 18 height 18
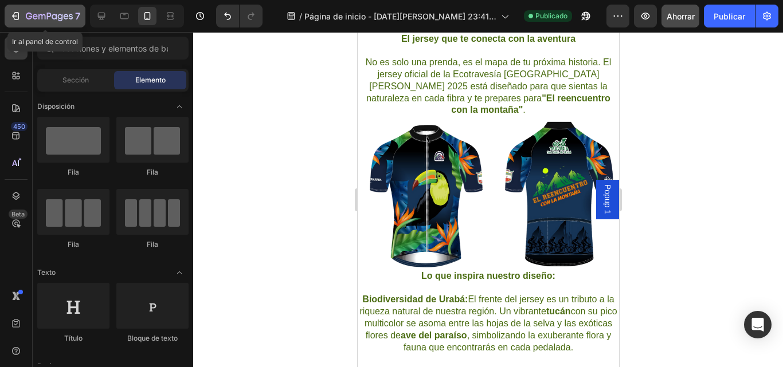
click at [23, 13] on div "7" at bounding box center [45, 16] width 70 height 14
